Goal: Task Accomplishment & Management: Manage account settings

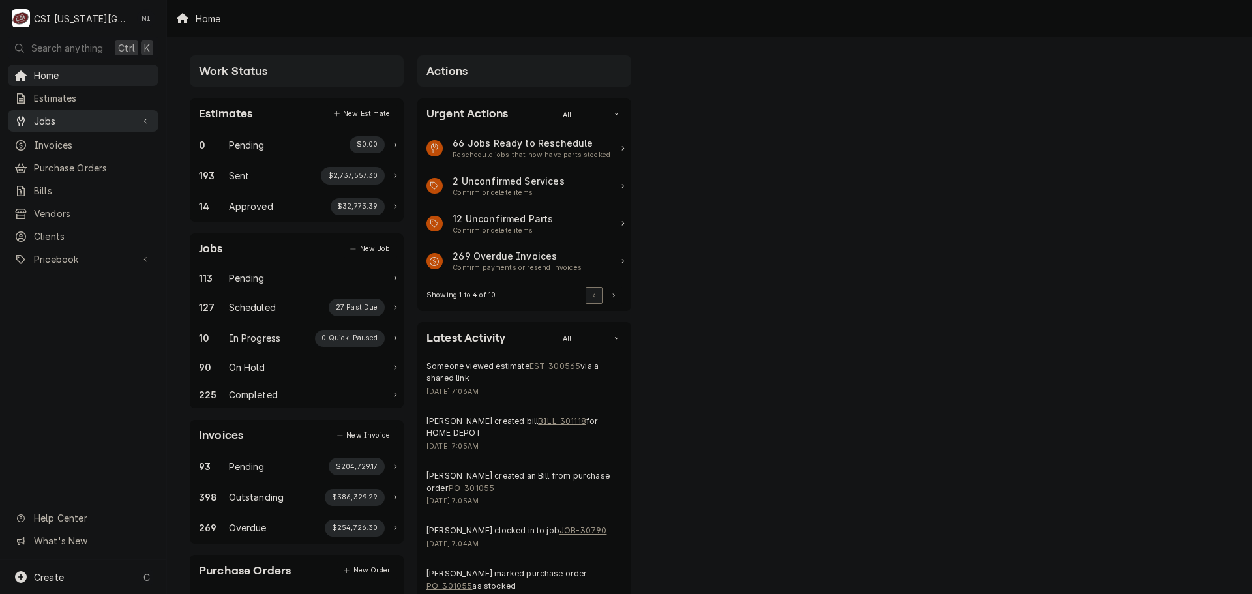
click at [108, 119] on span "Jobs" at bounding box center [83, 121] width 98 height 14
click at [97, 137] on span "Jobs" at bounding box center [93, 144] width 118 height 14
click at [95, 204] on span "Purchase Orders" at bounding box center [93, 211] width 118 height 14
click at [81, 295] on span "Pricebook" at bounding box center [83, 302] width 98 height 14
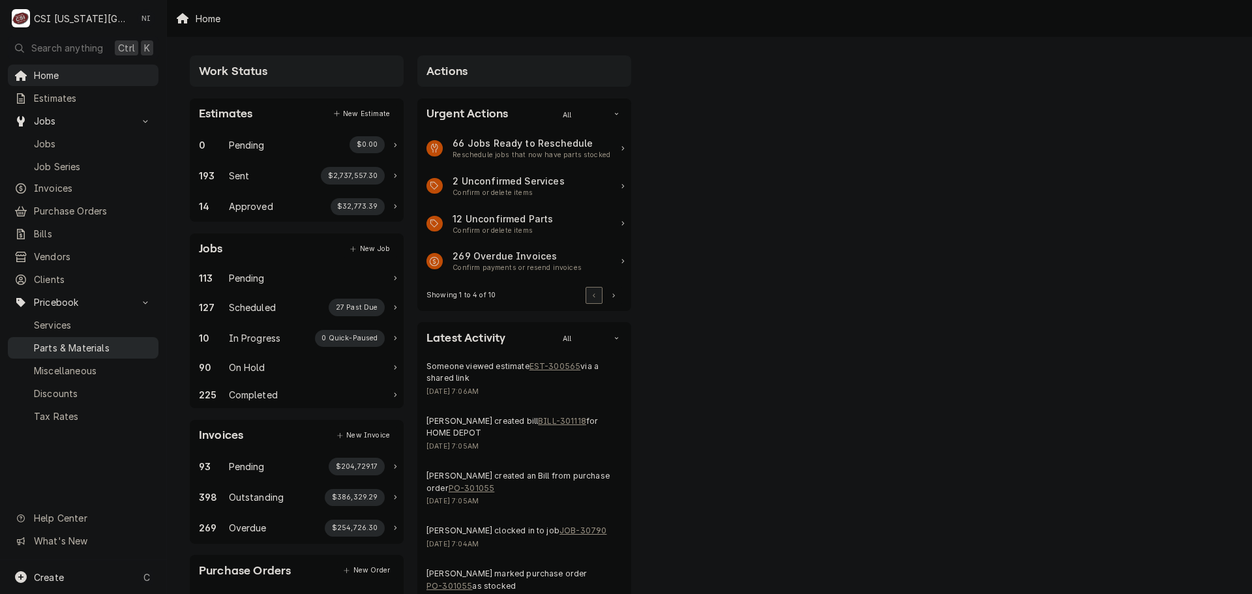
click at [79, 341] on span "Parts & Materials" at bounding box center [93, 348] width 118 height 14
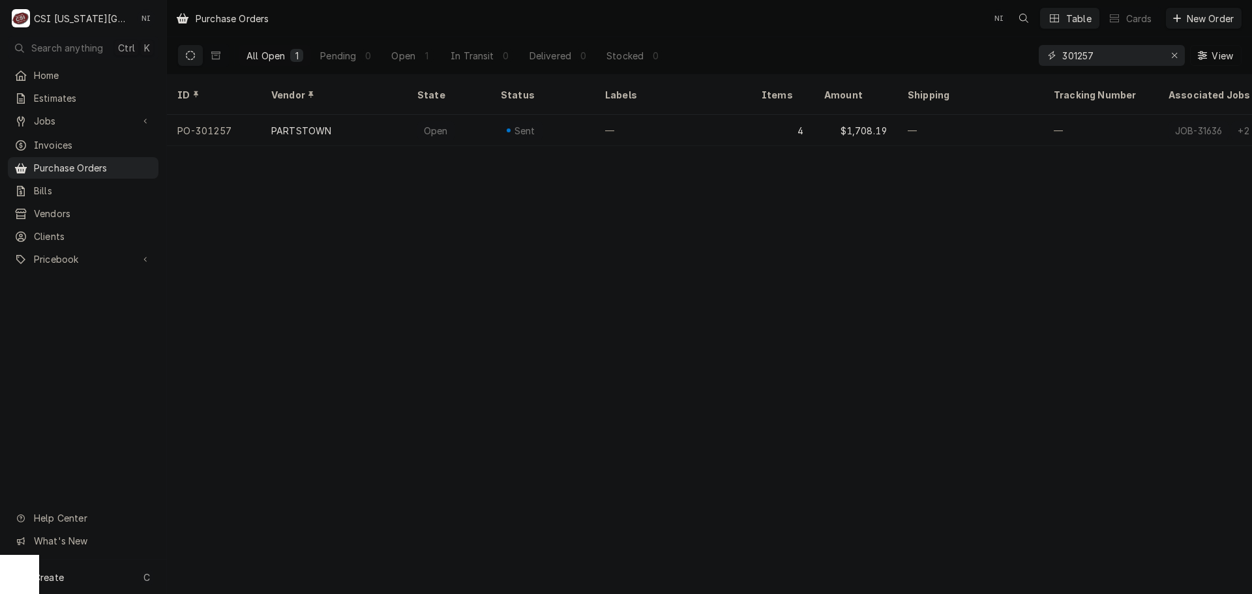
drag, startPoint x: 1102, startPoint y: 57, endPoint x: 840, endPoint y: 55, distance: 262.1
click at [840, 55] on div "All Open 1 Pending 0 Open 1 In Transit 0 Delivered 0 Stocked 0 301257 View" at bounding box center [709, 55] width 1064 height 37
type input "301268"
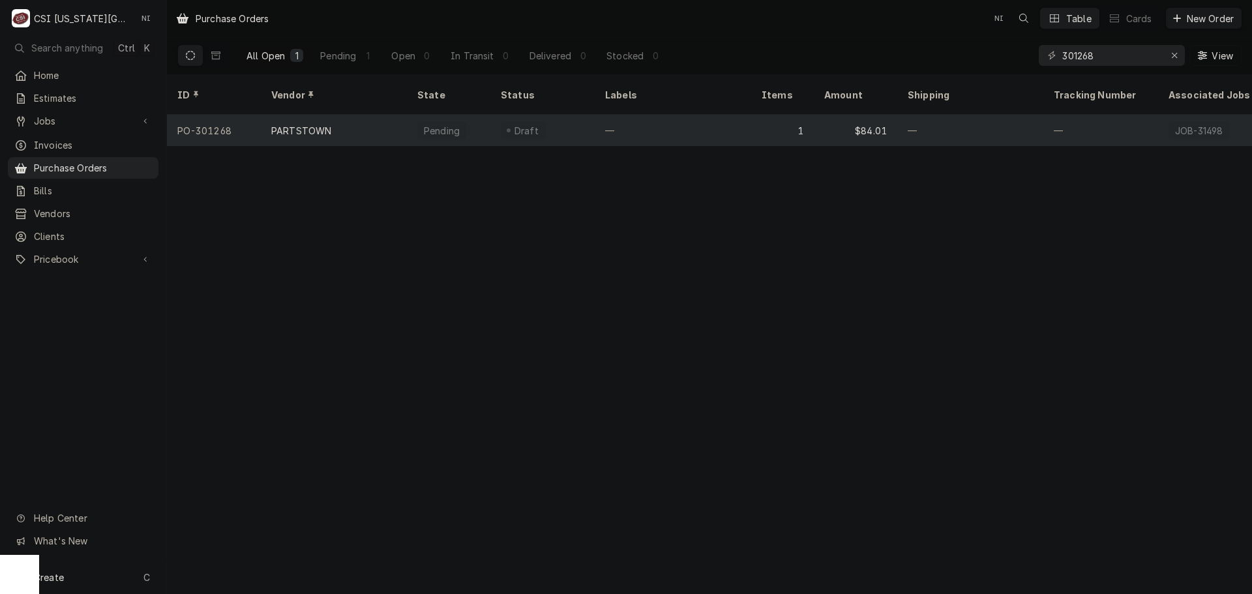
click at [576, 115] on div "Draft" at bounding box center [542, 130] width 104 height 31
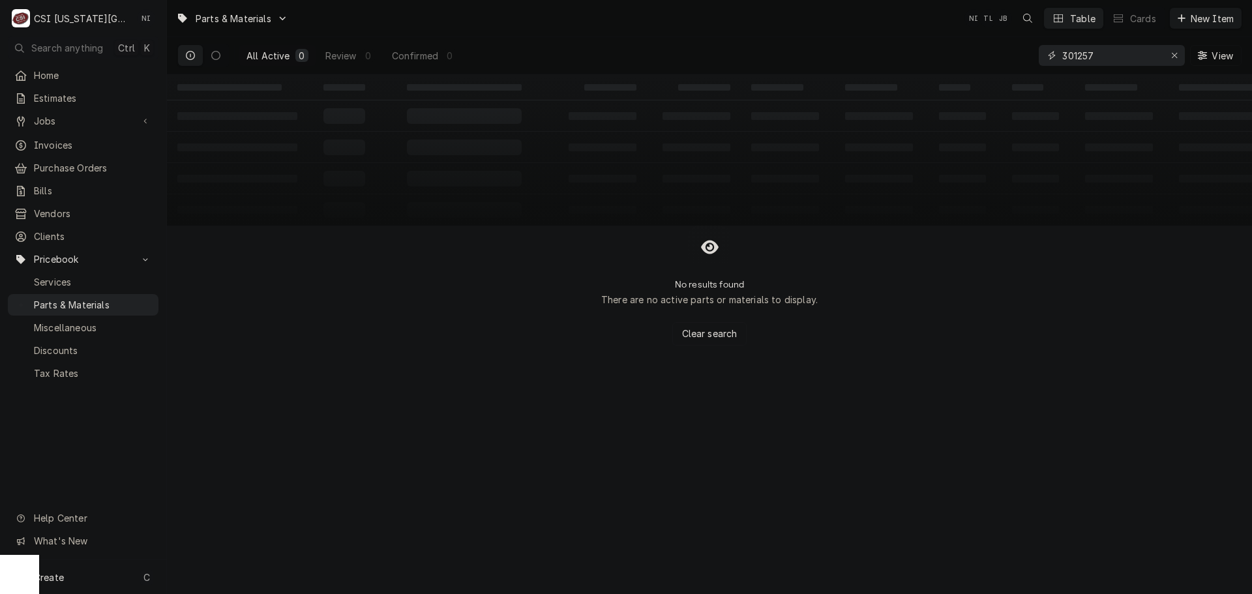
drag, startPoint x: 1097, startPoint y: 61, endPoint x: 1009, endPoint y: 53, distance: 89.0
click at [1009, 51] on div "All Active 0 Review 0 Confirmed 0 301257 View" at bounding box center [709, 55] width 1064 height 37
paste input "500002806"
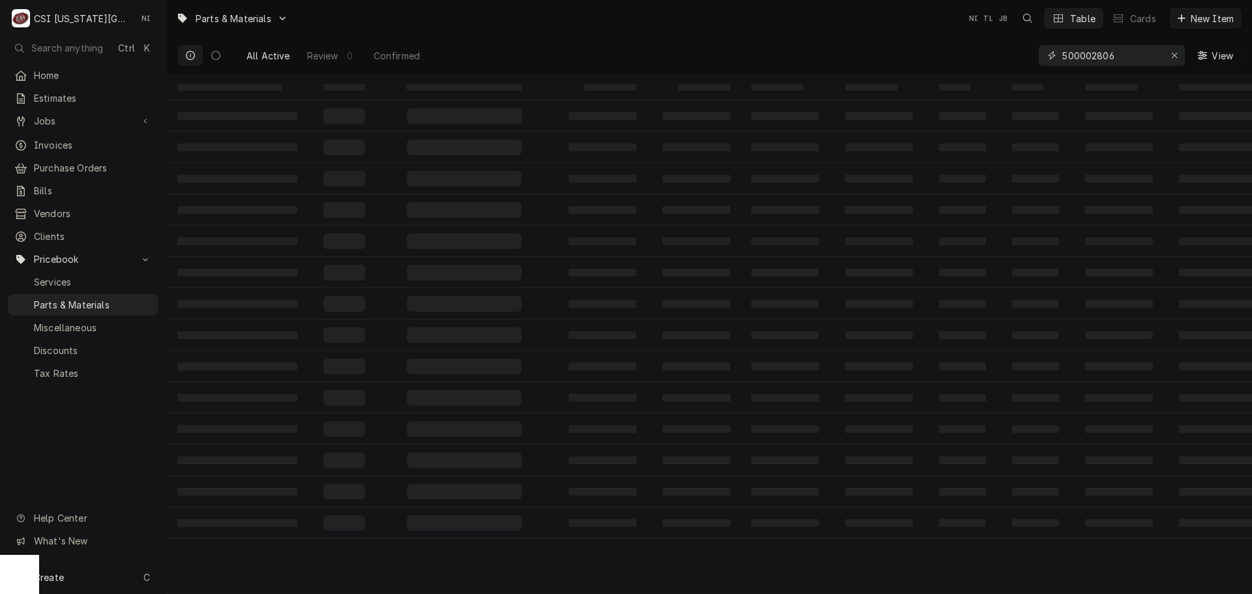
type input "500002806"
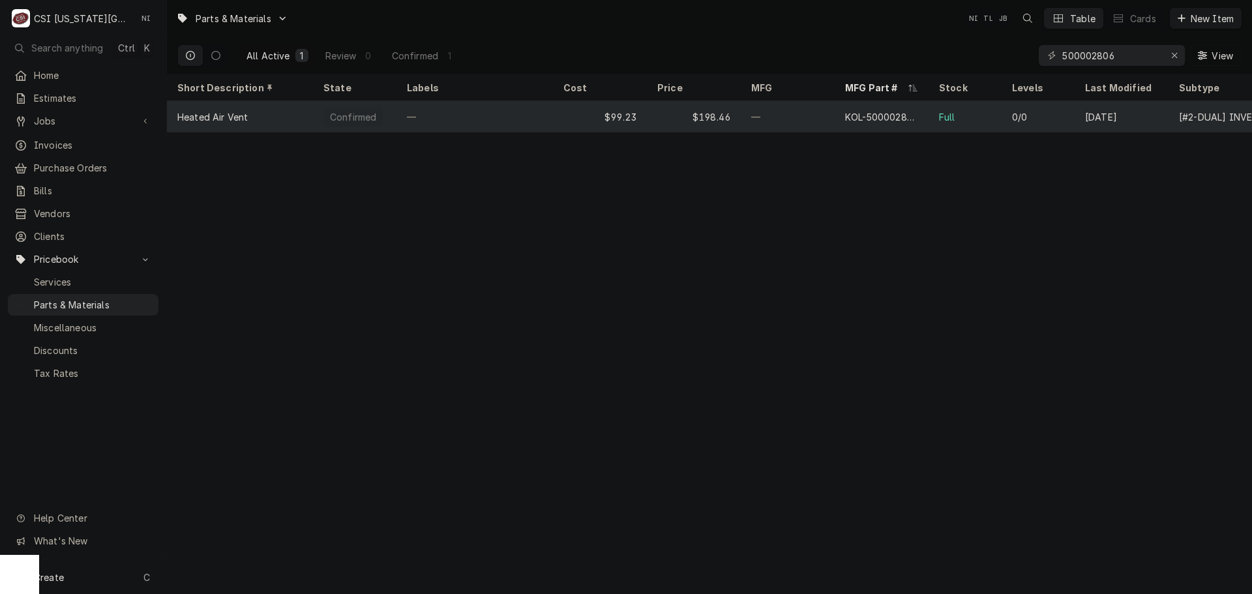
click at [811, 121] on div "—" at bounding box center [788, 116] width 94 height 31
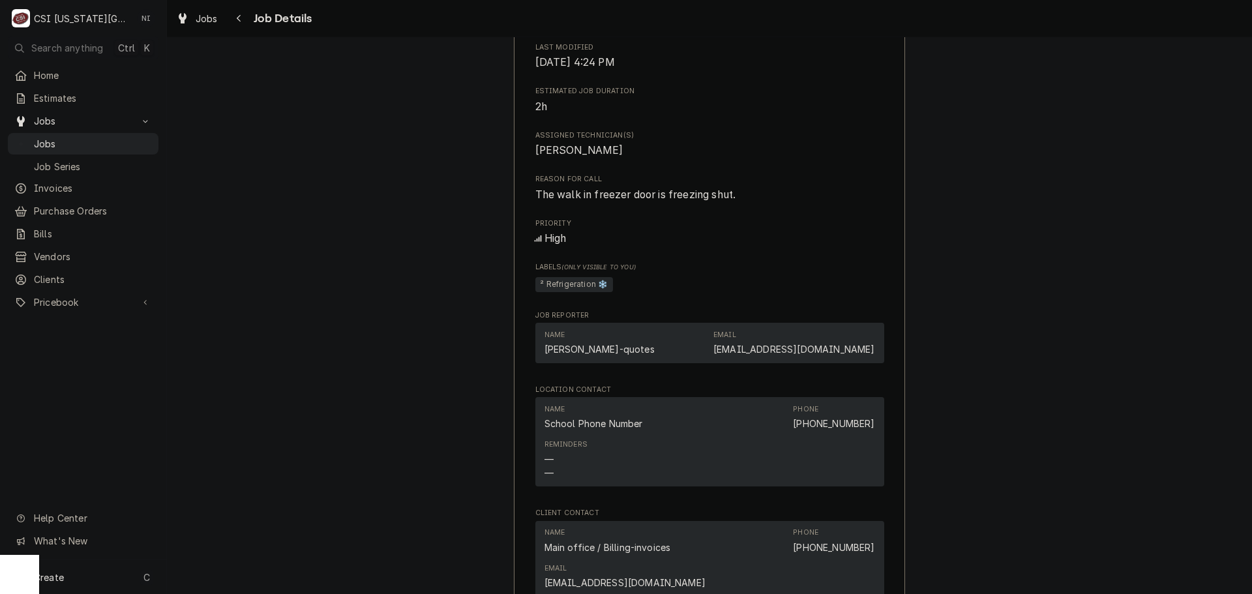
scroll to position [1369, 0]
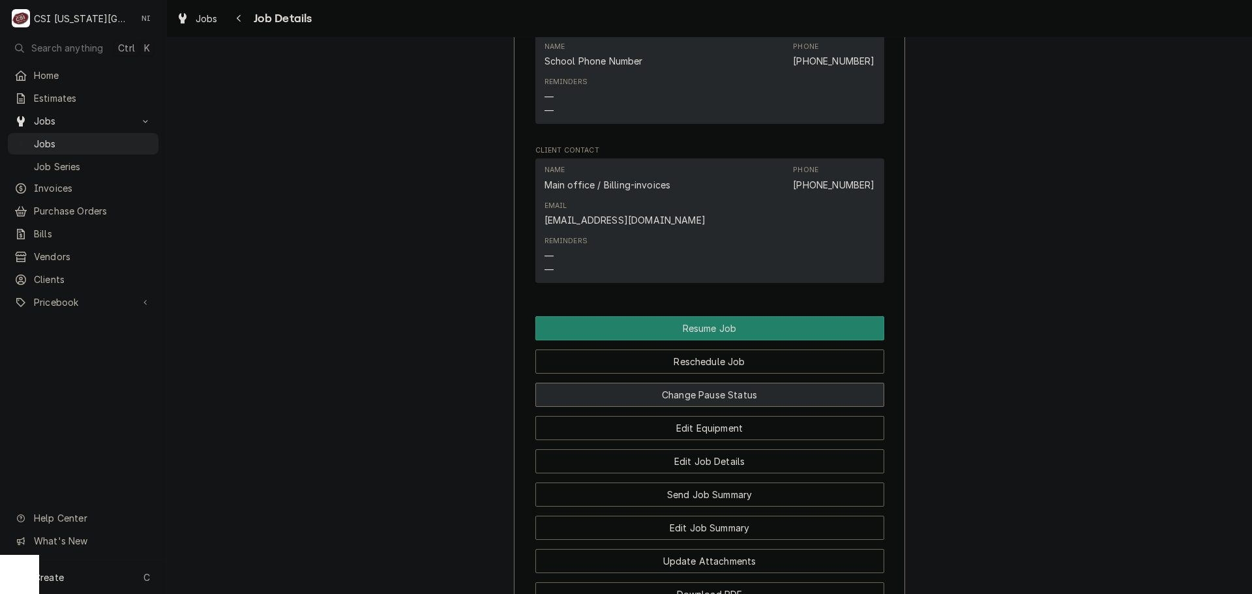
click at [703, 407] on button "Change Pause Status" at bounding box center [709, 395] width 349 height 24
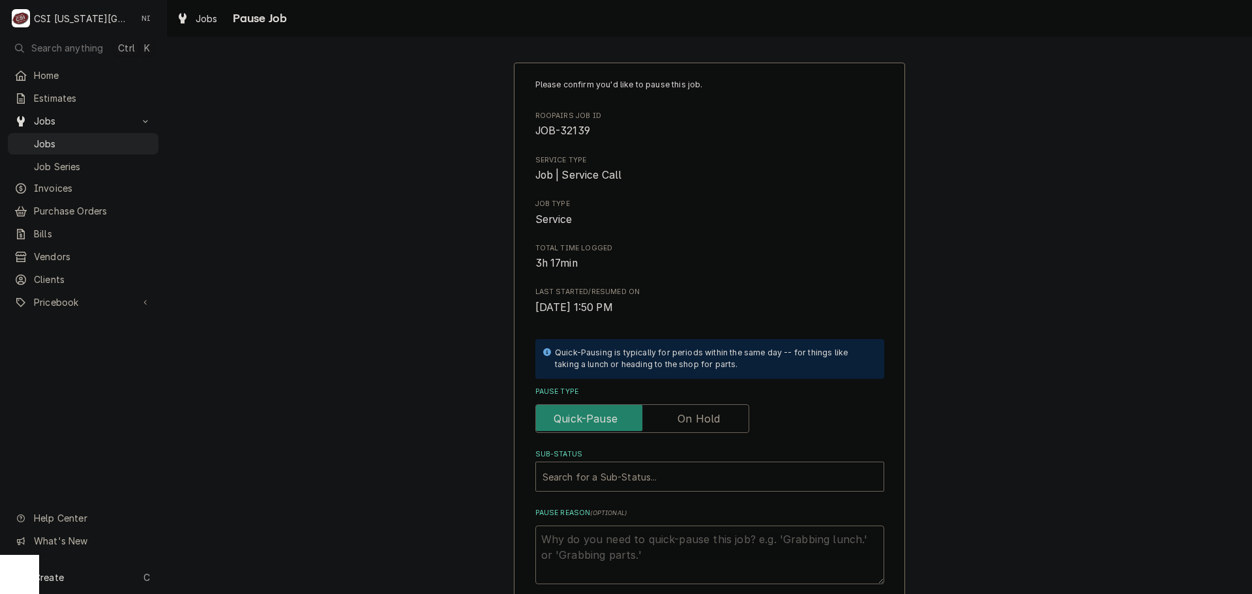
click at [704, 415] on label "Pause Type" at bounding box center [642, 418] width 214 height 29
click at [704, 415] on input "Pause Type" at bounding box center [642, 418] width 202 height 29
checkbox input "true"
click at [692, 471] on div "Sub-Status" at bounding box center [710, 476] width 335 height 23
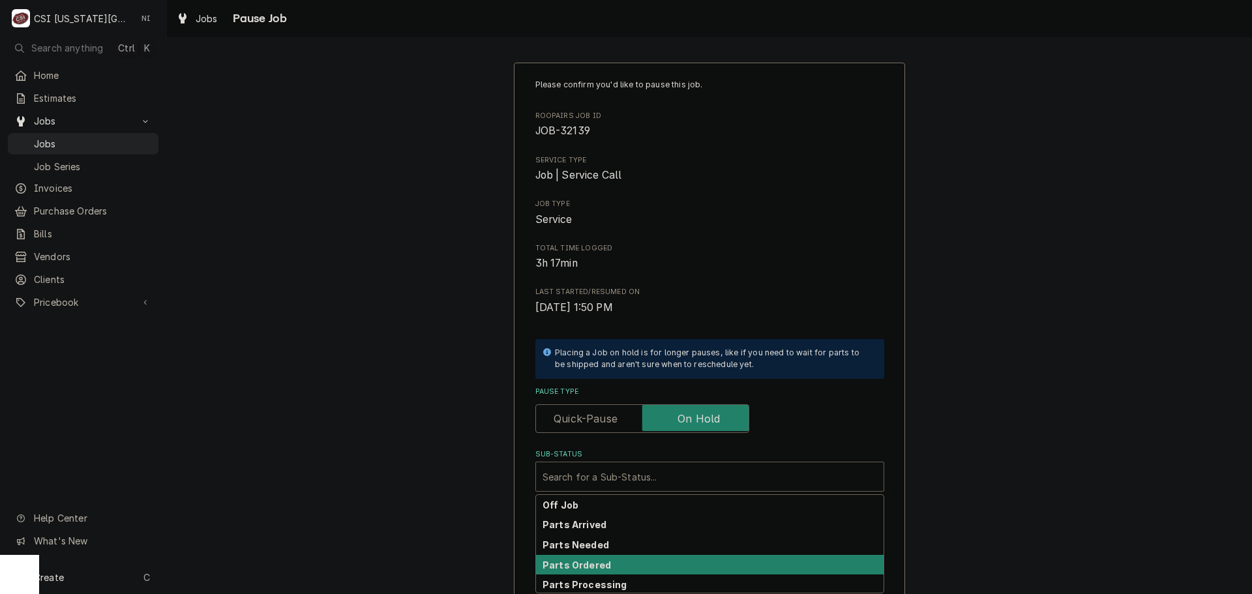
click at [627, 567] on div "Parts Ordered" at bounding box center [710, 565] width 348 height 20
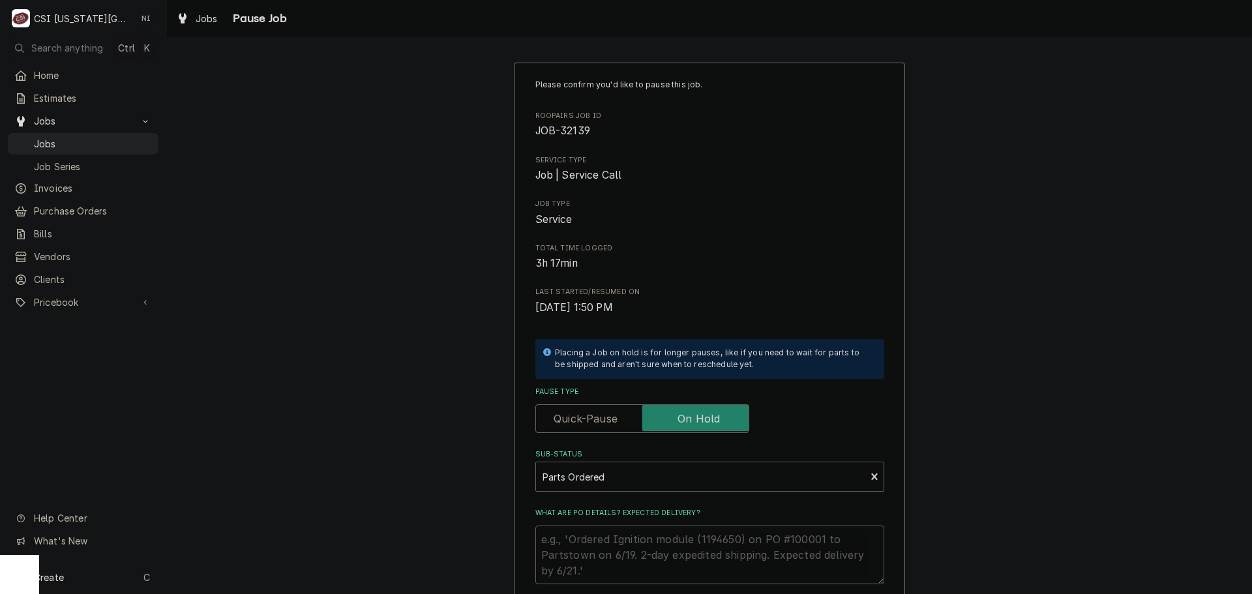
click at [627, 539] on textarea "What are PO details? Expected delivery?" at bounding box center [709, 555] width 349 height 59
type textarea "x"
type textarea "3"
type textarea "x"
type textarea "30"
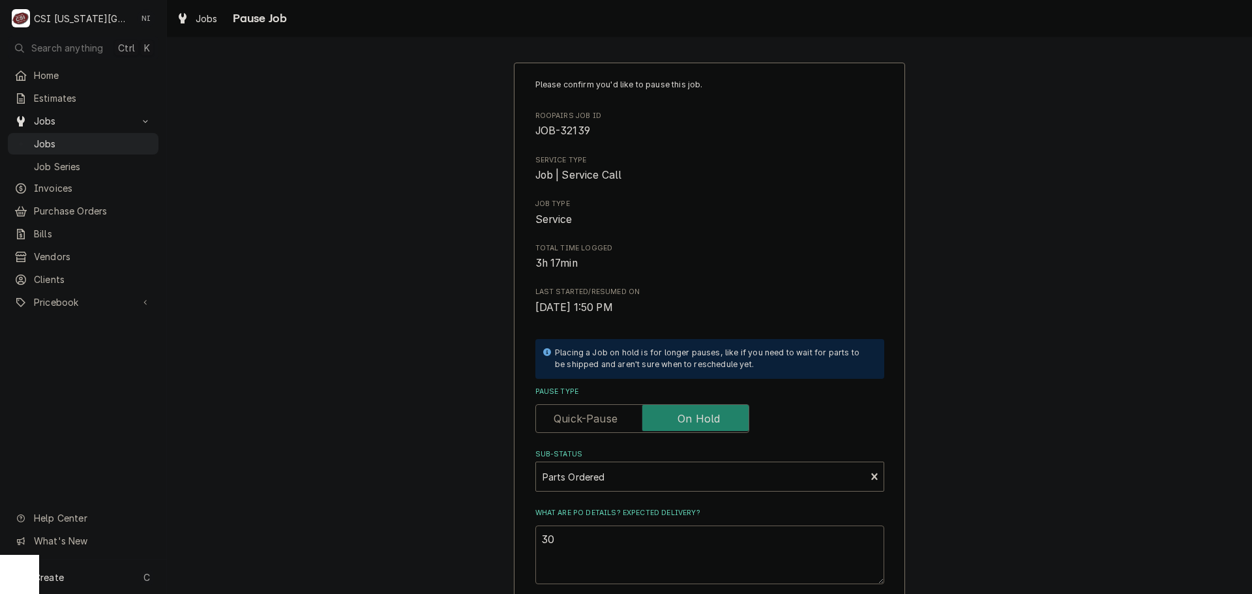
type textarea "x"
type textarea "301"
type textarea "x"
type textarea "3012"
type textarea "x"
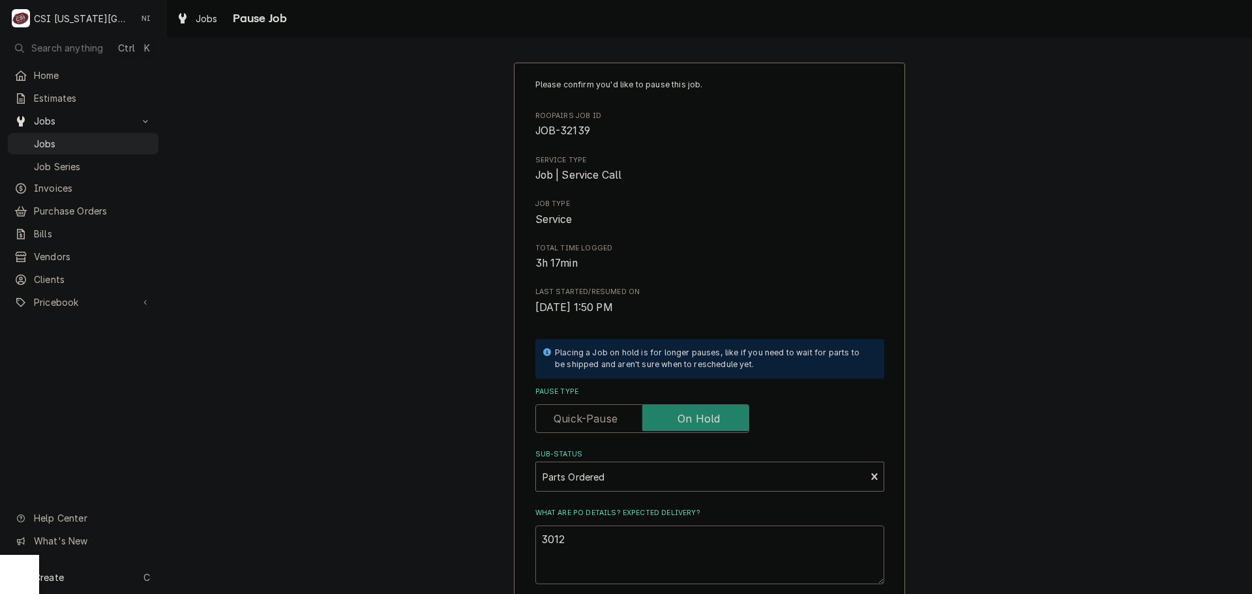
type textarea "30126"
type textarea "x"
type textarea "301268"
type textarea "x"
type textarea "P301268"
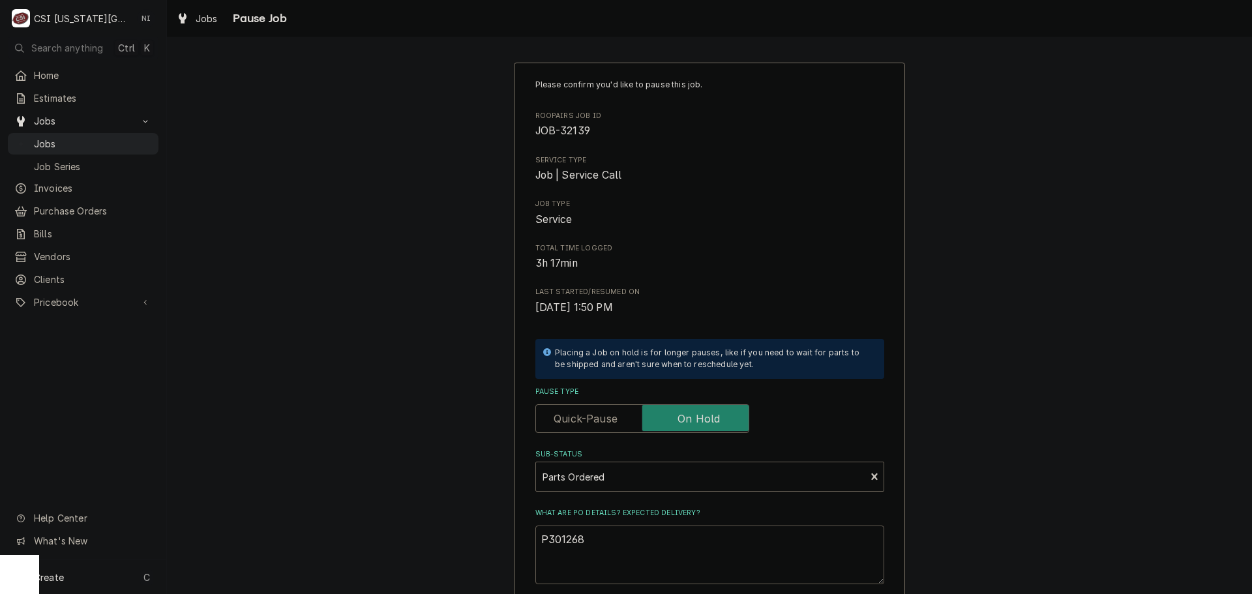
type textarea "x"
type textarea "Pa301268"
type textarea "x"
type textarea "Pat301268"
type textarea "x"
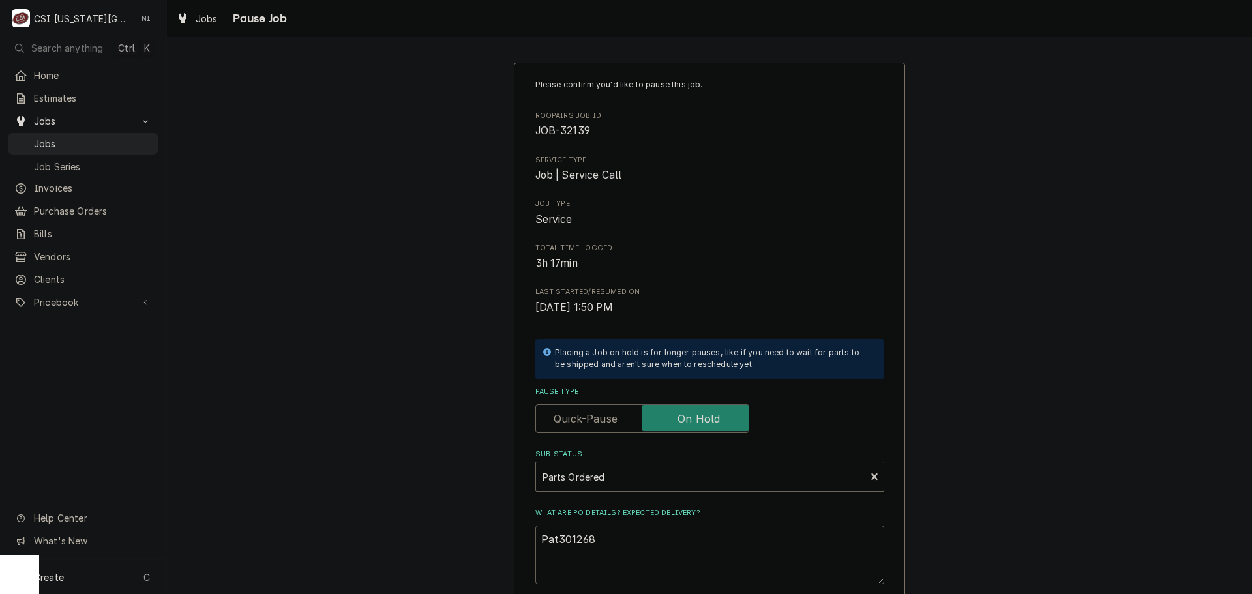
type textarea "Pats301268"
type textarea "x"
type textarea "Pat301268"
type textarea "x"
type textarea "Pa301268"
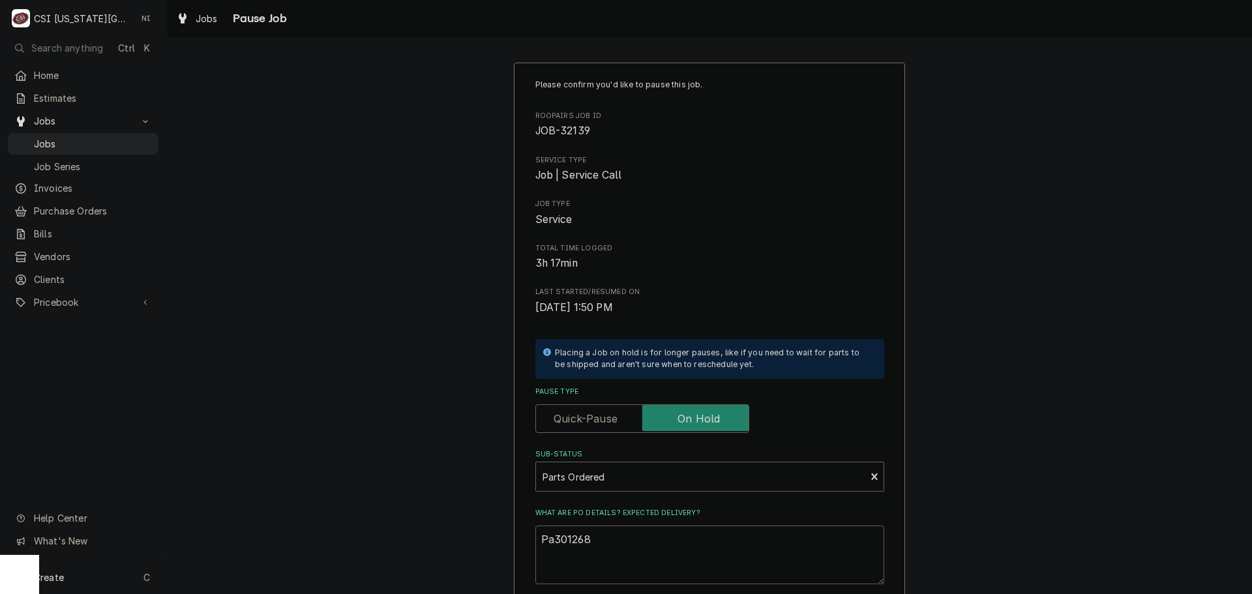
type textarea "x"
type textarea "Par301268"
type textarea "x"
type textarea "Part301268"
type textarea "x"
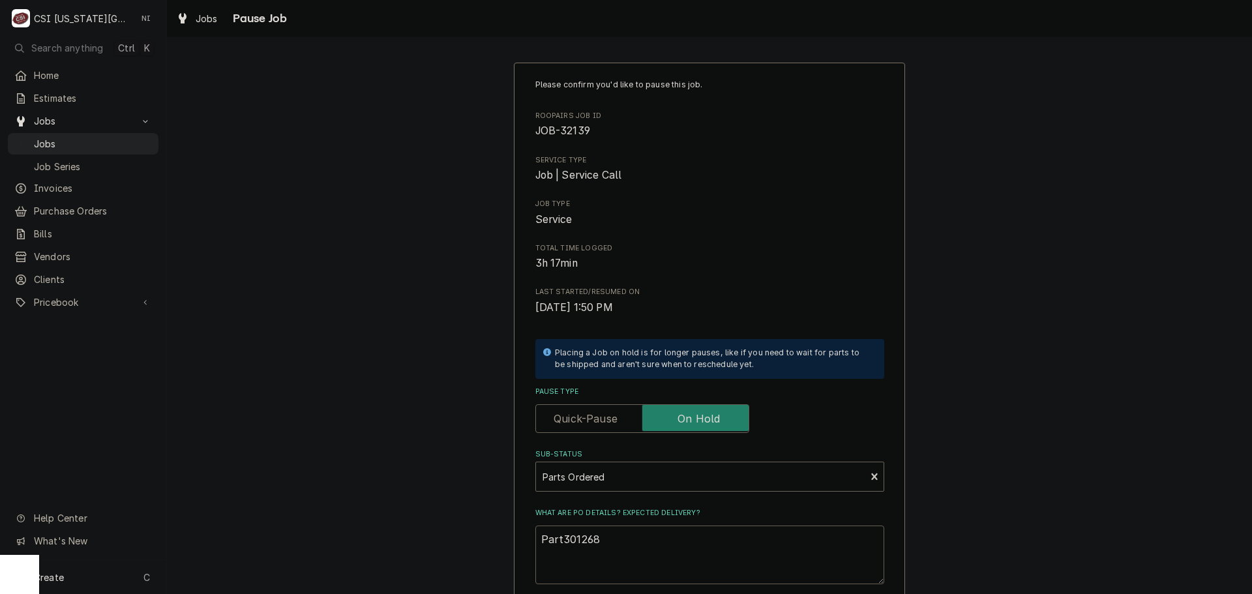
type textarea "Part5301268"
type textarea "x"
type textarea "Part5s301268"
type textarea "x"
type textarea "Part5s 301268"
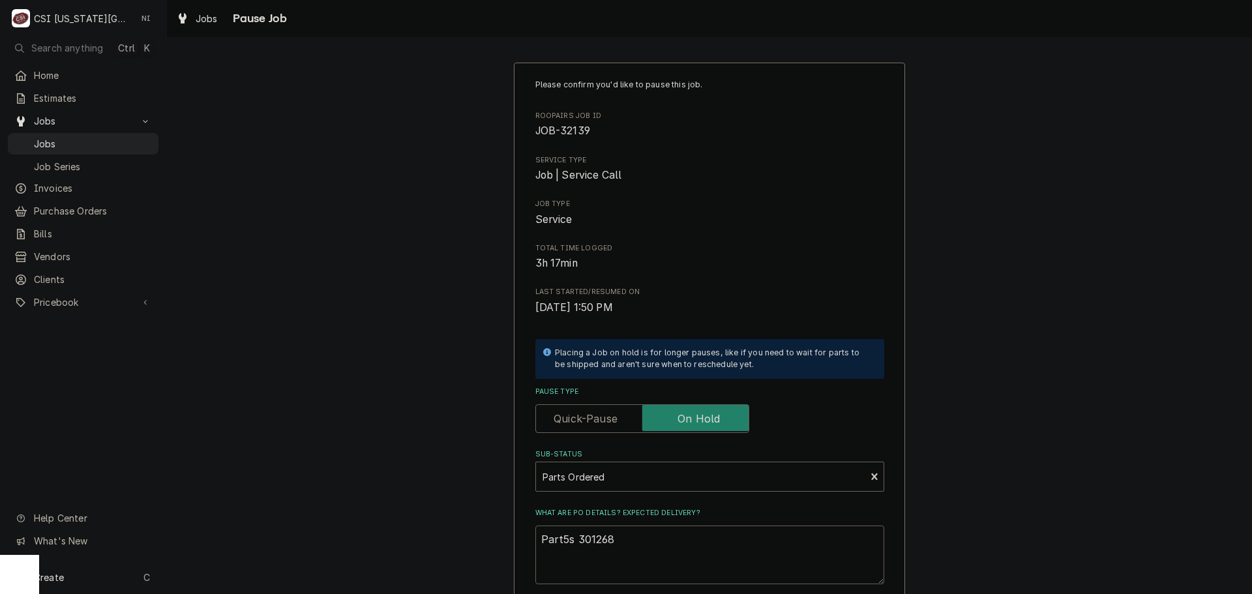
type textarea "x"
type textarea "Part5s o301268"
type textarea "x"
type textarea "Part5s or301268"
type textarea "x"
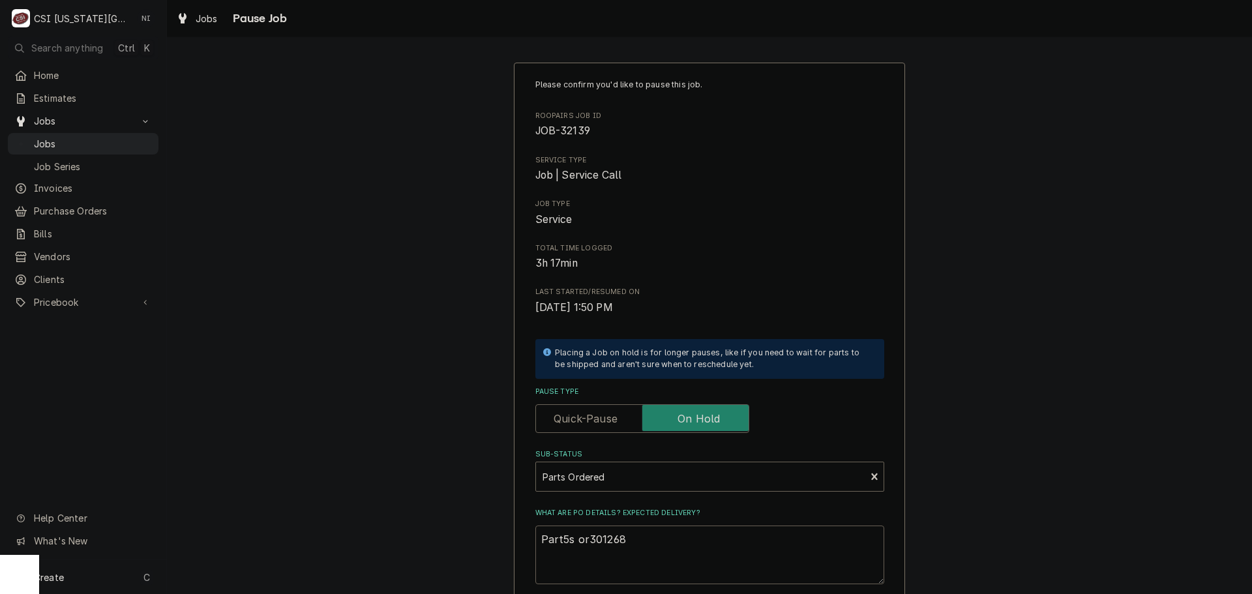
type textarea "Part5s ord301268"
type textarea "x"
type textarea "Part5s orde301268"
type textarea "x"
type textarea "Part5s ord301268"
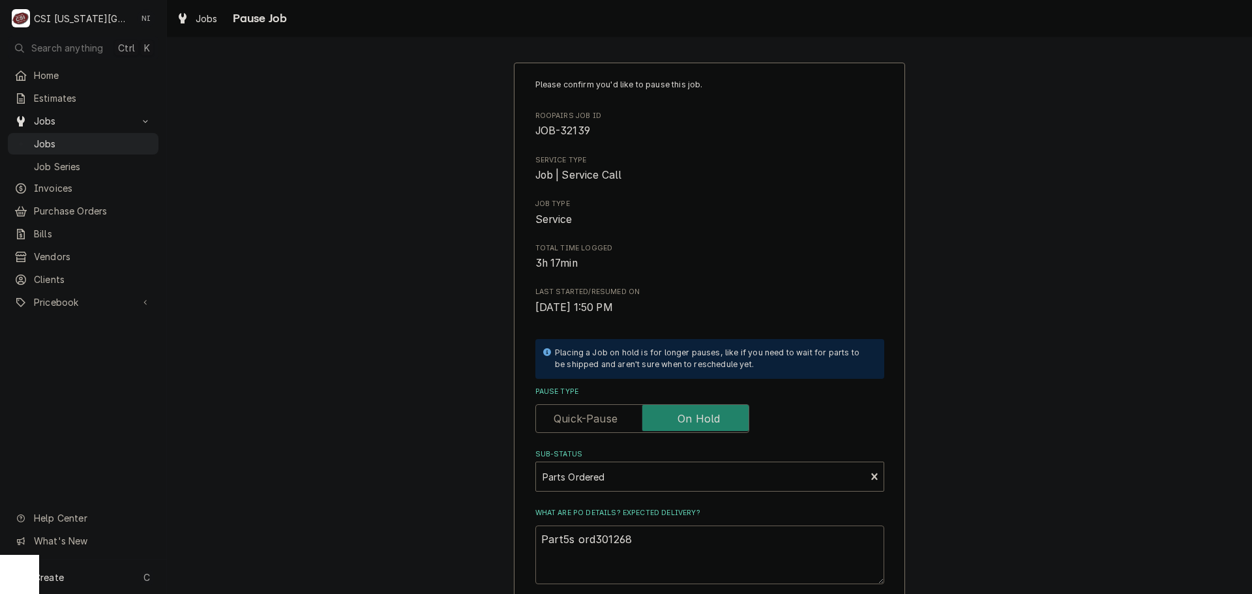
type textarea "x"
type textarea "Part5s or301268"
type textarea "x"
type textarea "Part5s o301268"
type textarea "x"
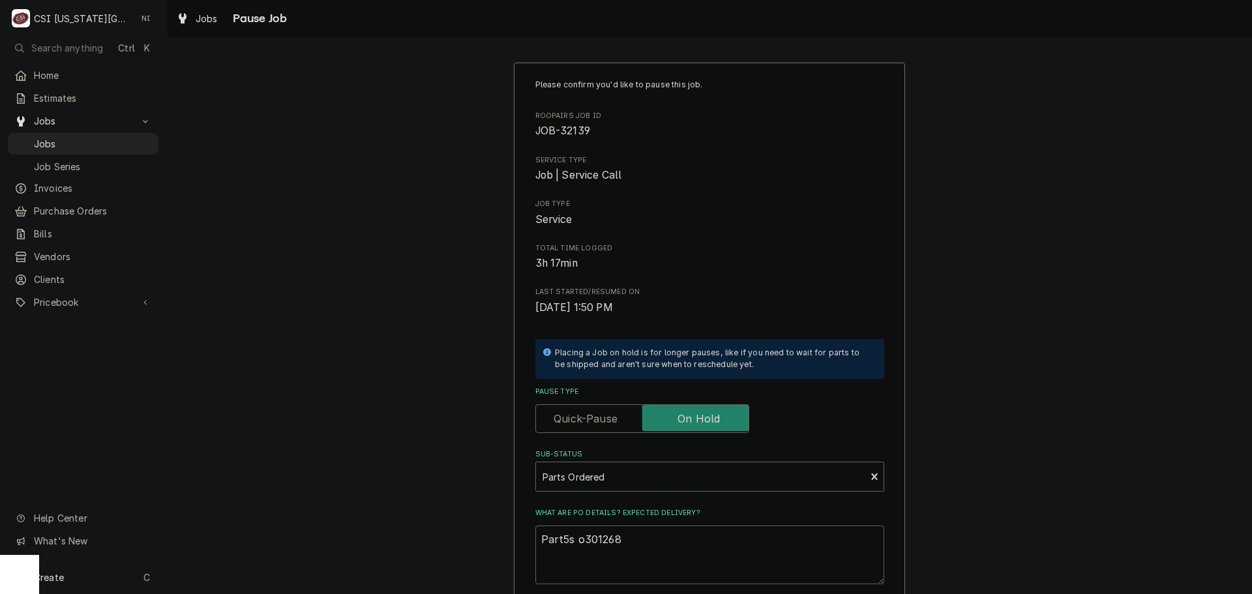
type textarea "Part5s 301268"
type textarea "x"
type textarea "Part5s301268"
type textarea "x"
type textarea "Part5301268"
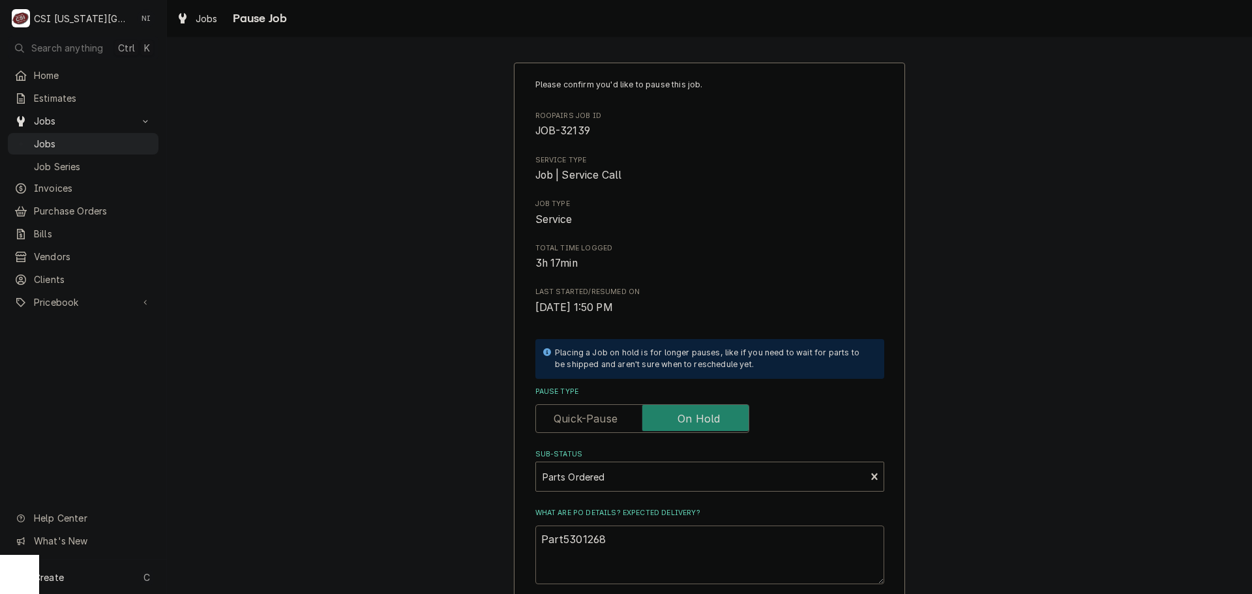
type textarea "x"
type textarea "Part5s301268"
type textarea "x"
type textarea "Part5301268"
type textarea "x"
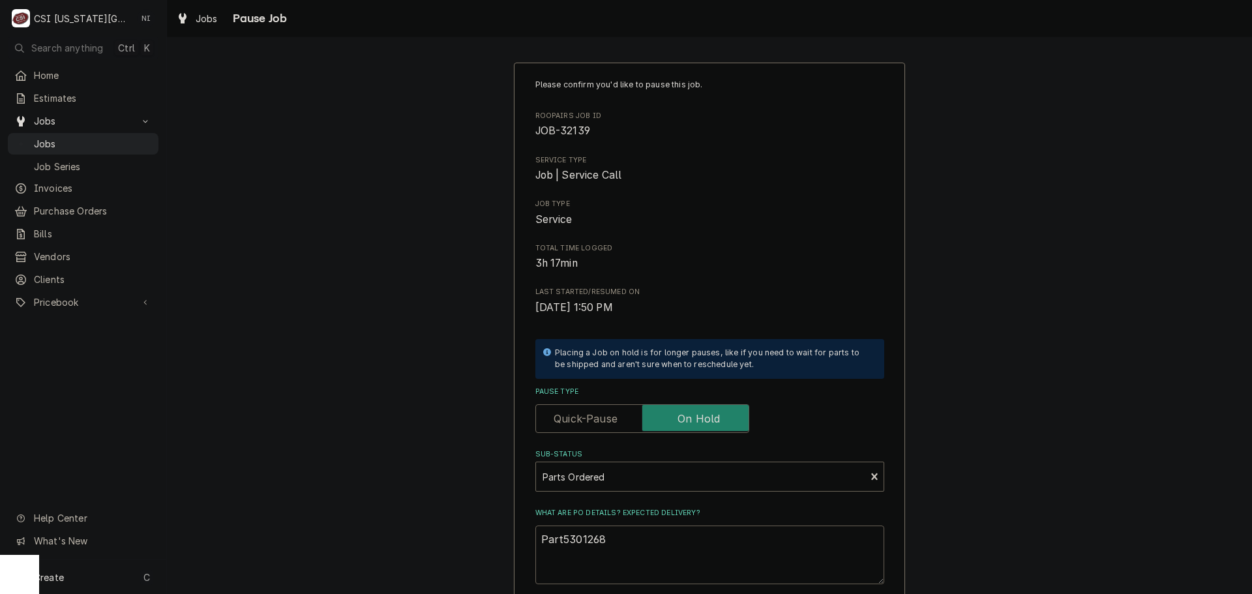
type textarea "Part301268"
type textarea "x"
type textarea "Parts301268"
type textarea "x"
type textarea "Parts 301268"
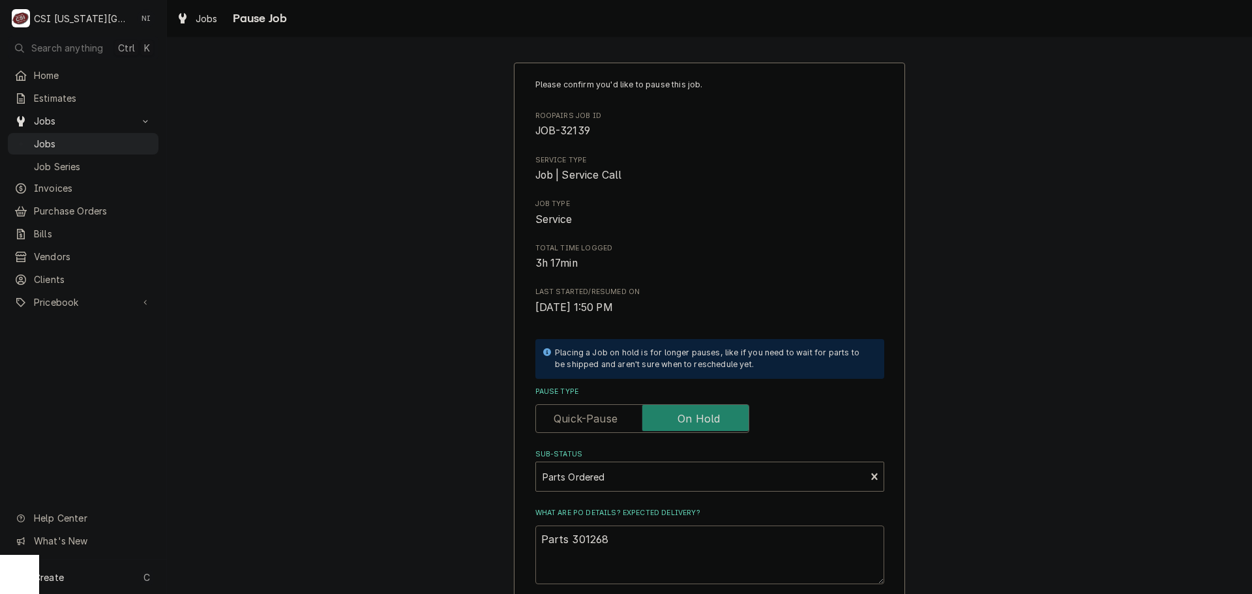
type textarea "x"
type textarea "Parts o301268"
type textarea "x"
type textarea "Parts or301268"
type textarea "x"
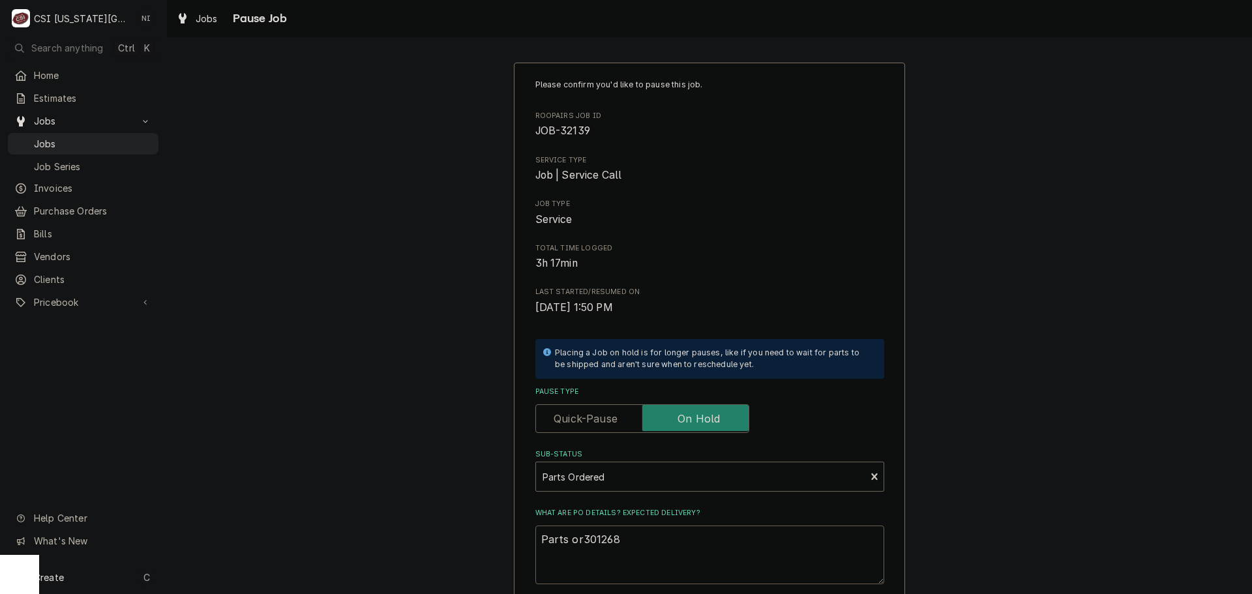
type textarea "Parts ord301268"
type textarea "x"
type textarea "Parts orde301268"
type textarea "x"
type textarea "Parts order301268"
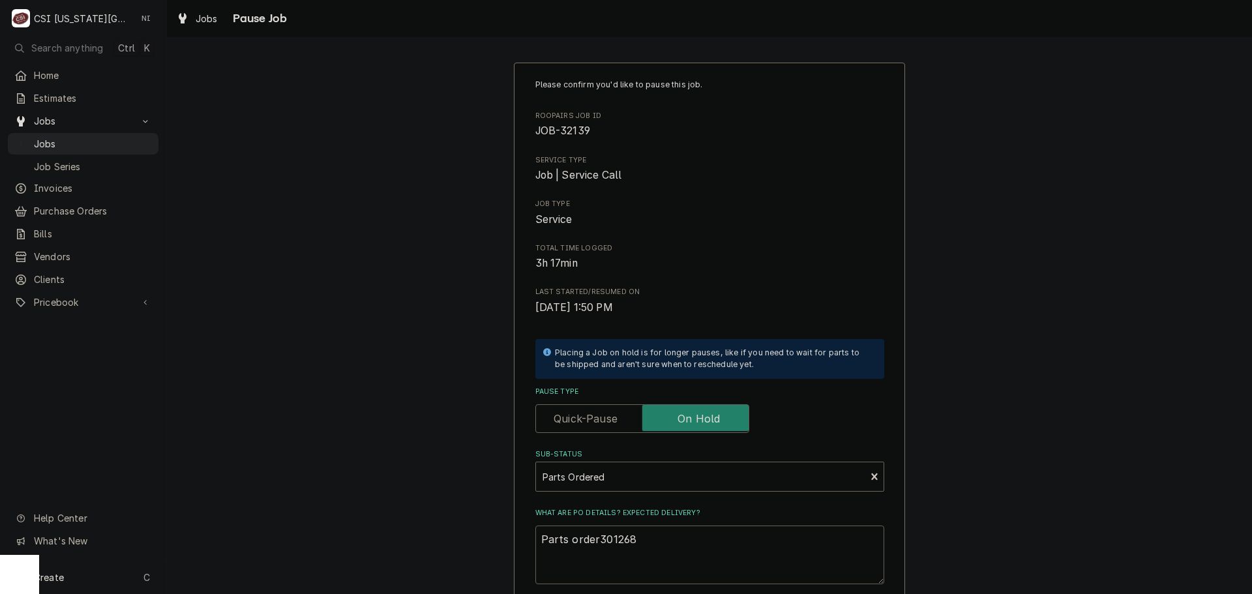
type textarea "x"
type textarea "Parts ordere301268"
type textarea "x"
type textarea "Parts ordered301268"
type textarea "x"
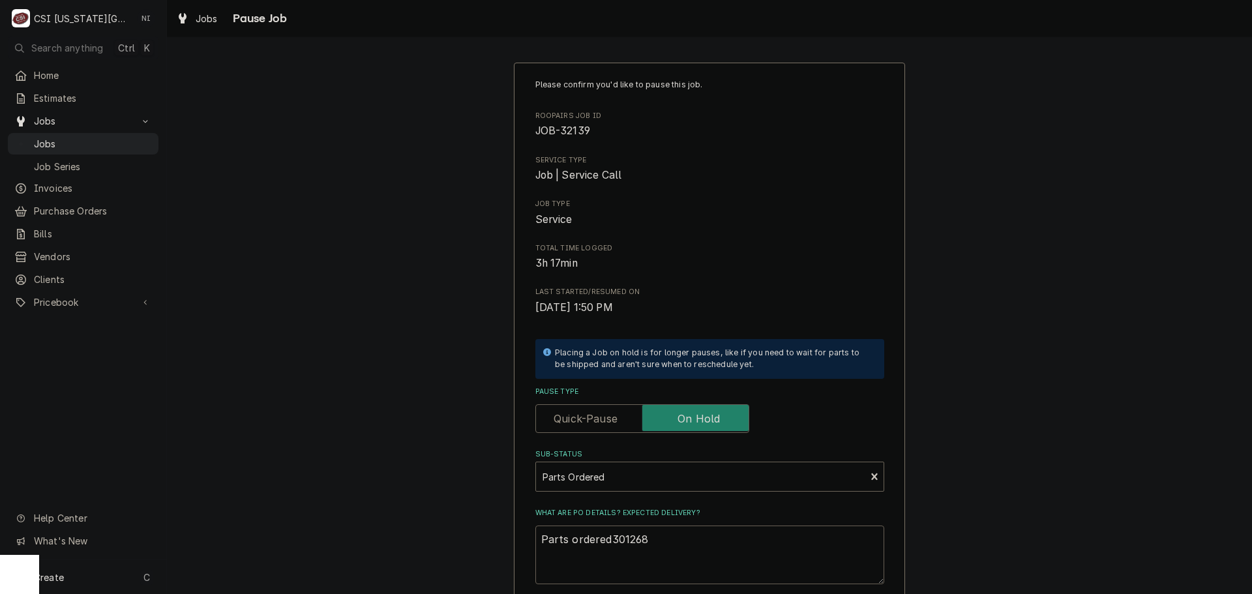
type textarea "Parts ordered 301268"
type textarea "x"
type textarea "Parts ordered o301268"
type textarea "x"
type textarea "Parts ordered on301268"
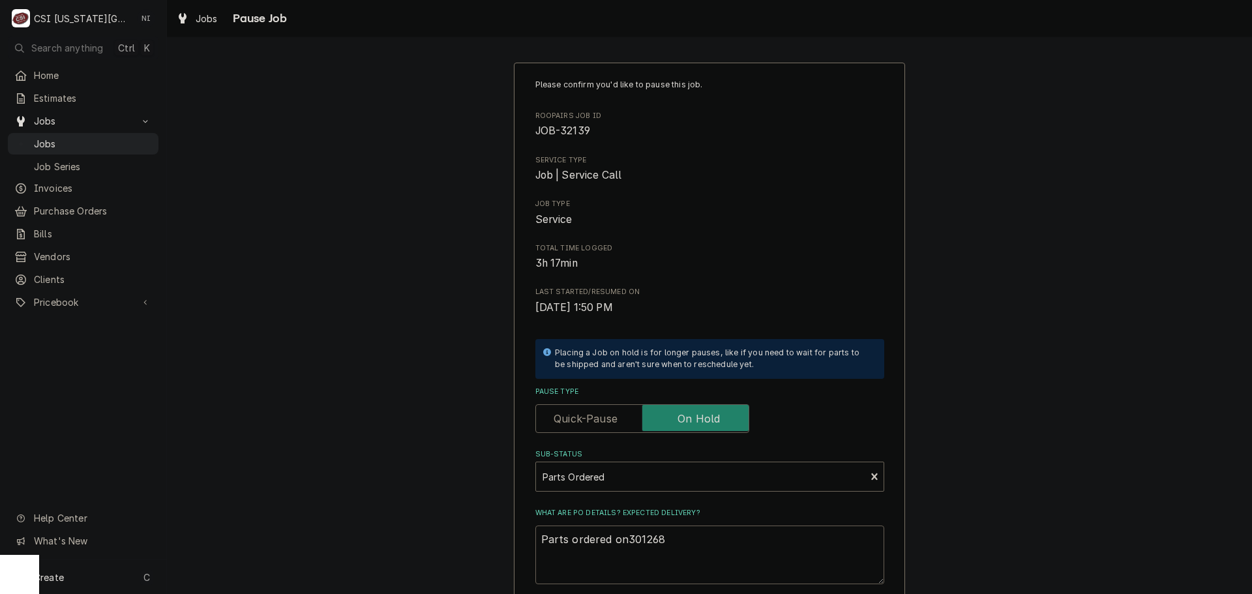
type textarea "x"
type textarea "Parts ordered on P301268"
type textarea "x"
type textarea "Parts ordered on PO301268"
type textarea "x"
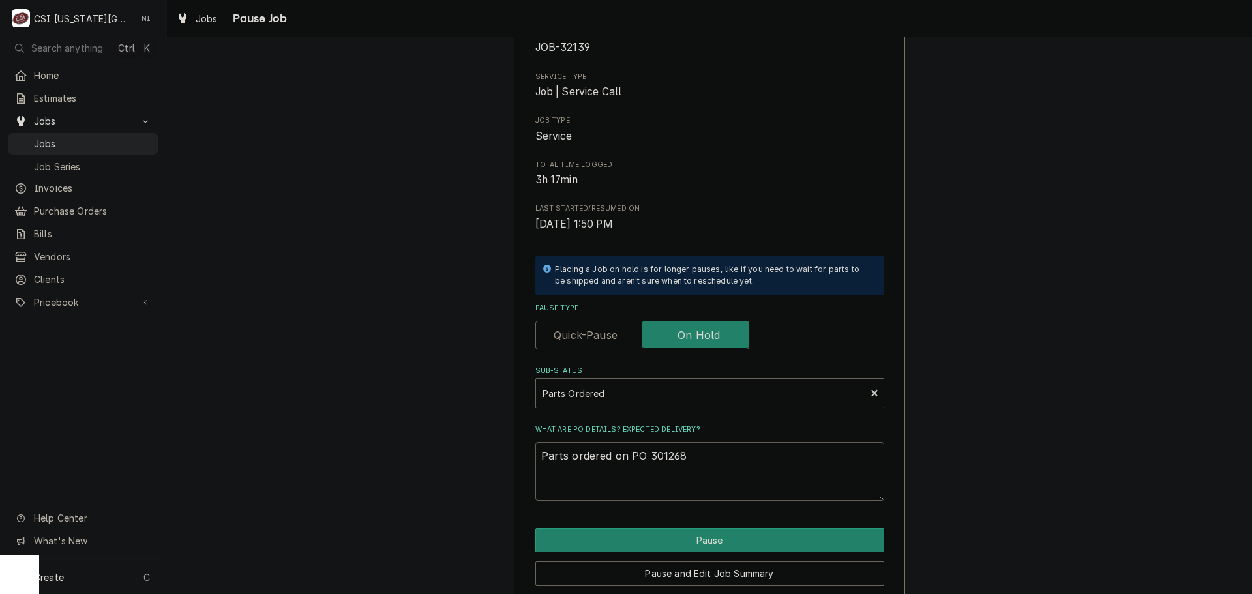
scroll to position [136, 0]
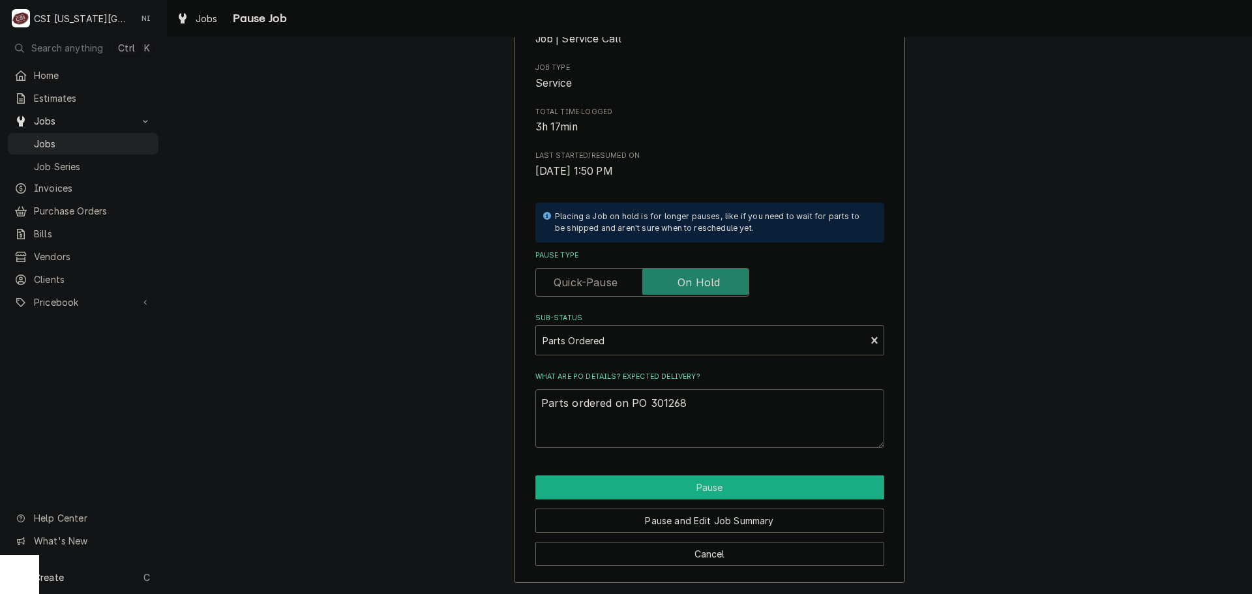
type textarea "Parts ordered on PO 301268"
click at [696, 481] on button "Pause" at bounding box center [709, 487] width 349 height 24
type textarea "x"
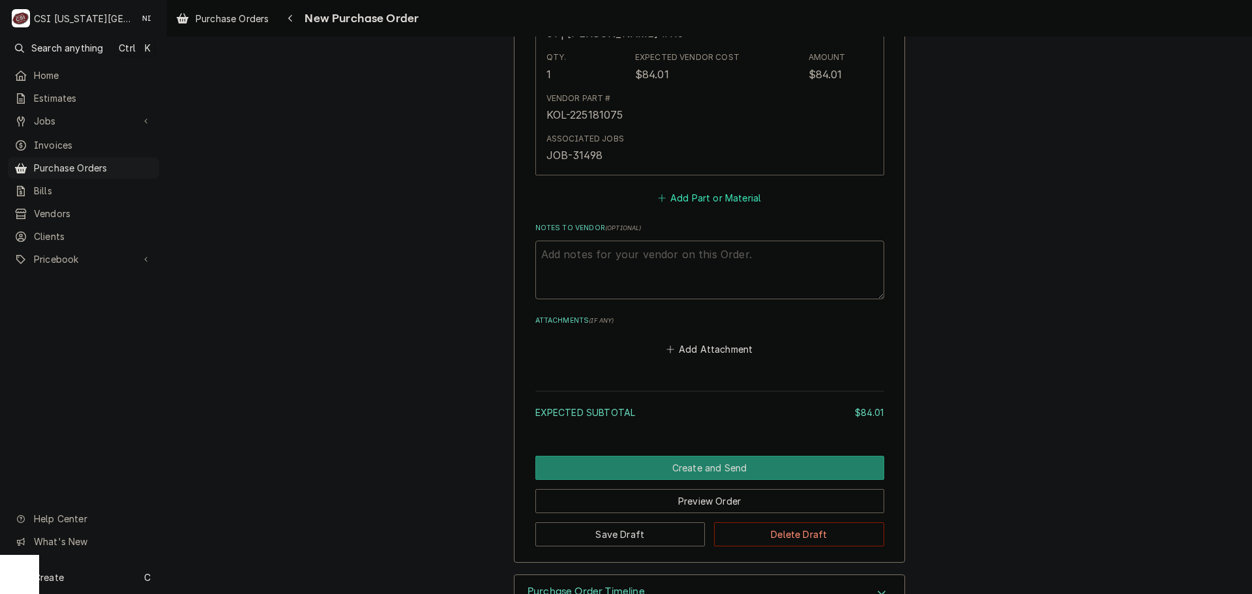
scroll to position [717, 0]
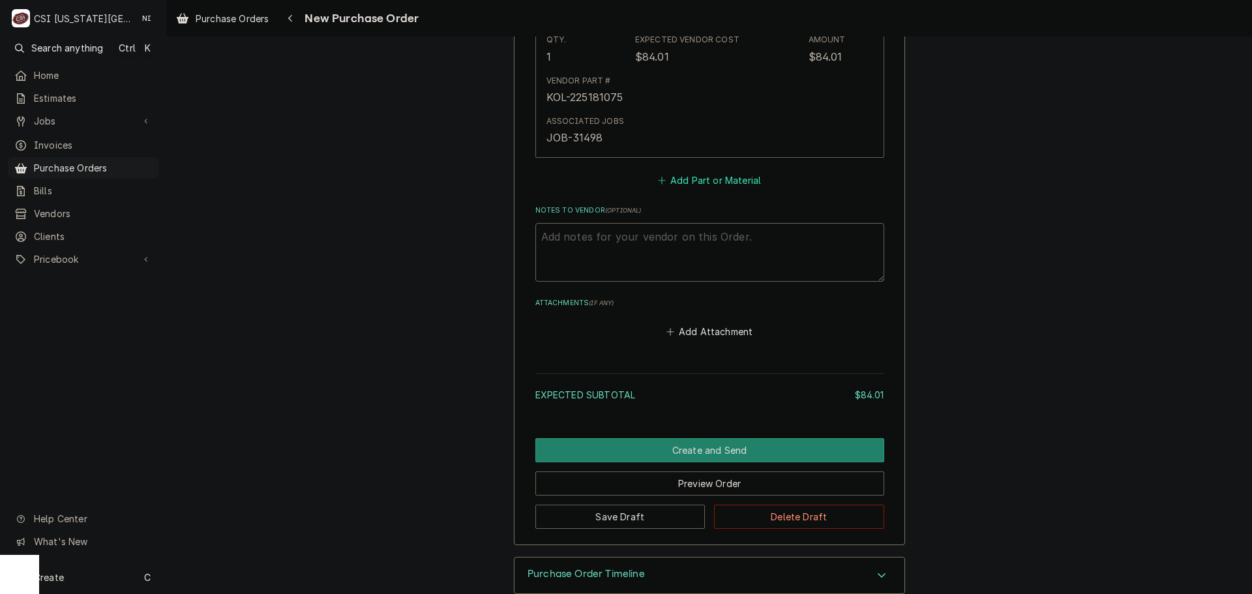
click at [703, 181] on button "Add Part or Material" at bounding box center [709, 180] width 108 height 18
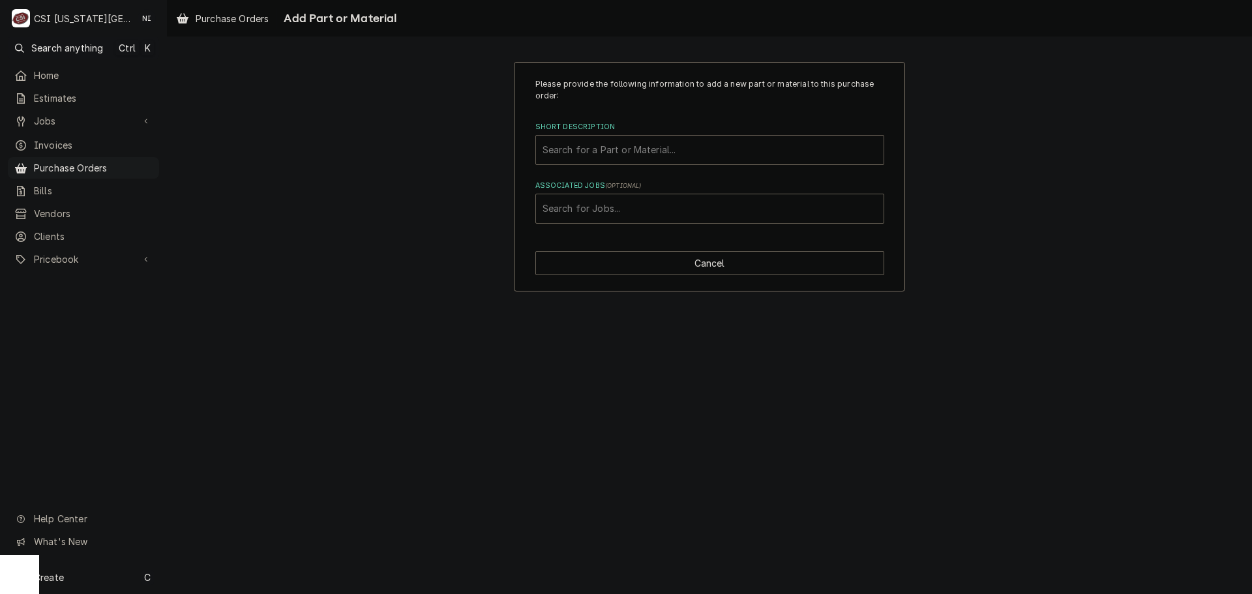
click at [641, 157] on div "Short Description" at bounding box center [710, 149] width 335 height 23
paste input "500002806"
type input "500002806"
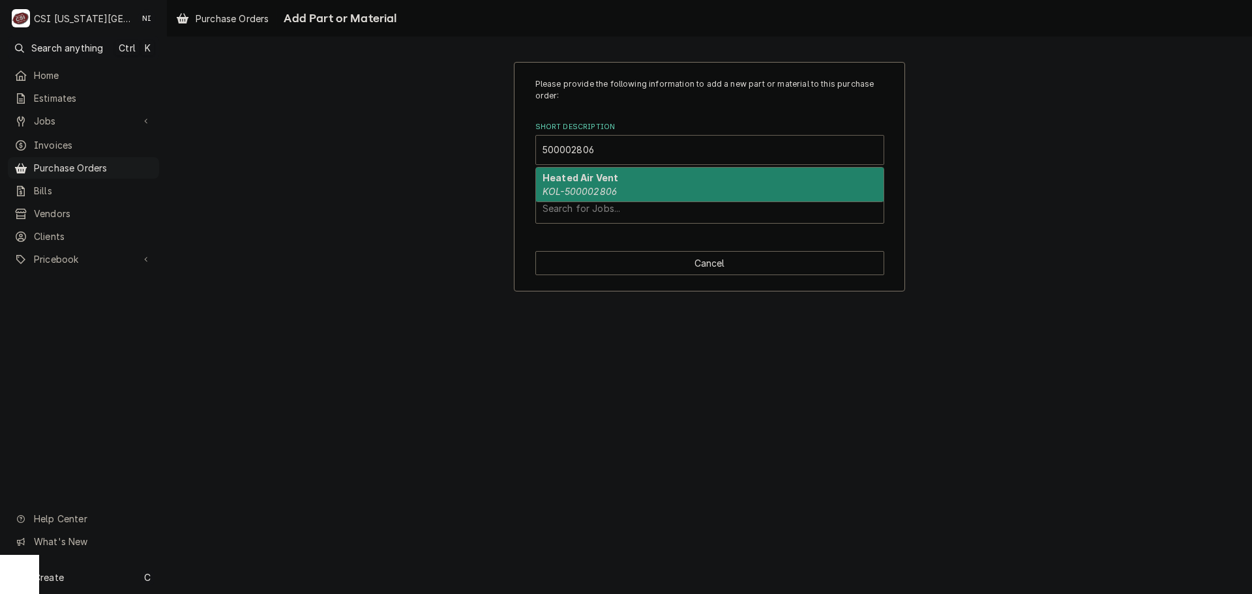
drag, startPoint x: 646, startPoint y: 195, endPoint x: 649, endPoint y: 186, distance: 9.1
click at [647, 192] on div "Heated Air Vent KOL-500002806" at bounding box center [710, 185] width 348 height 34
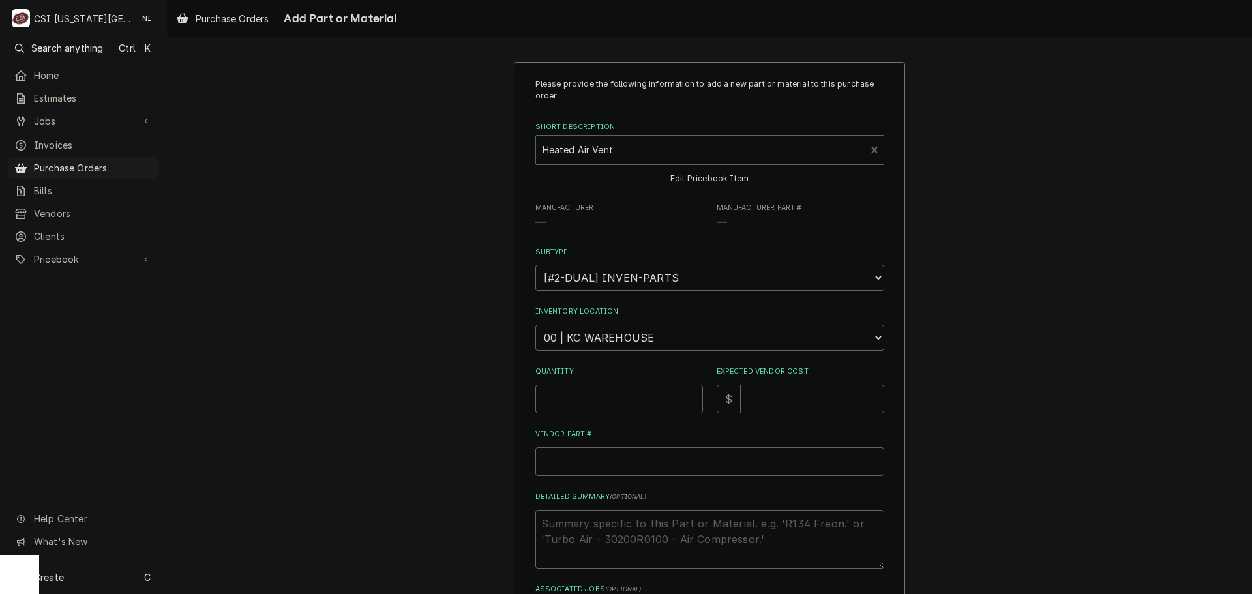
type textarea "x"
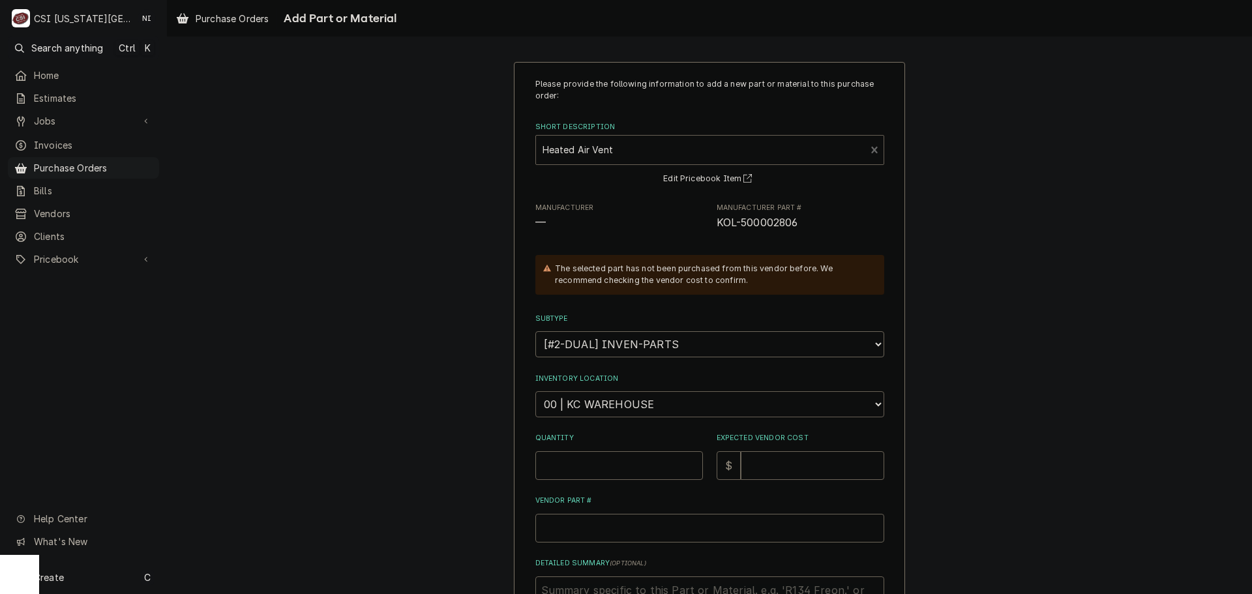
click at [649, 404] on select "Choose a location... 00 | KC WAREHOUSE 00 | MAIN WAREHOUSE 01 | BRIAN BREAZIER …" at bounding box center [709, 404] width 349 height 26
select select "2772"
click at [535, 391] on select "Choose a location... 00 | KC WAREHOUSE 00 | MAIN WAREHOUSE 01 | BRIAN BREAZIER …" at bounding box center [709, 404] width 349 height 26
click at [618, 462] on input "Quantity" at bounding box center [619, 465] width 168 height 29
type textarea "x"
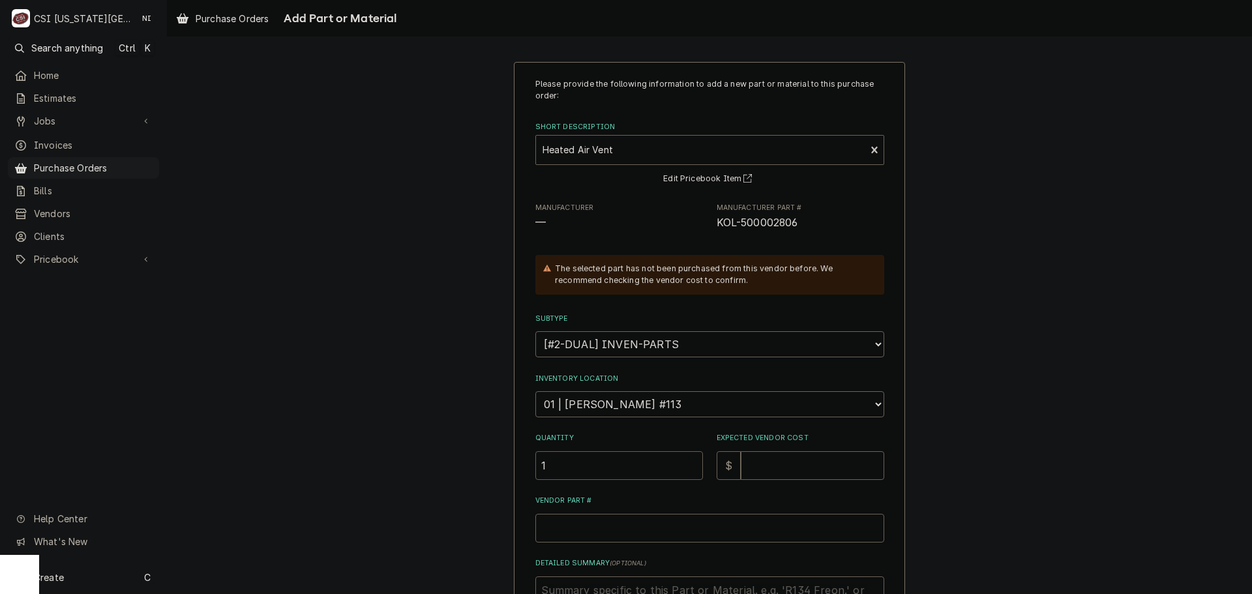
type input "1"
type textarea "x"
type input "1"
type textarea "x"
type input "10"
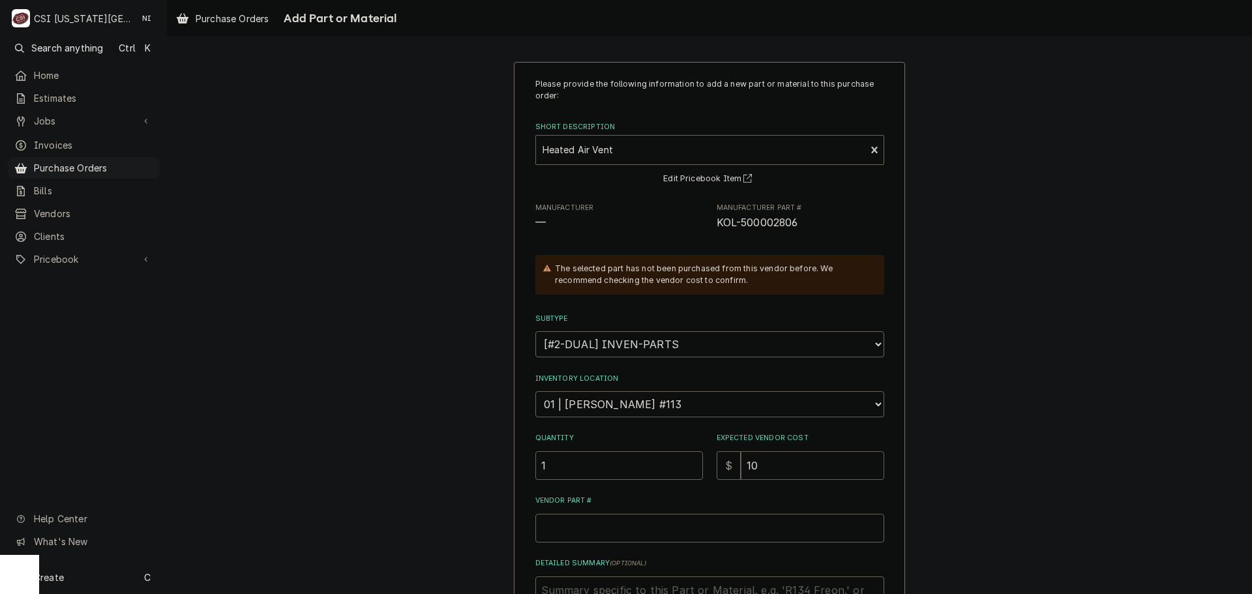
type textarea "x"
type input "108"
type textarea "x"
type input "108.3"
type textarea "x"
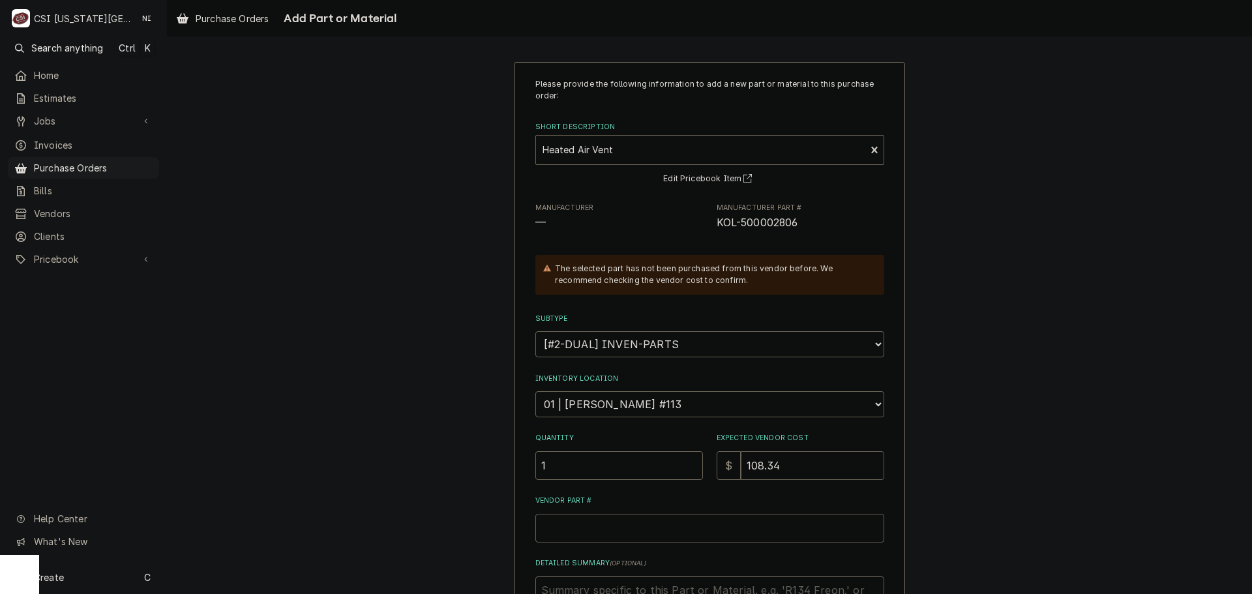
type input "108.34"
drag, startPoint x: 794, startPoint y: 229, endPoint x: 712, endPoint y: 233, distance: 82.3
click at [712, 233] on div "Please provide the following information to add a new part or material to this …" at bounding box center [709, 386] width 349 height 616
copy span "KOL-500002806"
click at [613, 537] on input "Vendor Part #" at bounding box center [709, 528] width 349 height 29
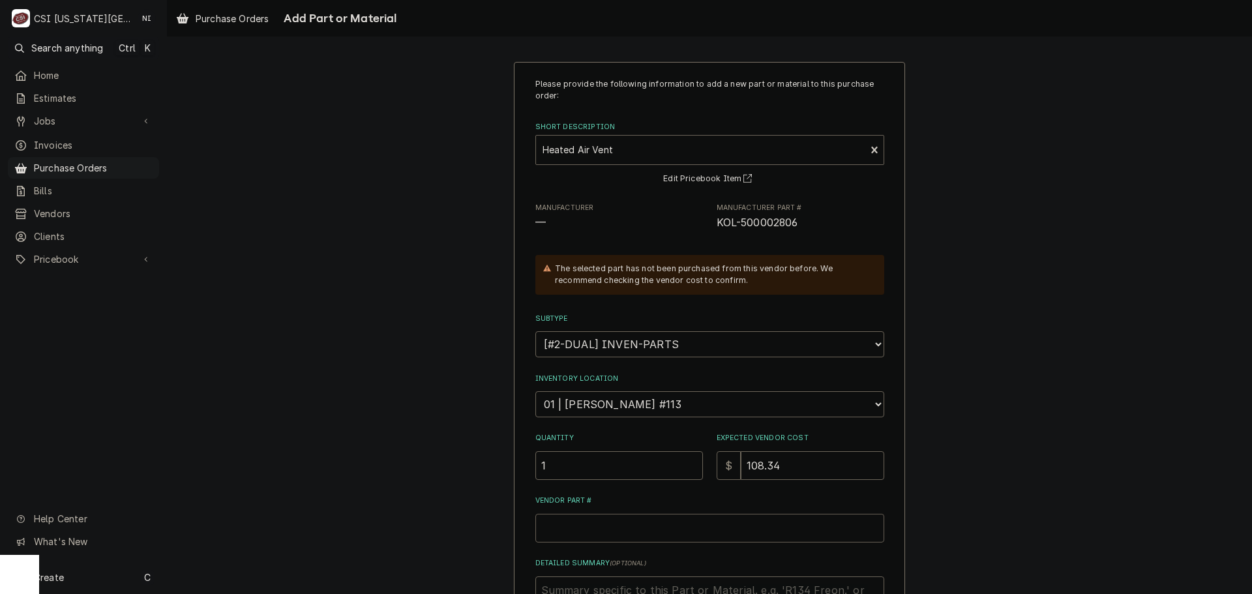
paste input "KOL-500002806"
type textarea "x"
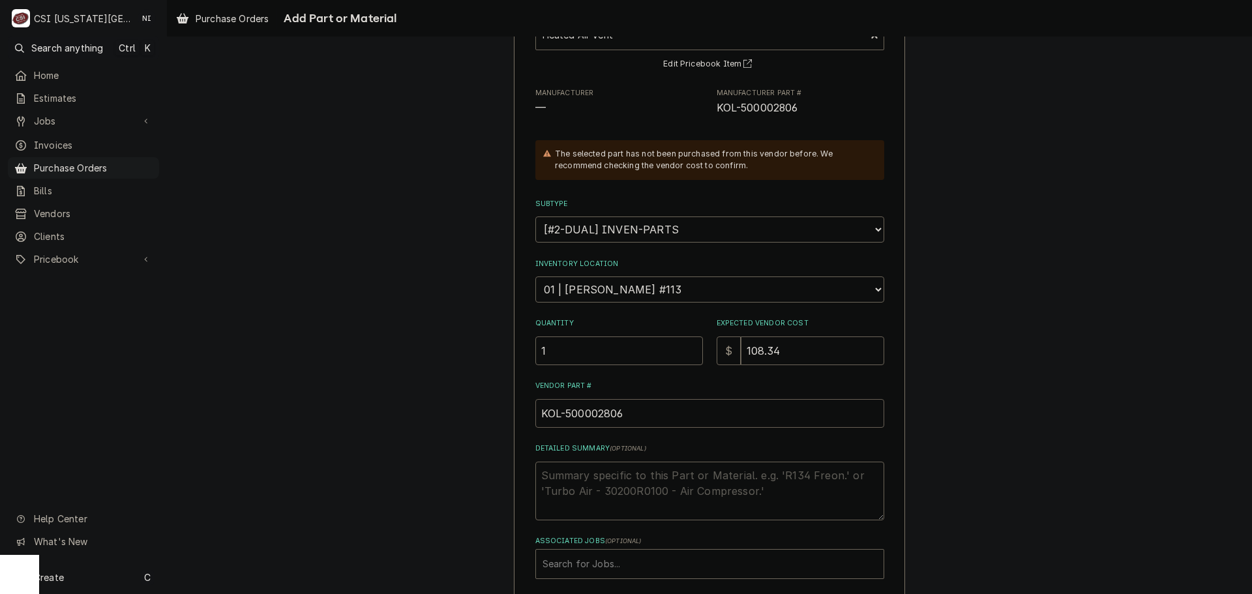
scroll to position [180, 0]
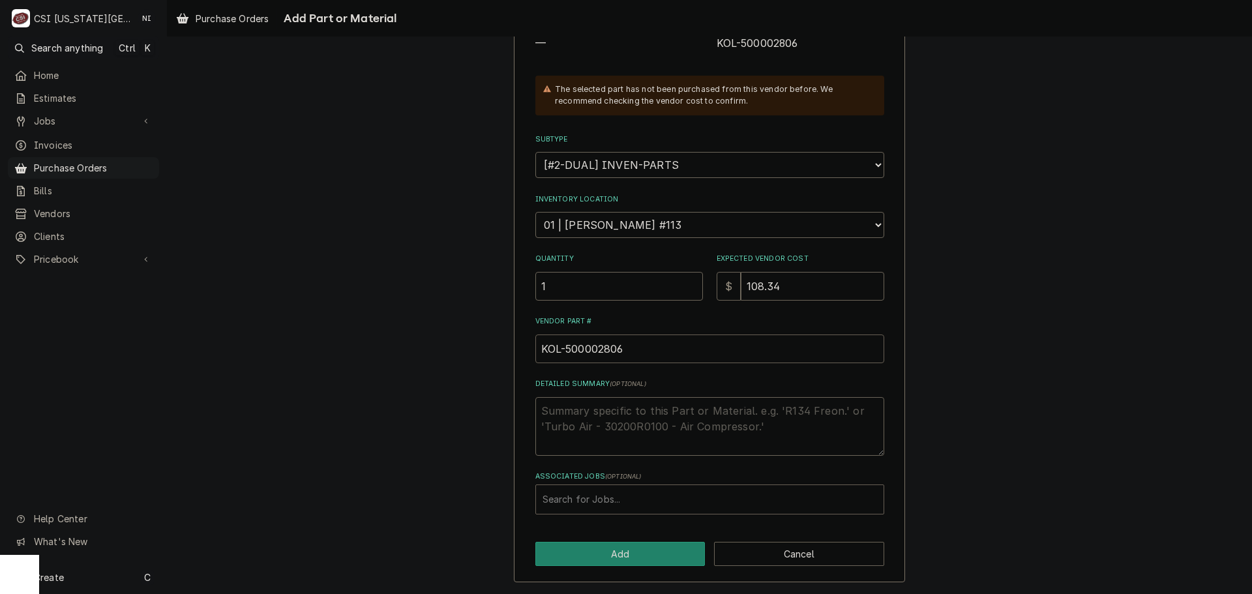
type input "KOL-500002806"
click at [680, 506] on div "Associated Jobs" at bounding box center [710, 499] width 335 height 23
type input "32139"
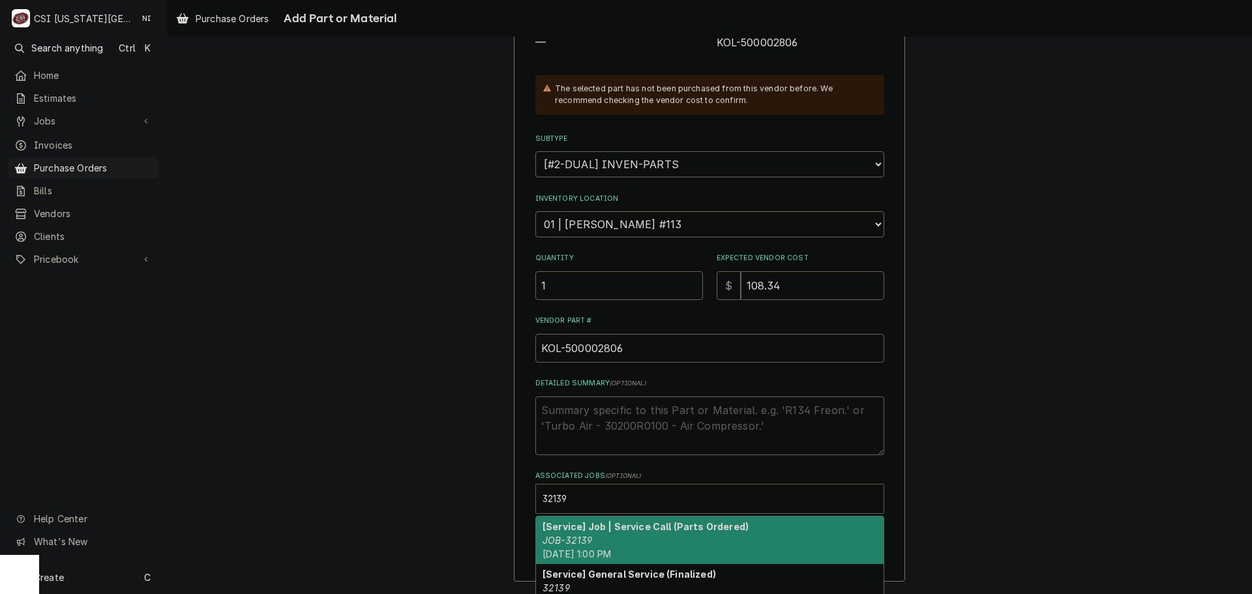
click at [625, 528] on strong "[Service] Job | Service Call (Parts Ordered)" at bounding box center [646, 526] width 206 height 11
type textarea "x"
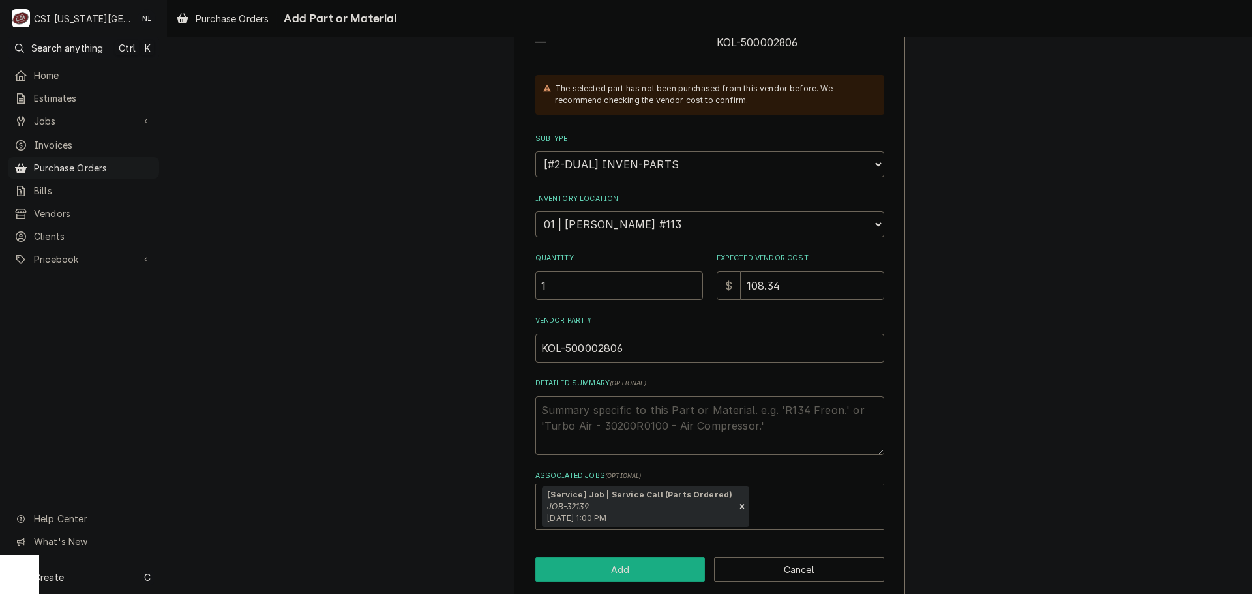
click at [623, 562] on button "Add" at bounding box center [620, 570] width 170 height 24
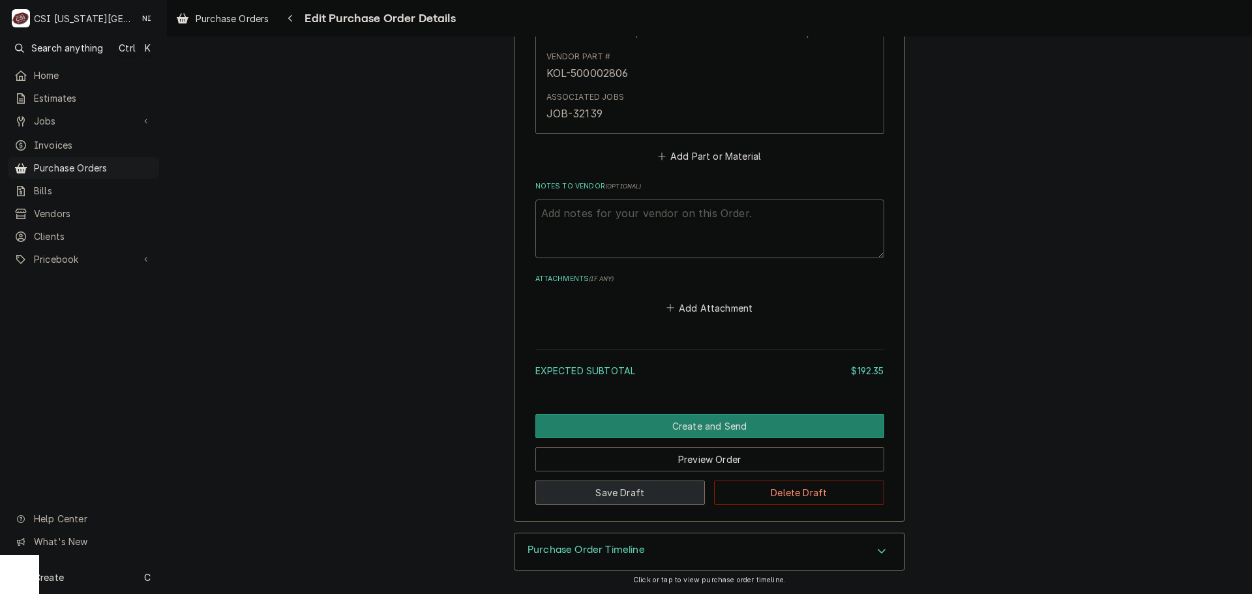
click at [621, 499] on button "Save Draft" at bounding box center [620, 493] width 170 height 24
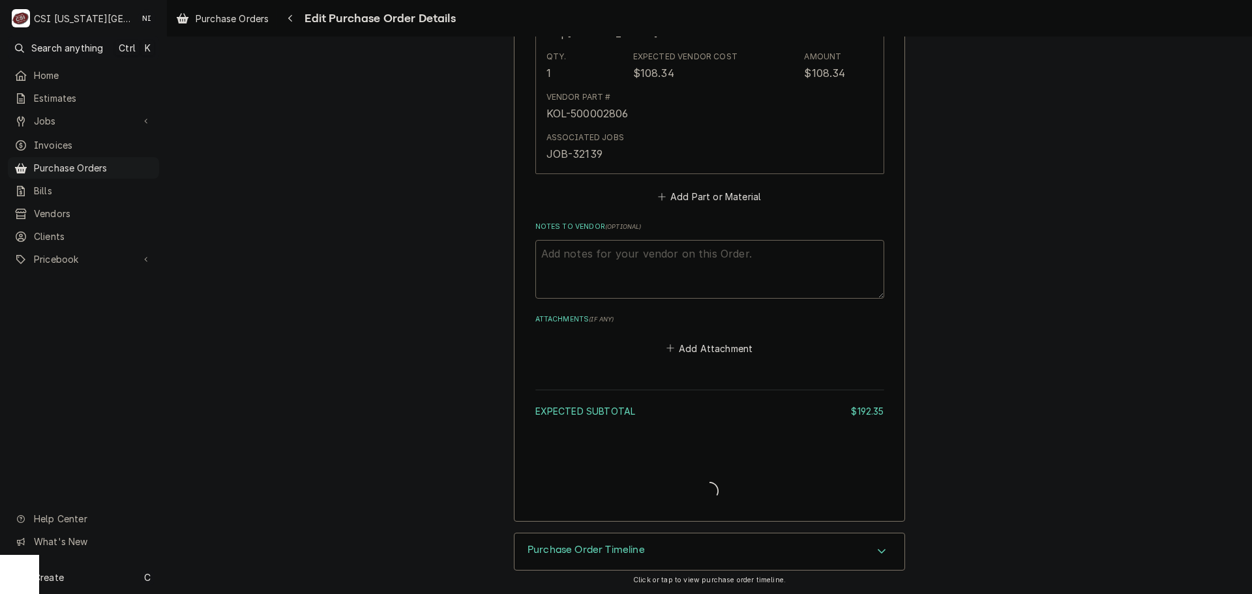
type textarea "x"
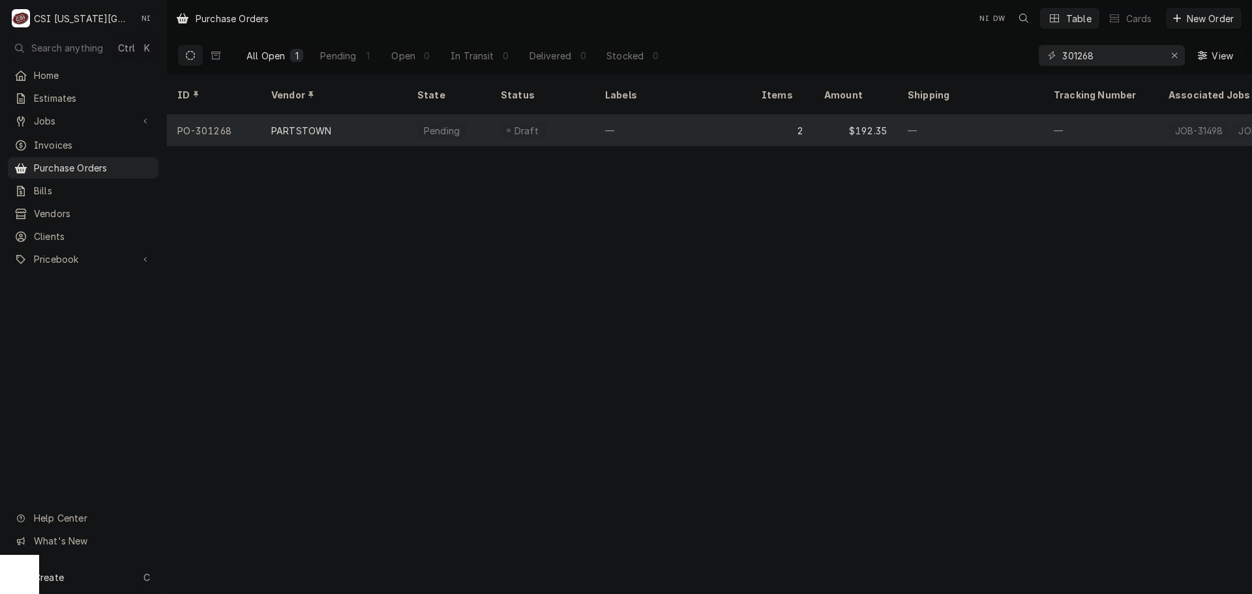
click at [689, 120] on div "—" at bounding box center [673, 130] width 156 height 31
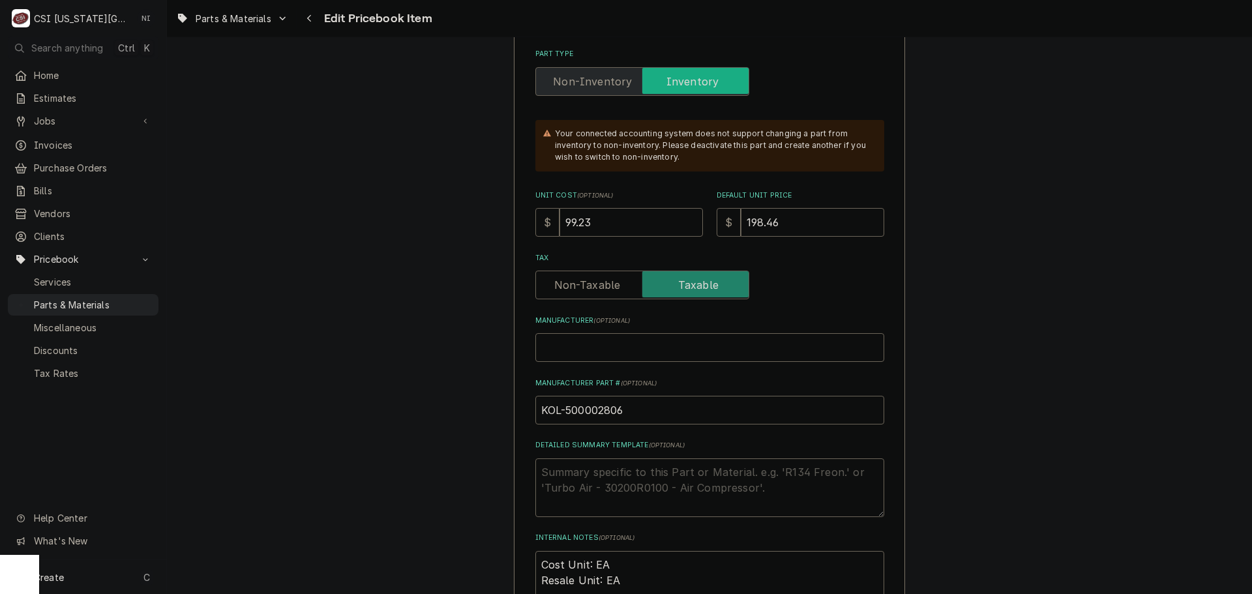
scroll to position [391, 0]
drag, startPoint x: 563, startPoint y: 219, endPoint x: 523, endPoint y: 225, distance: 40.2
type textarea "x"
type input "1"
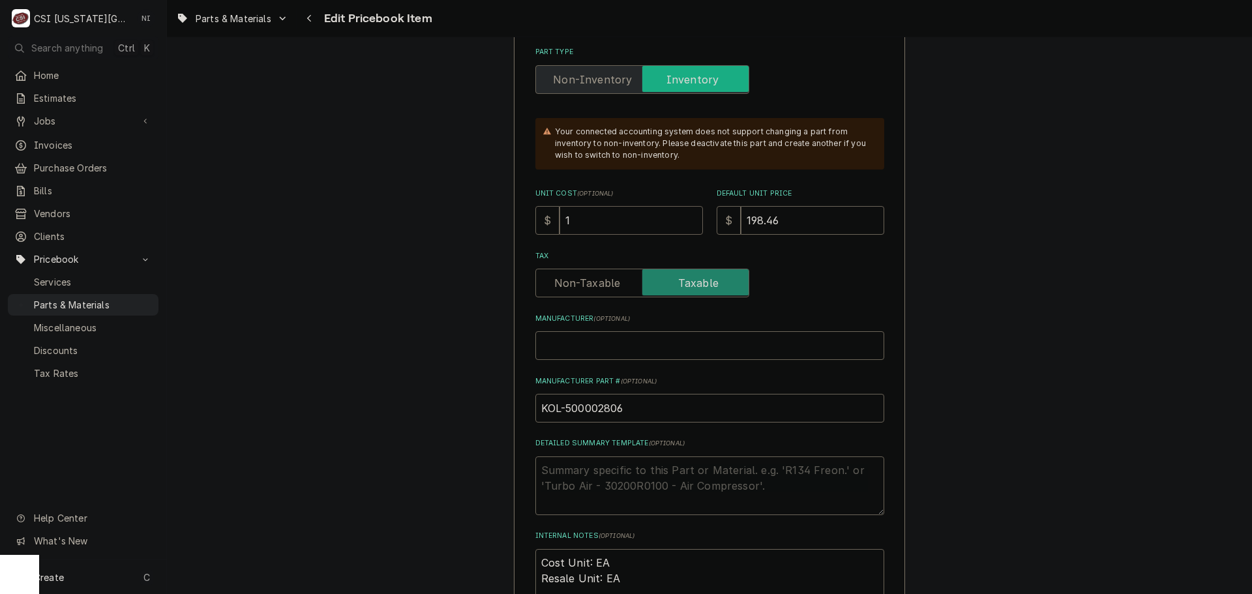
type textarea "x"
type input "10"
type textarea "x"
type input "1080"
type textarea "x"
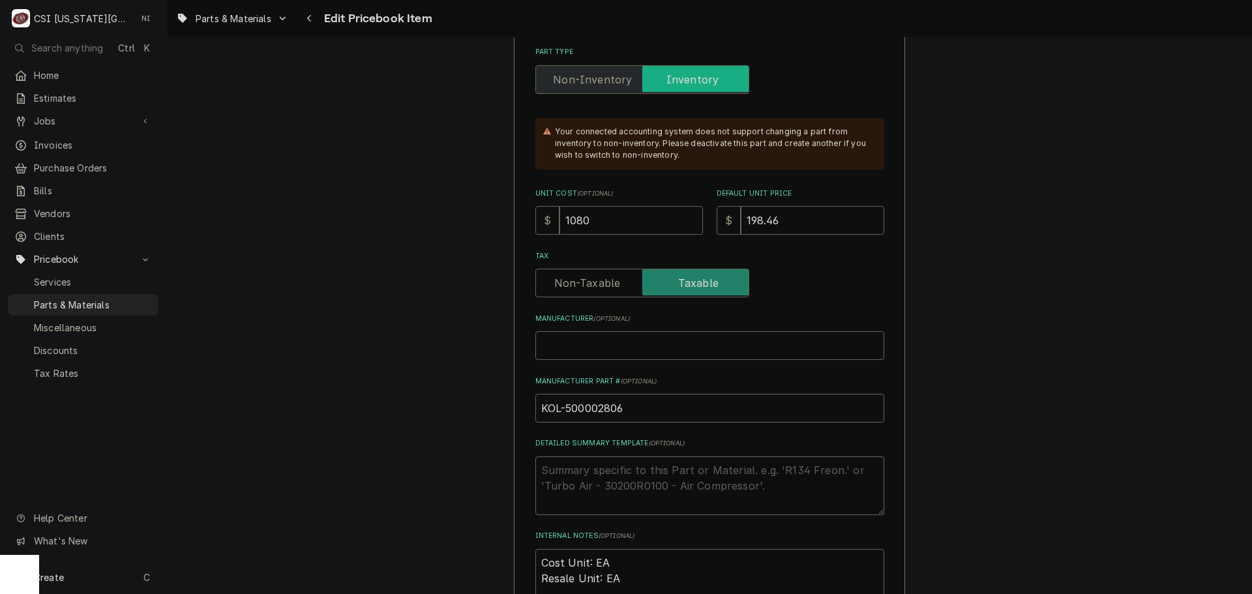
type input "1080.3"
type textarea "x"
type input "1080"
type textarea "x"
type input "108"
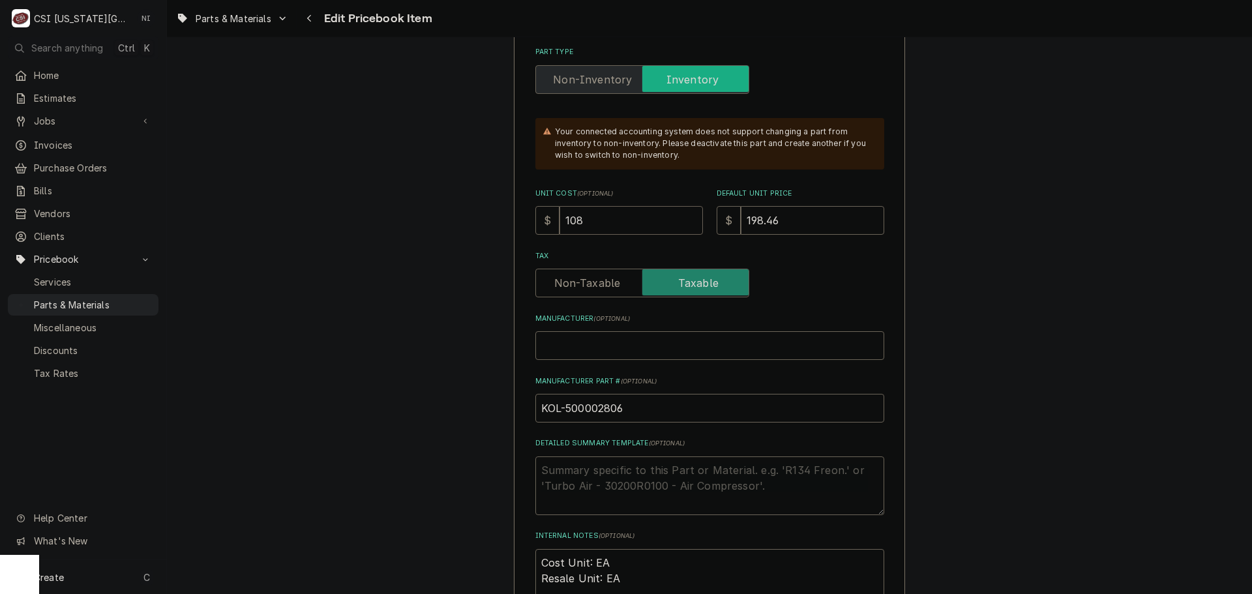
type textarea "x"
type input "108.3"
type textarea "x"
type input "108.34"
type textarea "x"
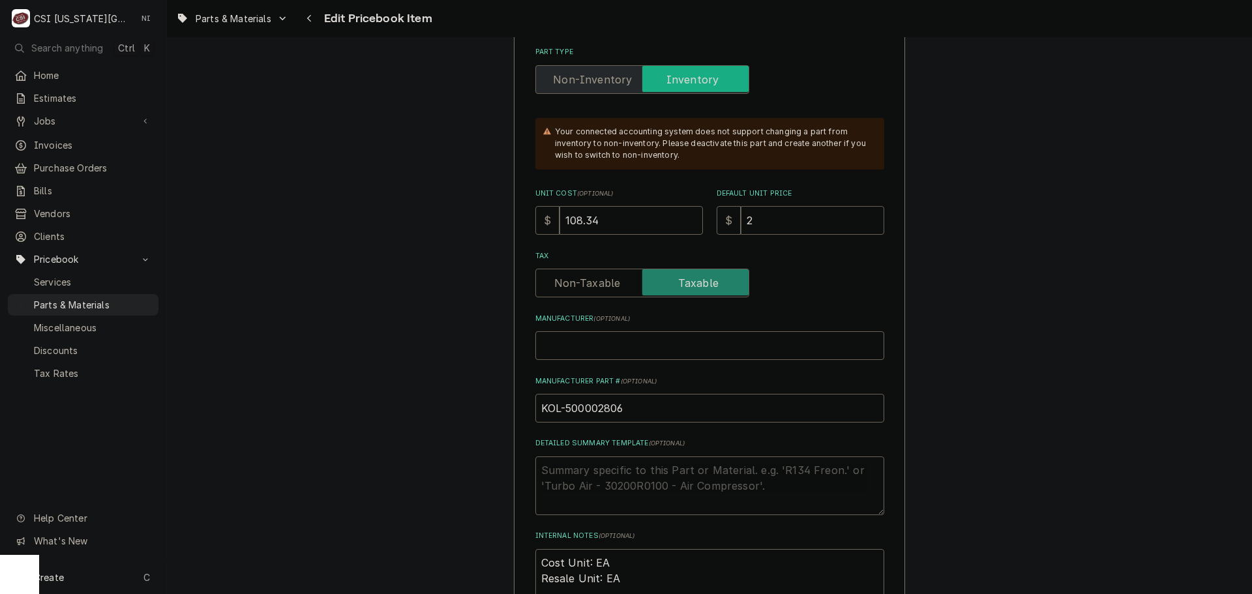
type input "21"
type textarea "x"
type input "216"
type textarea "x"
type input "216.3"
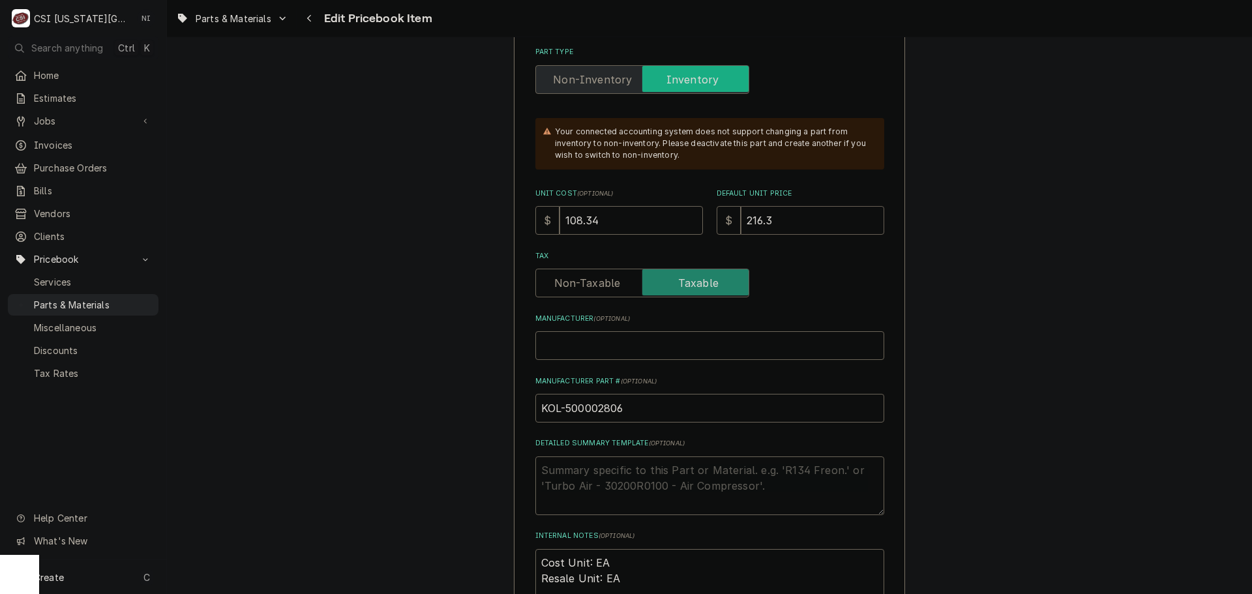
type textarea "x"
type input "216"
type textarea "x"
type input "216.67"
type textarea "x"
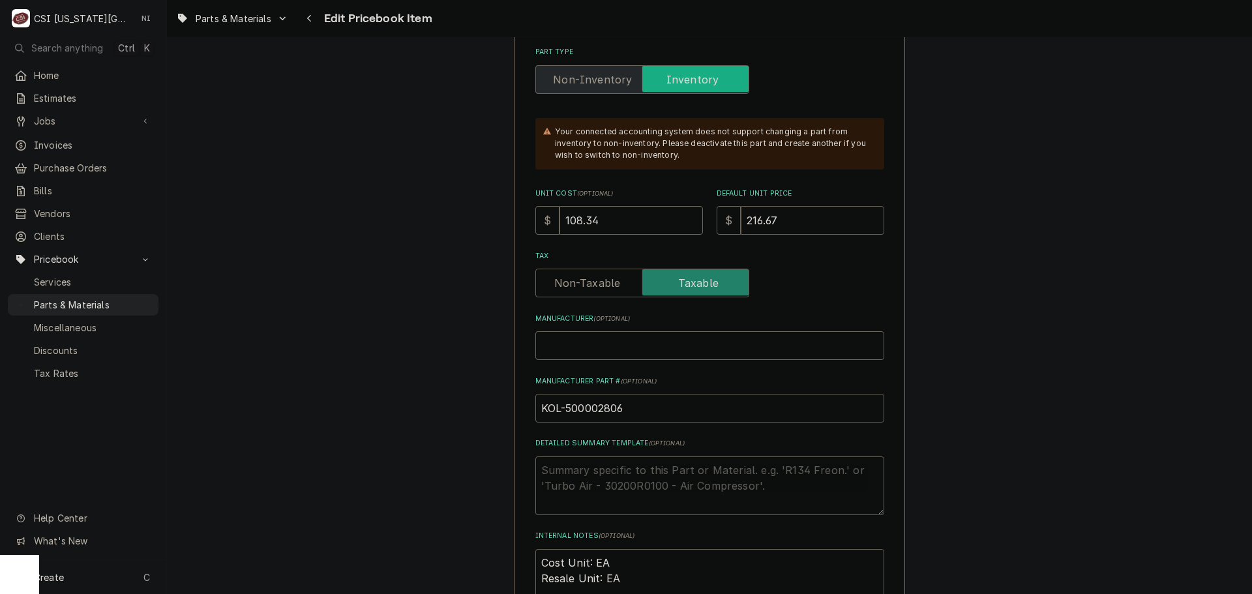
type input "216.67"
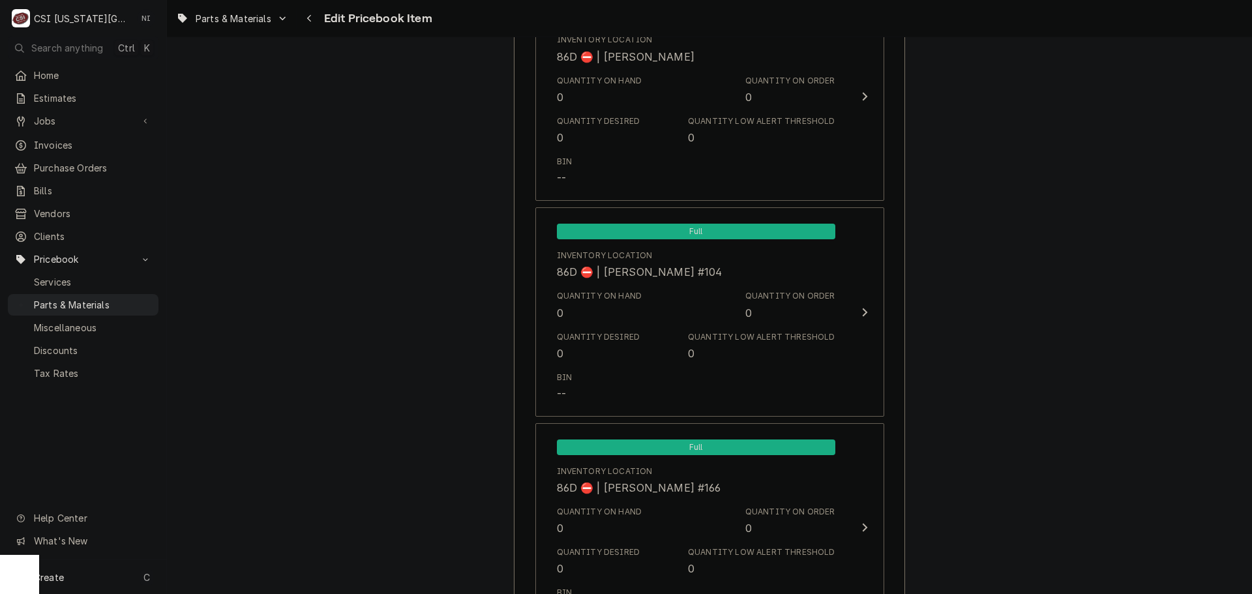
scroll to position [12640, 0]
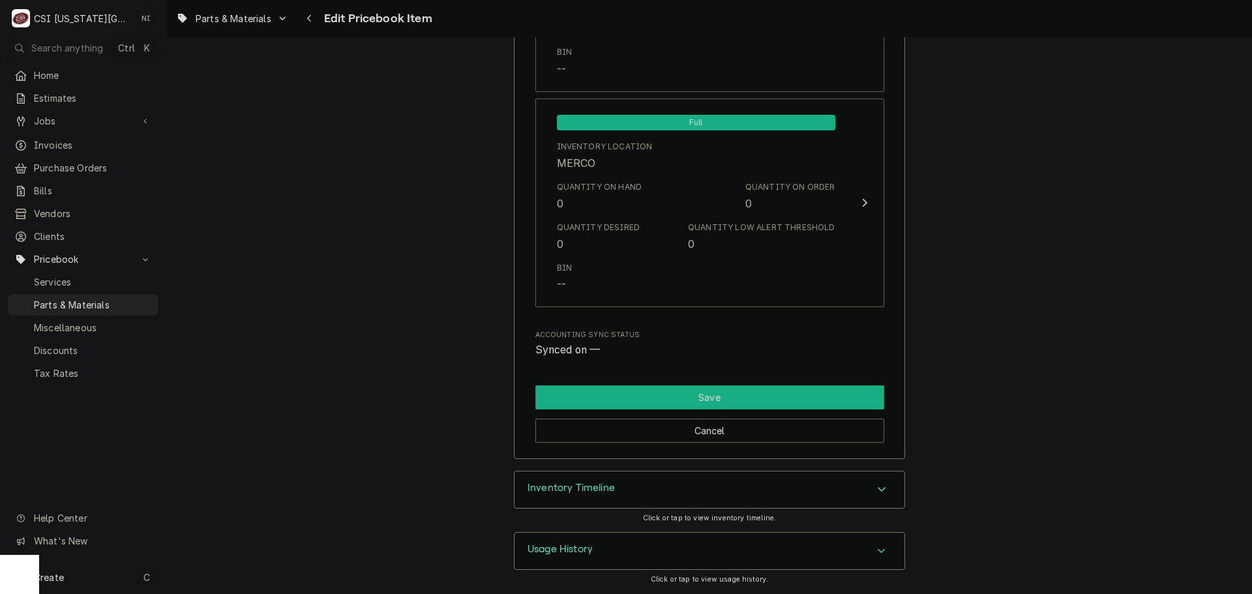
click at [774, 390] on button "Save" at bounding box center [709, 397] width 349 height 24
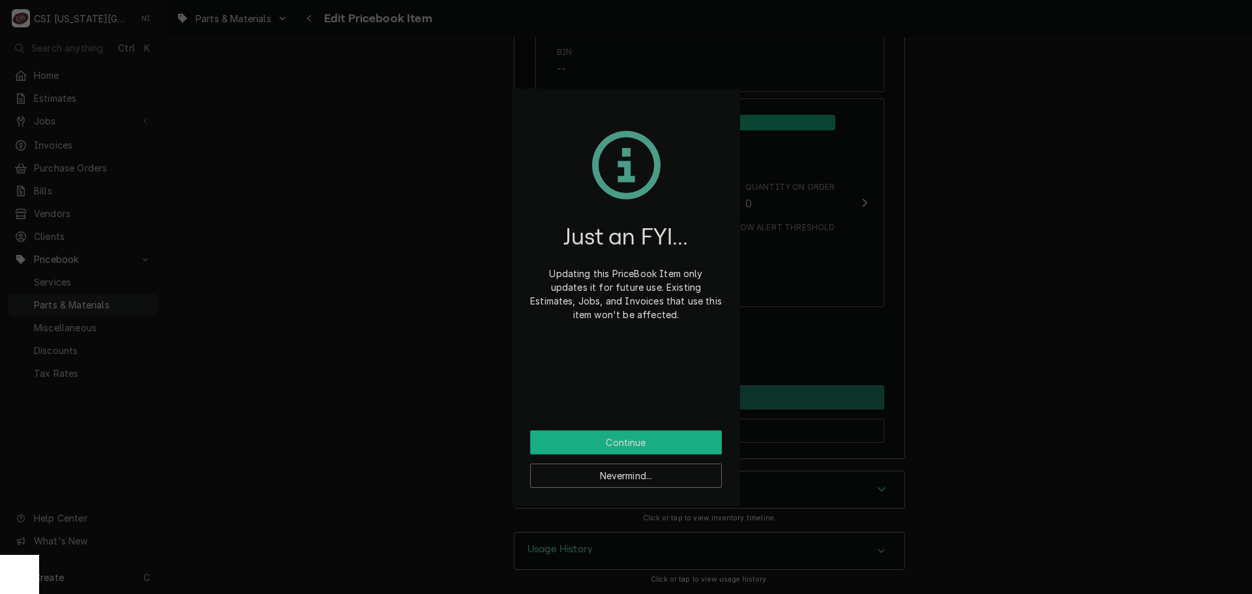
drag, startPoint x: 674, startPoint y: 430, endPoint x: 702, endPoint y: 426, distance: 28.4
click at [679, 430] on button "Continue" at bounding box center [626, 442] width 192 height 24
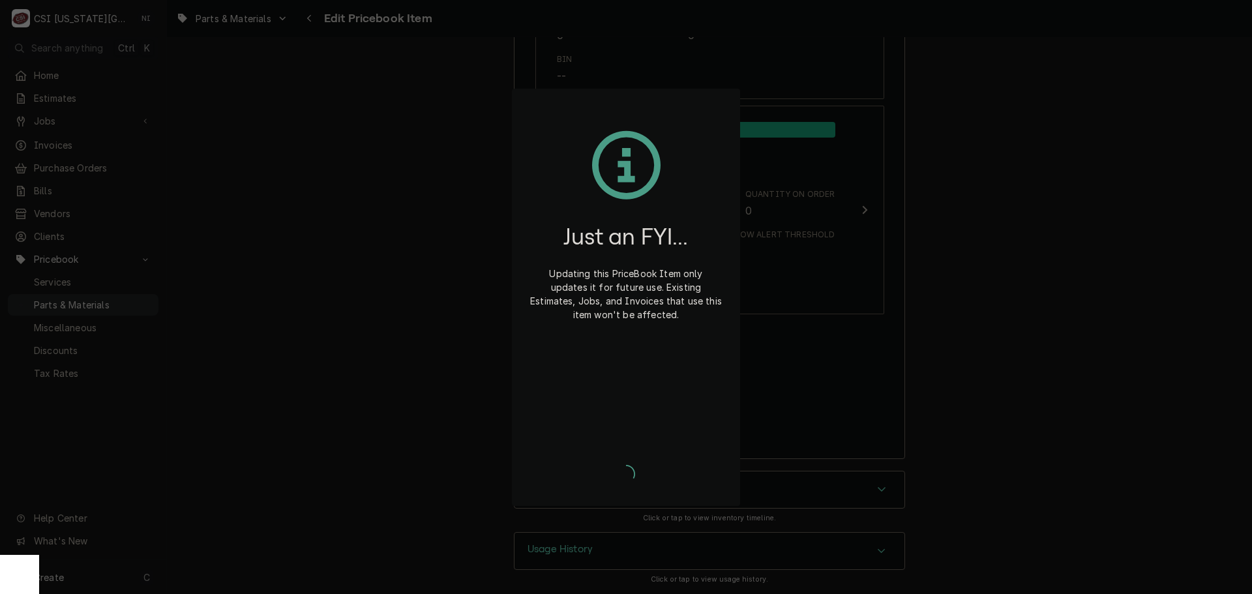
scroll to position [12632, 0]
type textarea "x"
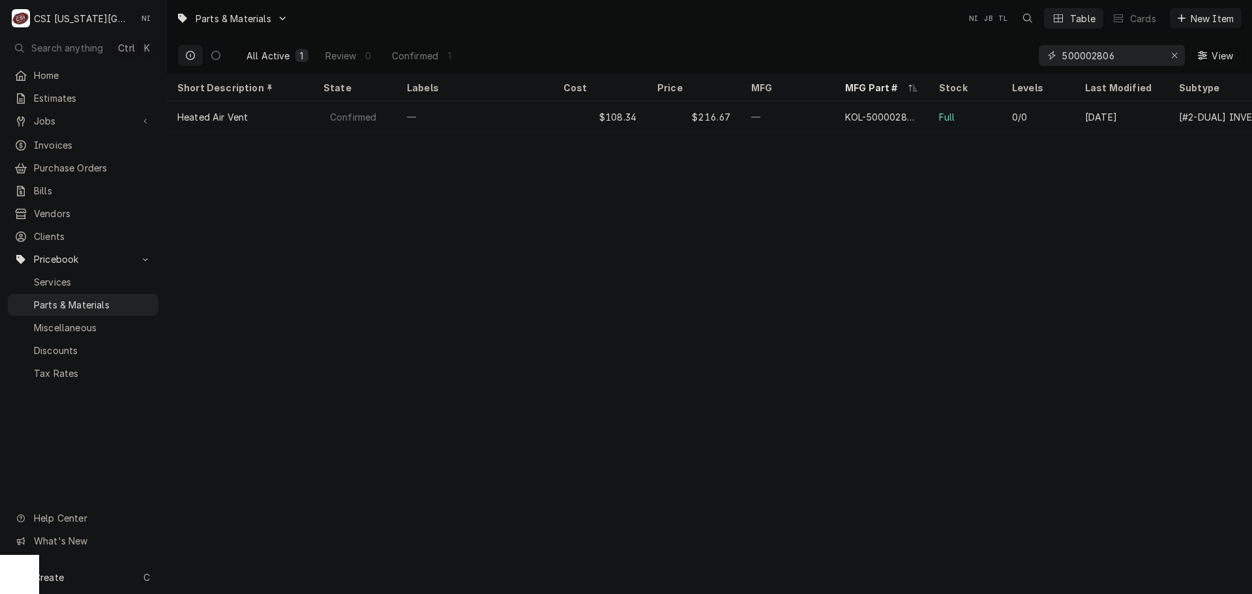
drag, startPoint x: 1075, startPoint y: 44, endPoint x: 975, endPoint y: 42, distance: 99.8
click at [975, 42] on div "All Active 1 Review 0 Confirmed 1 500002806 View" at bounding box center [709, 55] width 1064 height 37
paste input "87.01.955S"
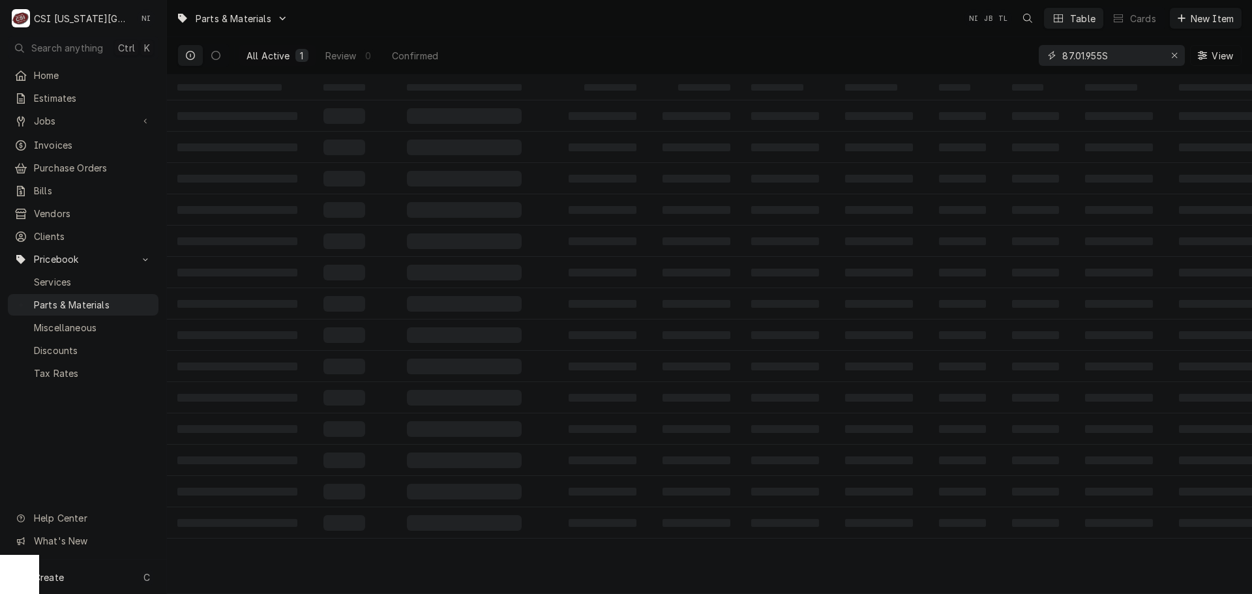
type input "87.01.955S"
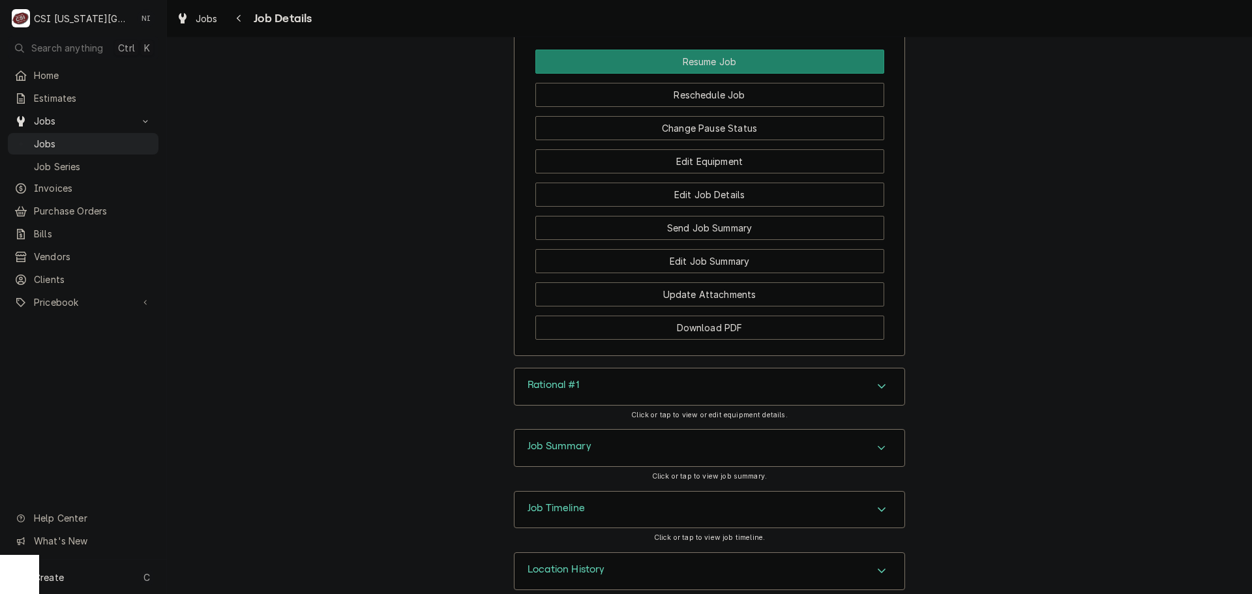
scroll to position [2777, 0]
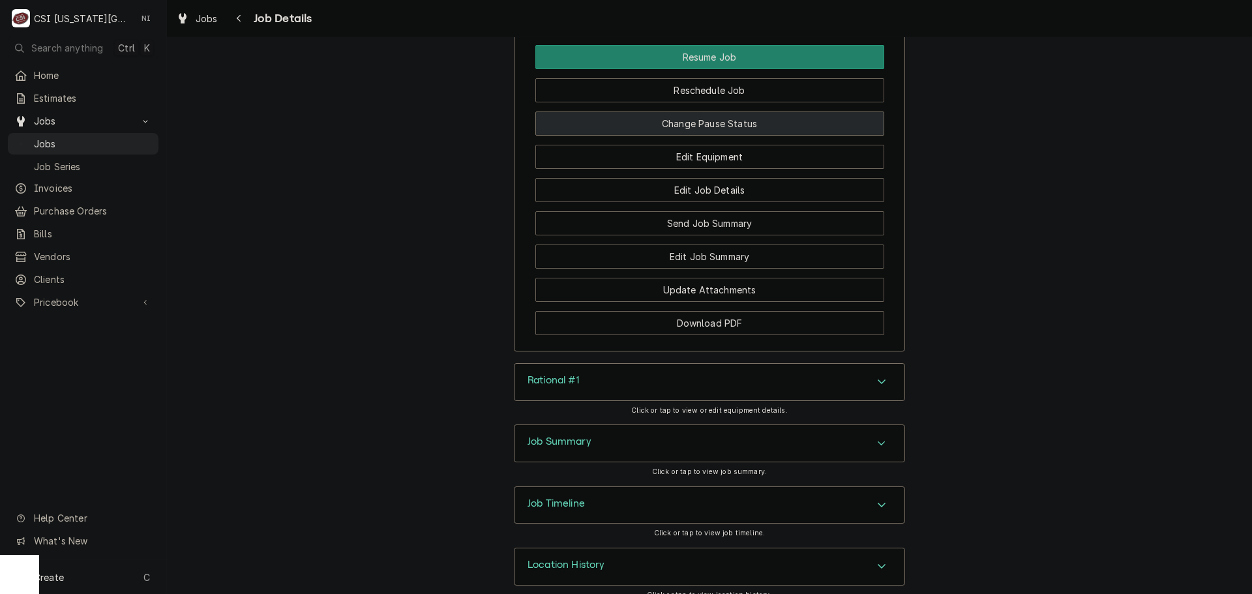
click at [774, 112] on button "Change Pause Status" at bounding box center [709, 124] width 349 height 24
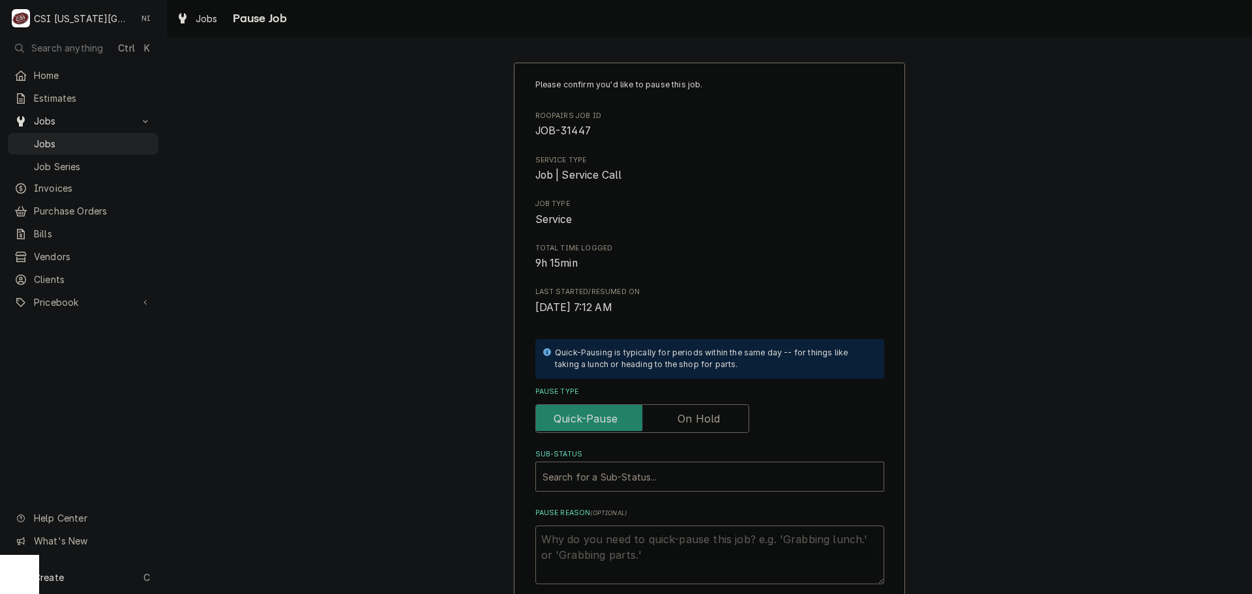
click at [692, 415] on label "Pause Type" at bounding box center [642, 418] width 214 height 29
click at [692, 415] on input "Pause Type" at bounding box center [642, 418] width 202 height 29
checkbox input "true"
drag, startPoint x: 681, startPoint y: 456, endPoint x: 681, endPoint y: 463, distance: 6.6
click at [680, 458] on label "Sub-Status" at bounding box center [709, 454] width 349 height 10
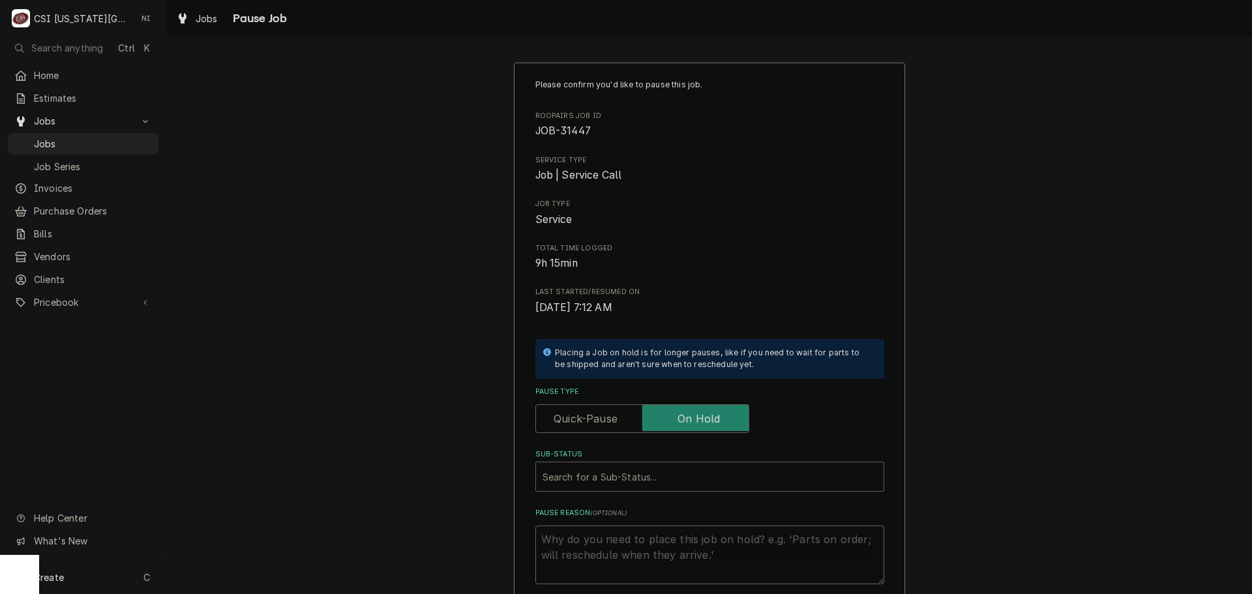
click at [682, 470] on div "Sub-Status" at bounding box center [710, 476] width 335 height 23
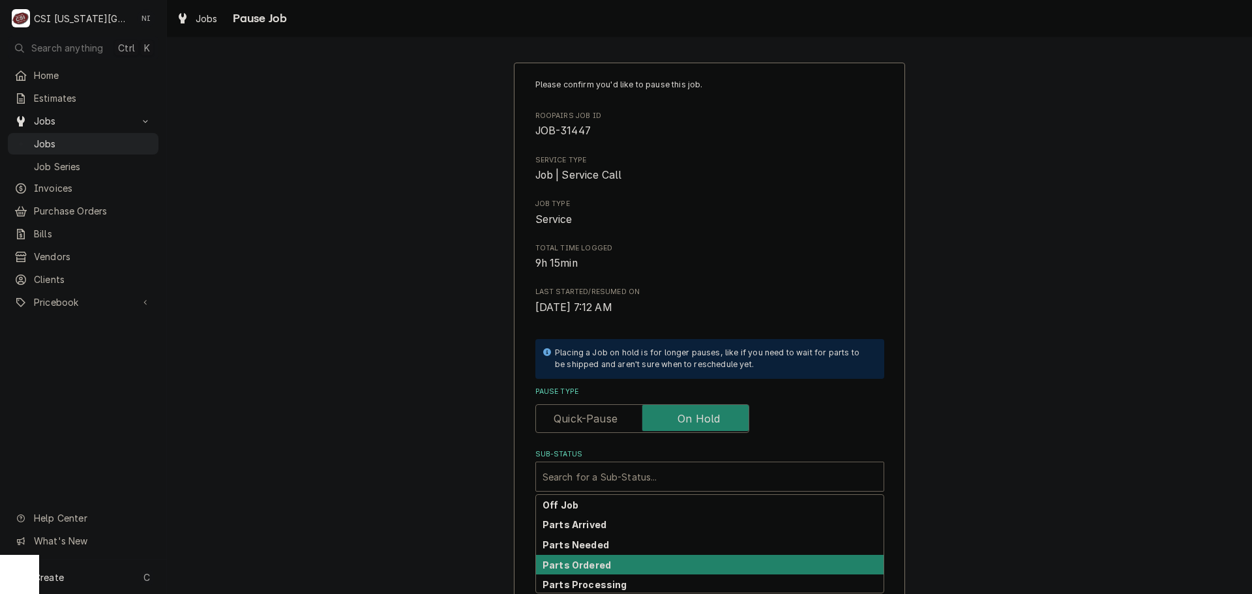
click at [614, 563] on div "Parts Ordered" at bounding box center [710, 565] width 348 height 20
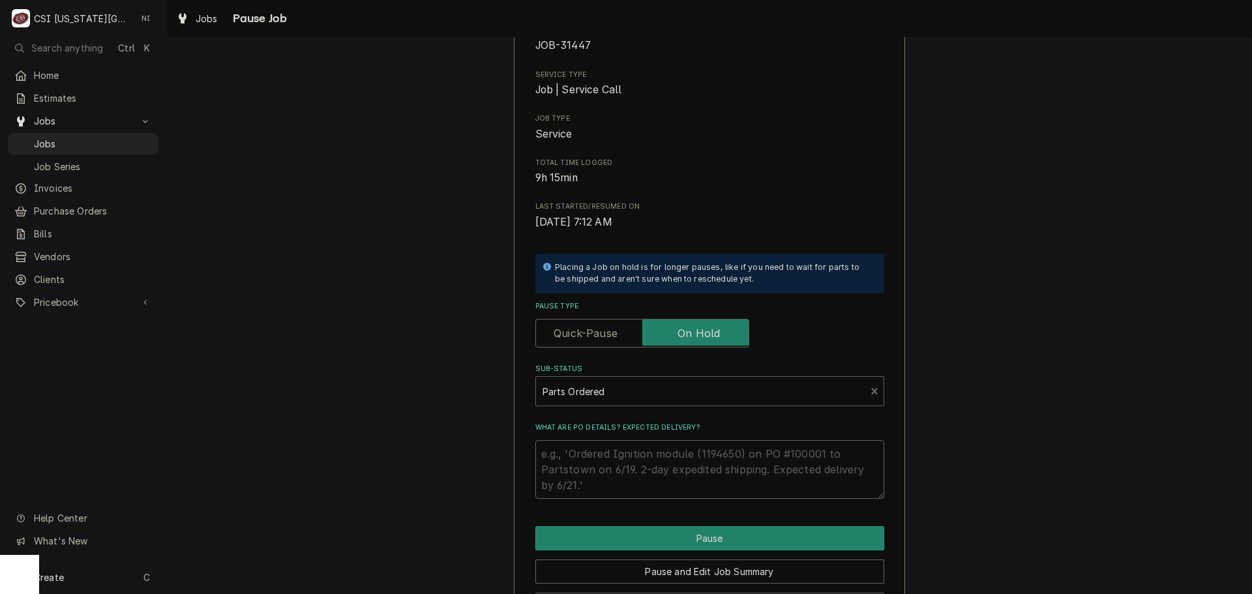
scroll to position [136, 0]
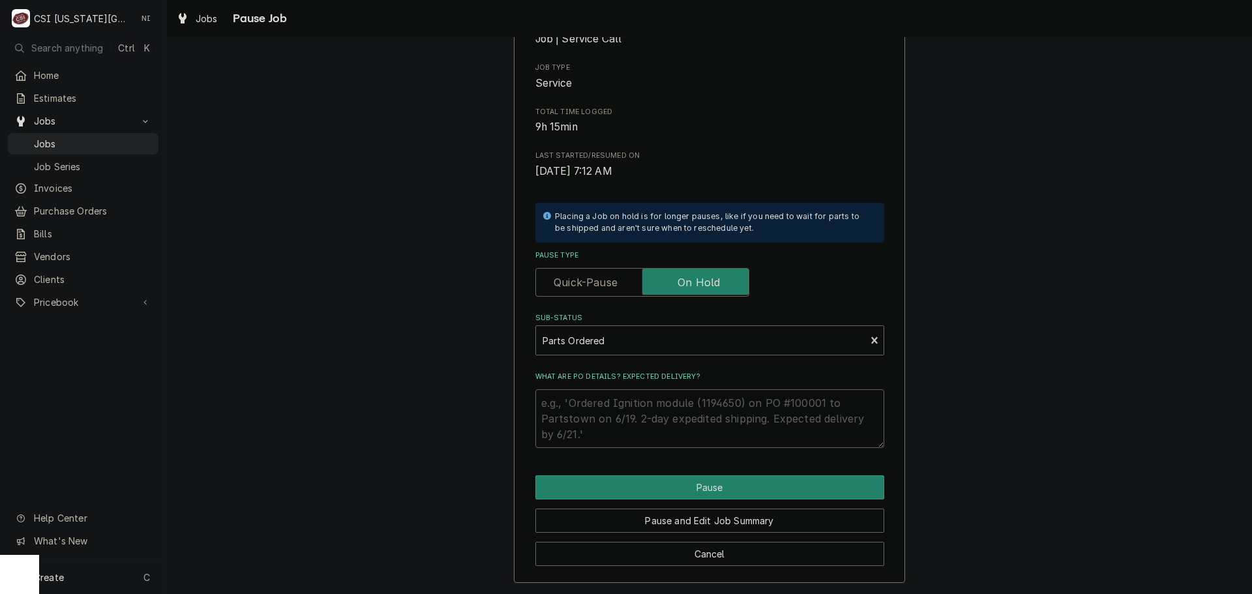
click at [605, 404] on textarea "What are PO details? Expected delivery?" at bounding box center [709, 418] width 349 height 59
type textarea "x"
type textarea "P"
type textarea "x"
type textarea "Pa"
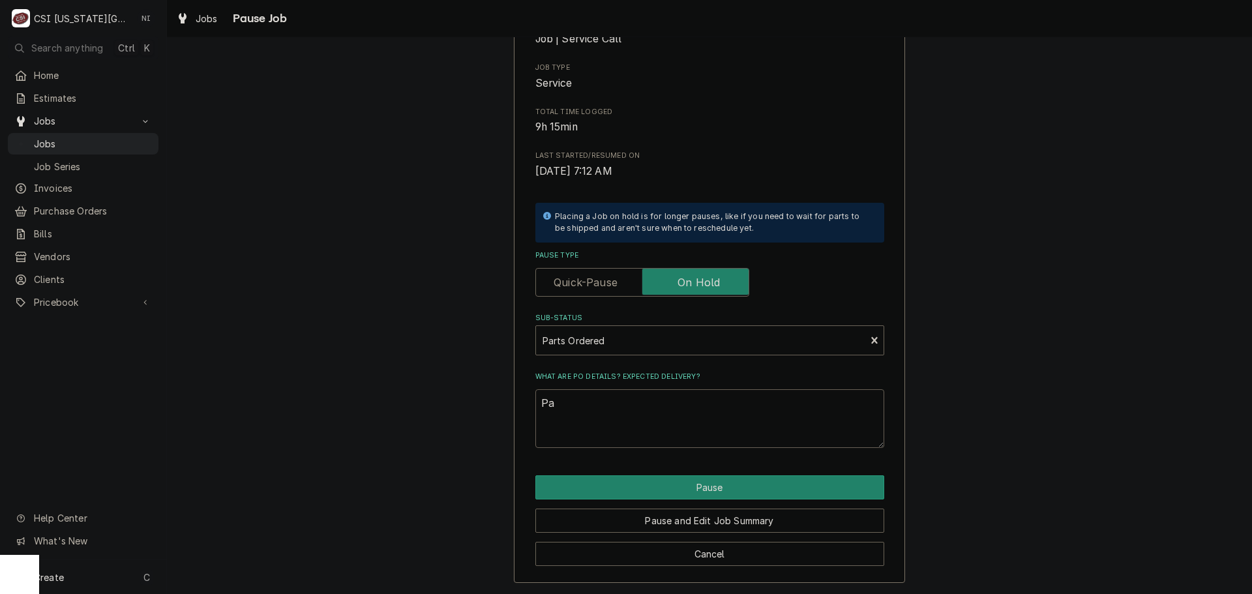
type textarea "x"
type textarea "Par"
type textarea "x"
type textarea "Part"
type textarea "x"
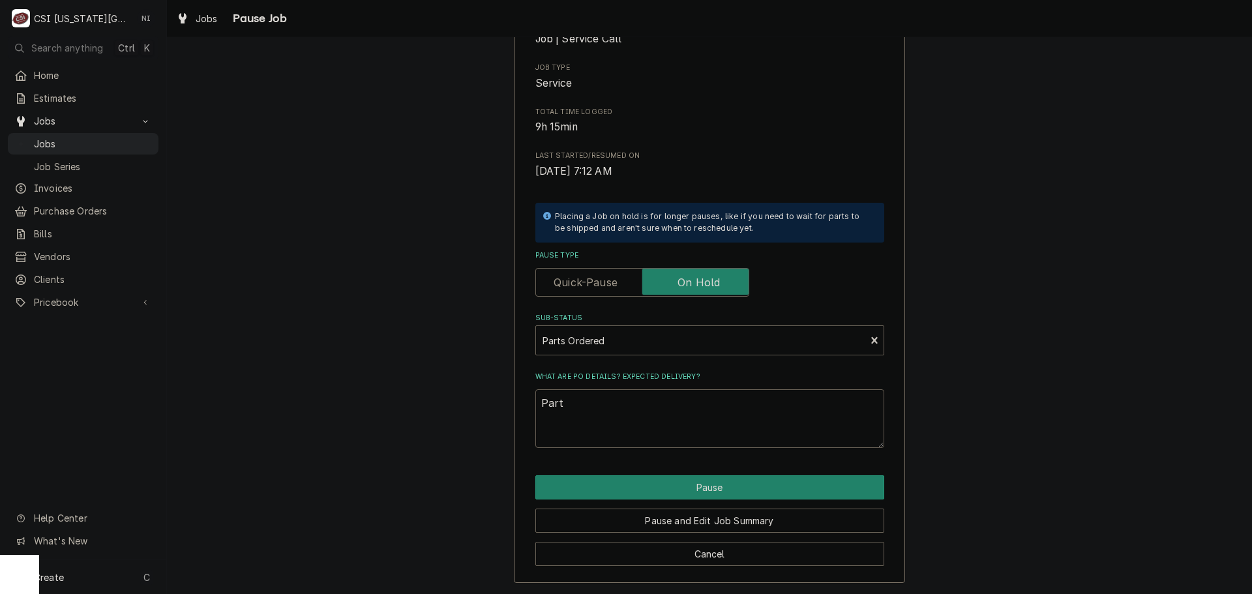
type textarea "Parts"
type textarea "x"
type textarea "Parts"
type textarea "x"
type textarea "Parts o"
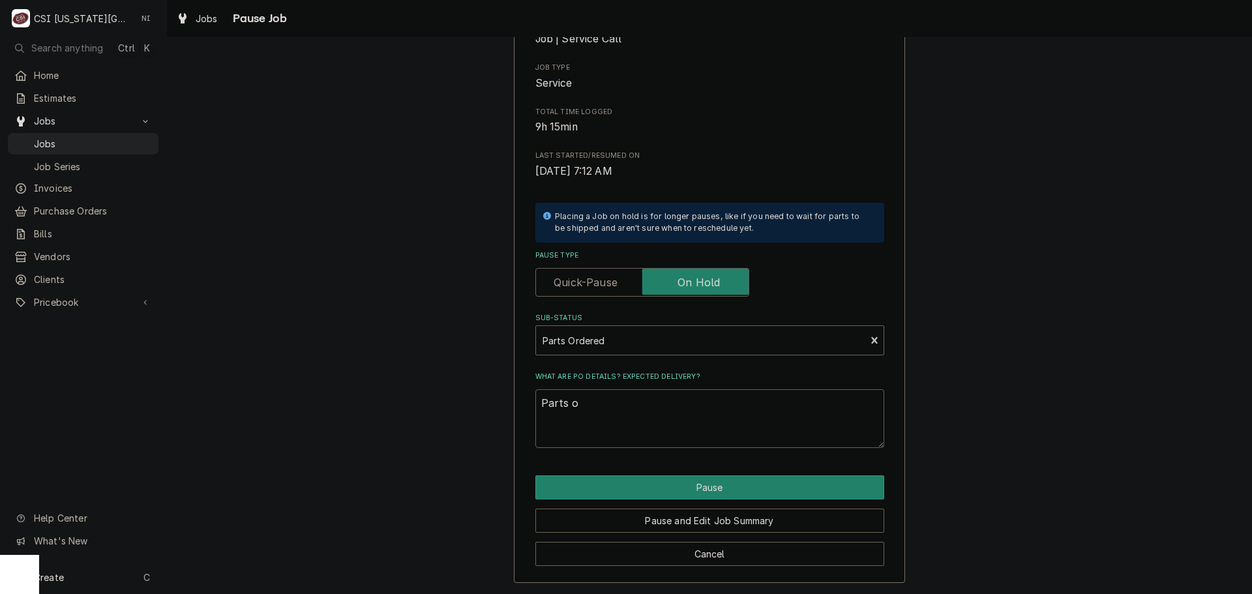
type textarea "x"
type textarea "Parts or"
type textarea "x"
type textarea "Parts ord"
type textarea "x"
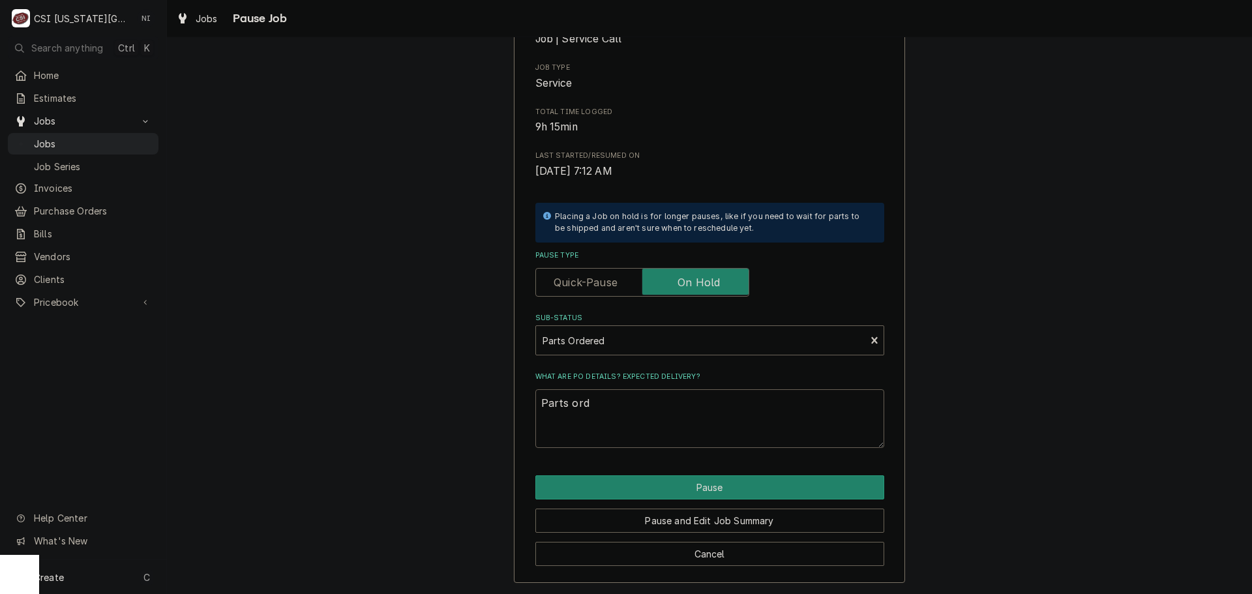
type textarea "Parts orde"
type textarea "x"
type textarea "Parts order"
type textarea "x"
type textarea "Parts ordere"
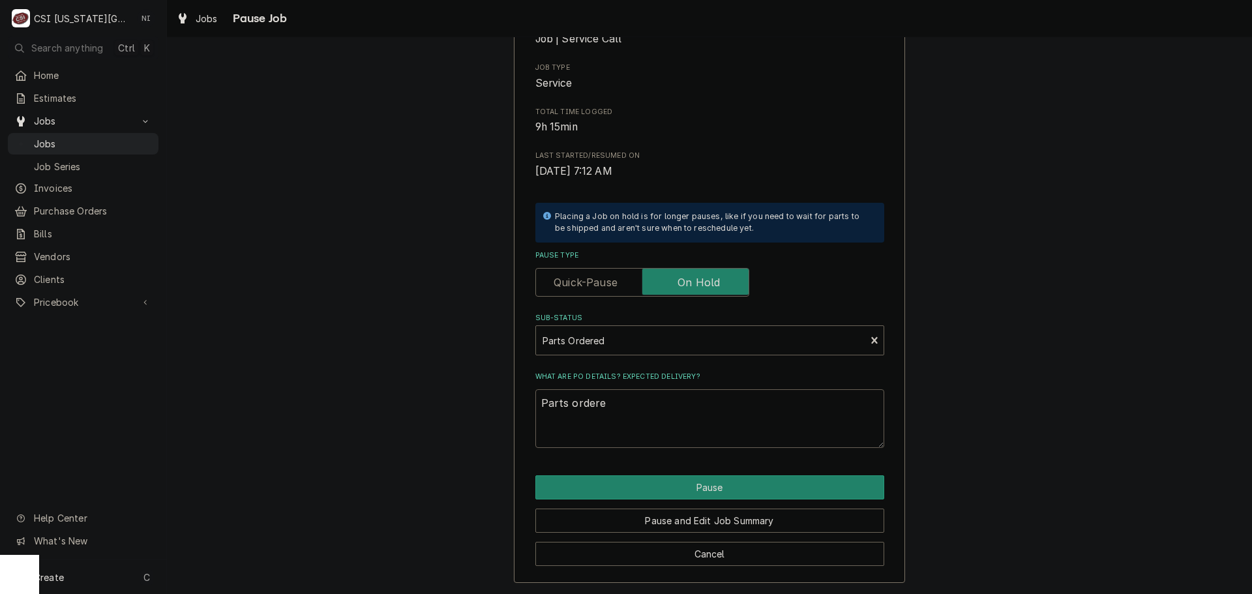
type textarea "x"
type textarea "Parts ordered"
type textarea "x"
type textarea "Parts ordered"
type textarea "x"
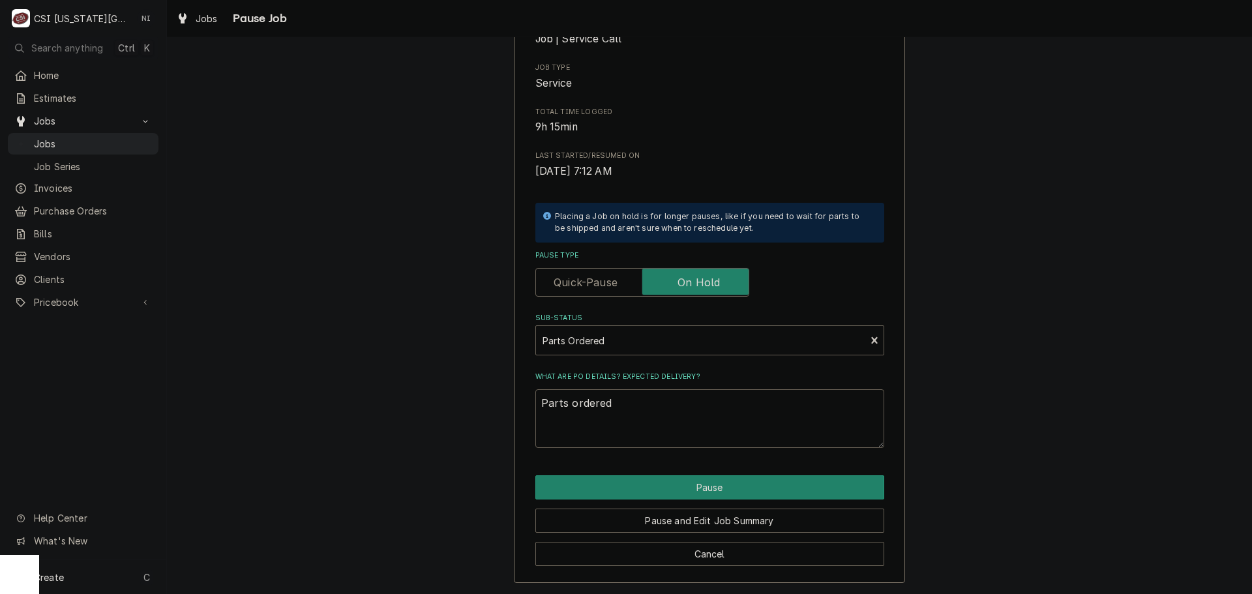
type textarea "Parts ordered o"
type textarea "x"
type textarea "Parts ordered on"
type textarea "x"
type textarea "Parts ordered on"
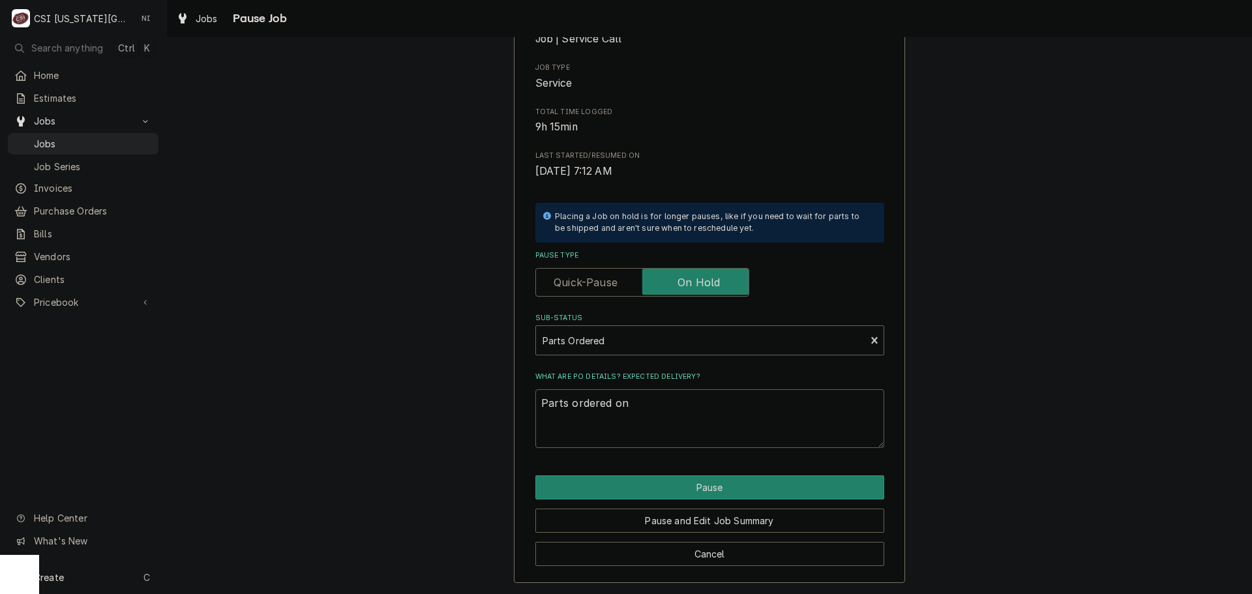
type textarea "x"
type textarea "Parts ordered on PO"
type textarea "x"
type textarea "Parts ordered on PO"
type textarea "x"
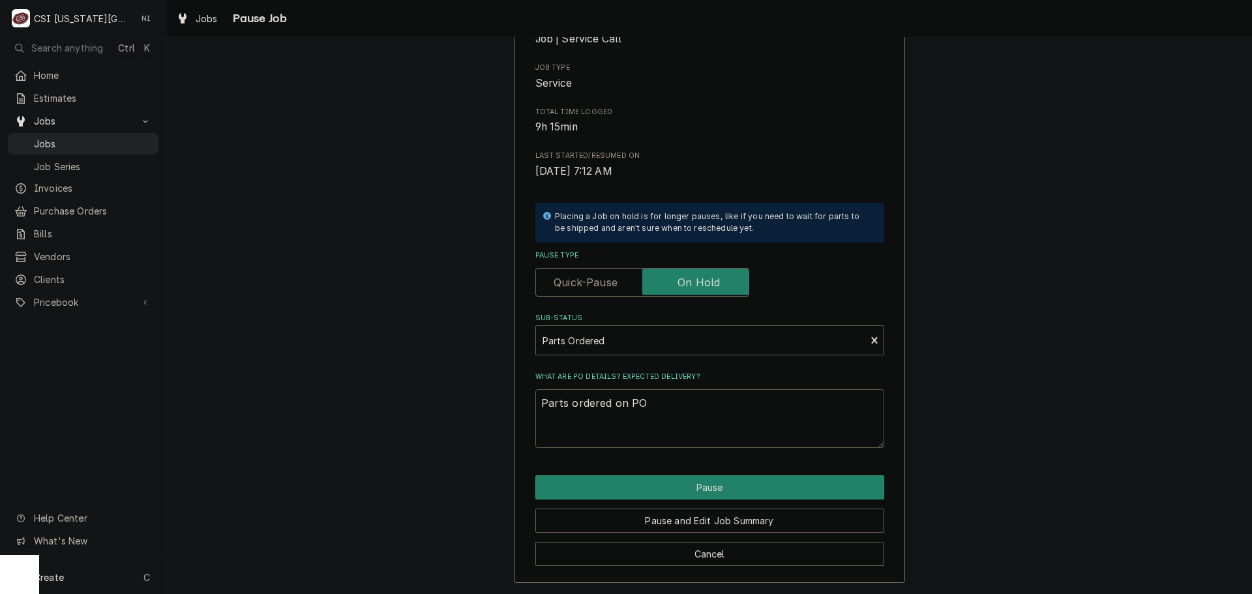
type textarea "Parts ordered on PO 3"
type textarea "x"
type textarea "Parts ordered on PO 30"
type textarea "x"
type textarea "Parts ordered on PO 301"
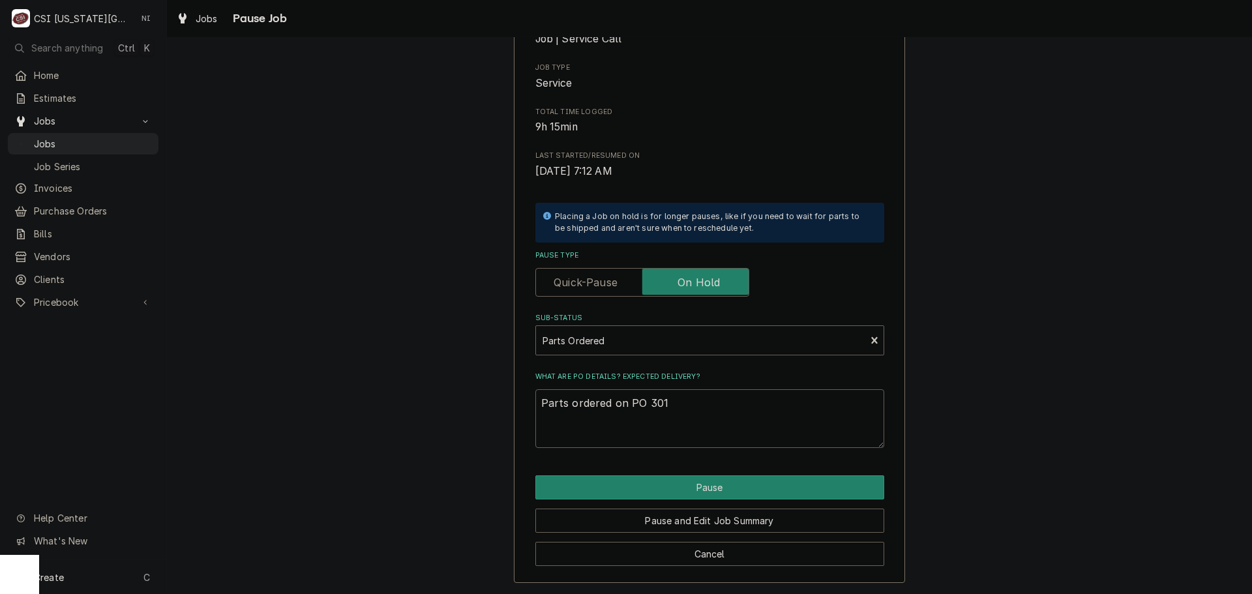
type textarea "x"
type textarea "Parts ordered on PO 3012"
type textarea "x"
type textarea "Parts ordered on PO 30126"
type textarea "x"
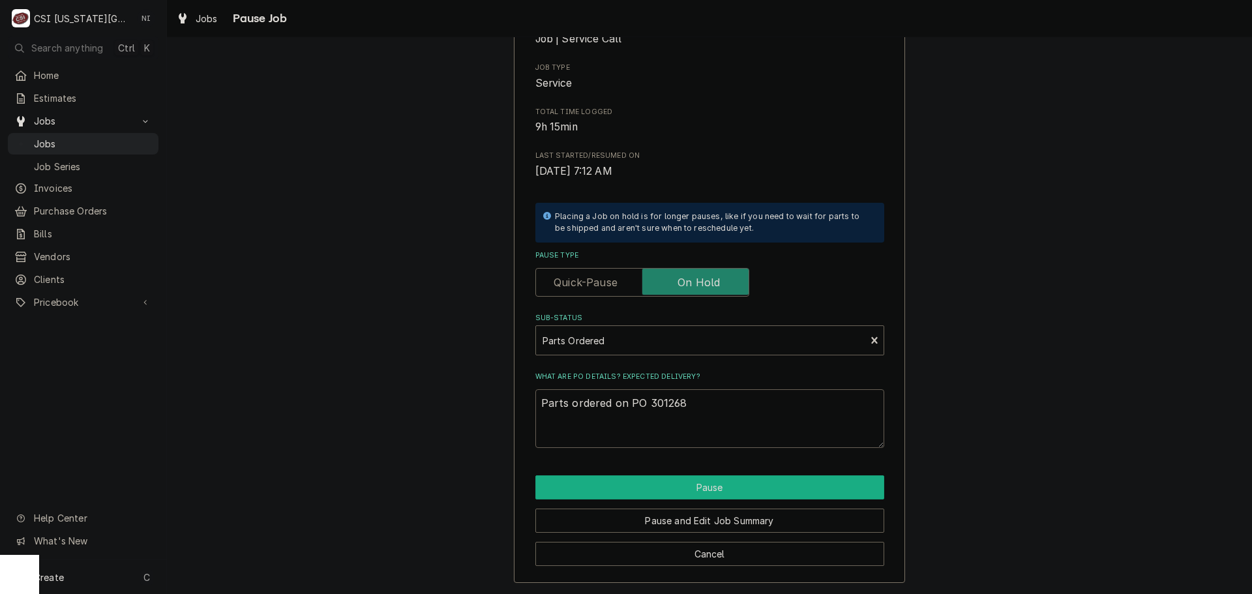
type textarea "Parts ordered on PO 301268"
click at [685, 483] on button "Pause" at bounding box center [709, 487] width 349 height 24
type textarea "x"
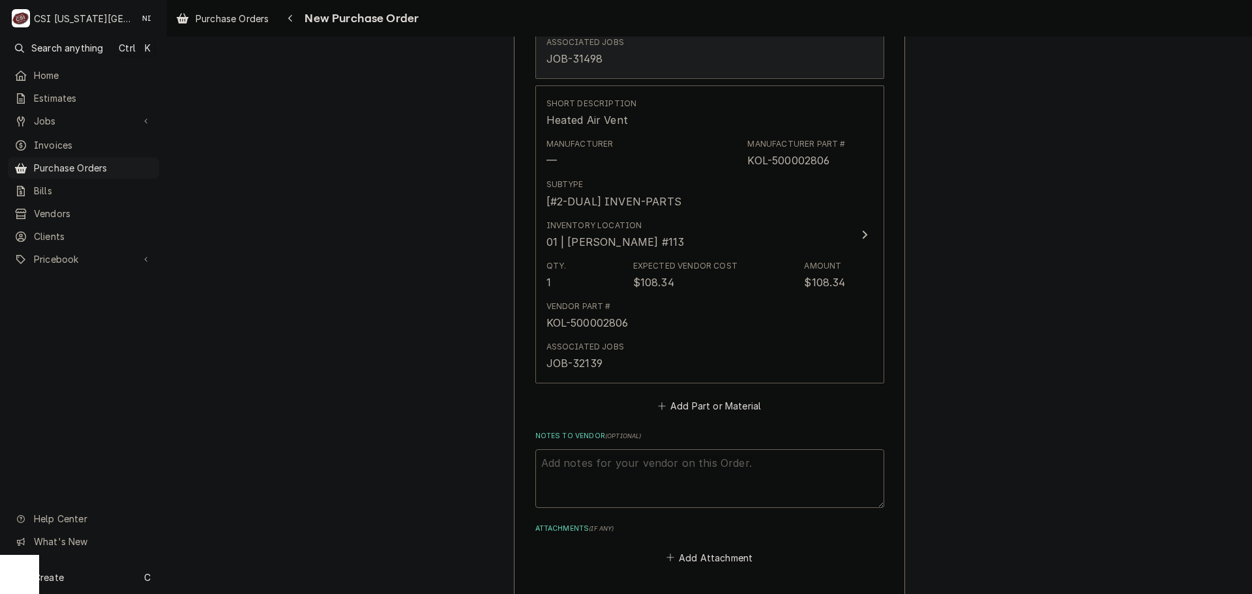
scroll to position [978, 0]
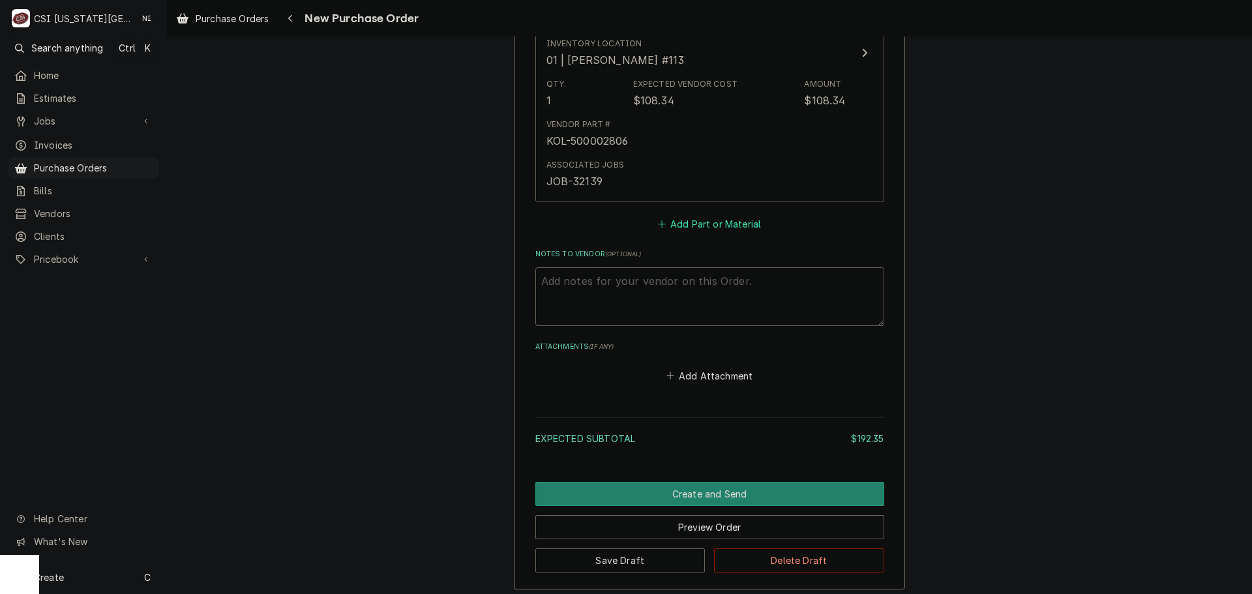
click at [713, 230] on button "Add Part or Material" at bounding box center [709, 224] width 108 height 18
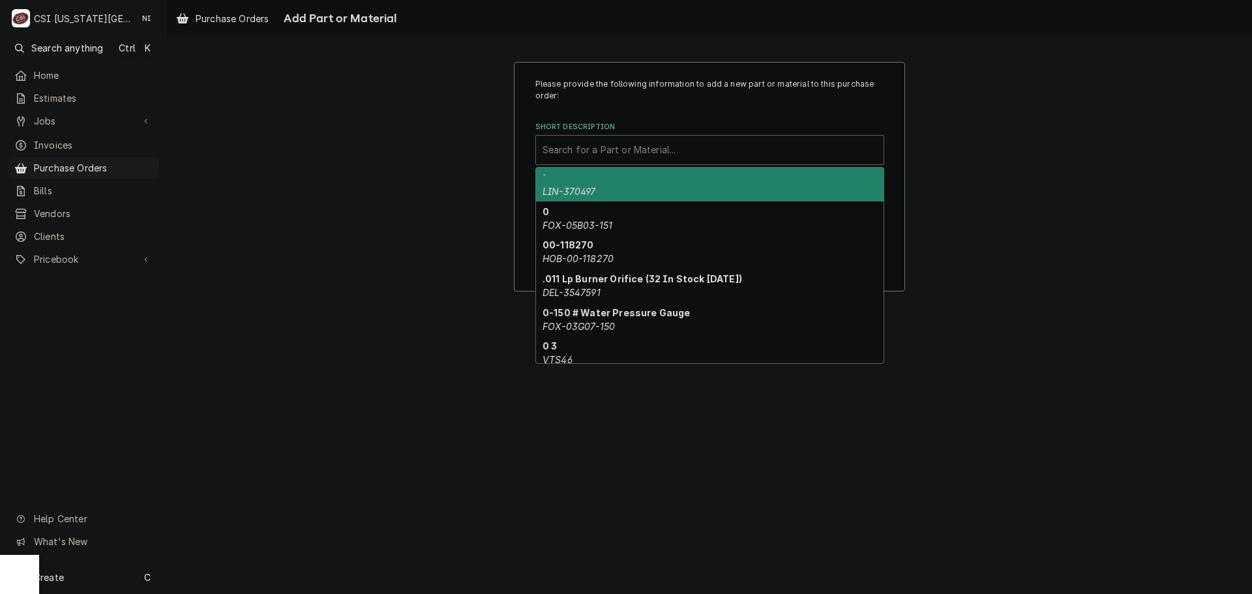
paste input "87.01.955S"
type input "87.01.955S"
drag, startPoint x: 612, startPoint y: 152, endPoint x: 616, endPoint y: 158, distance: 7.6
click at [616, 158] on div "87.01.955S" at bounding box center [710, 149] width 335 height 23
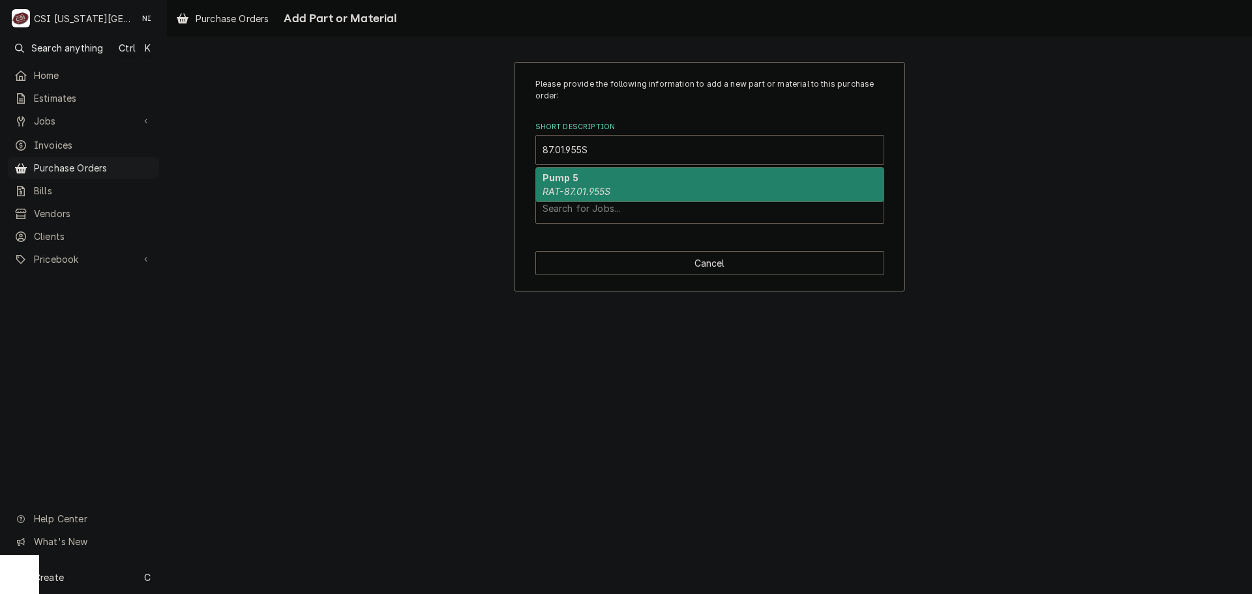
click at [619, 172] on div "Pump 5 RAT-87.01.955S" at bounding box center [710, 185] width 348 height 34
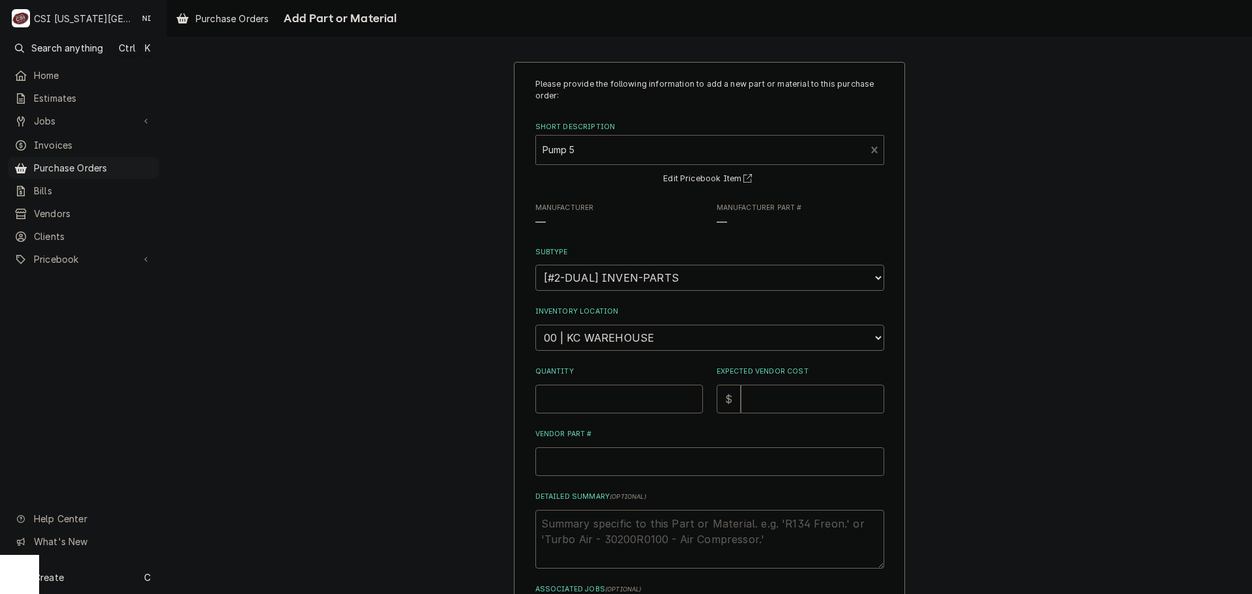
type textarea "x"
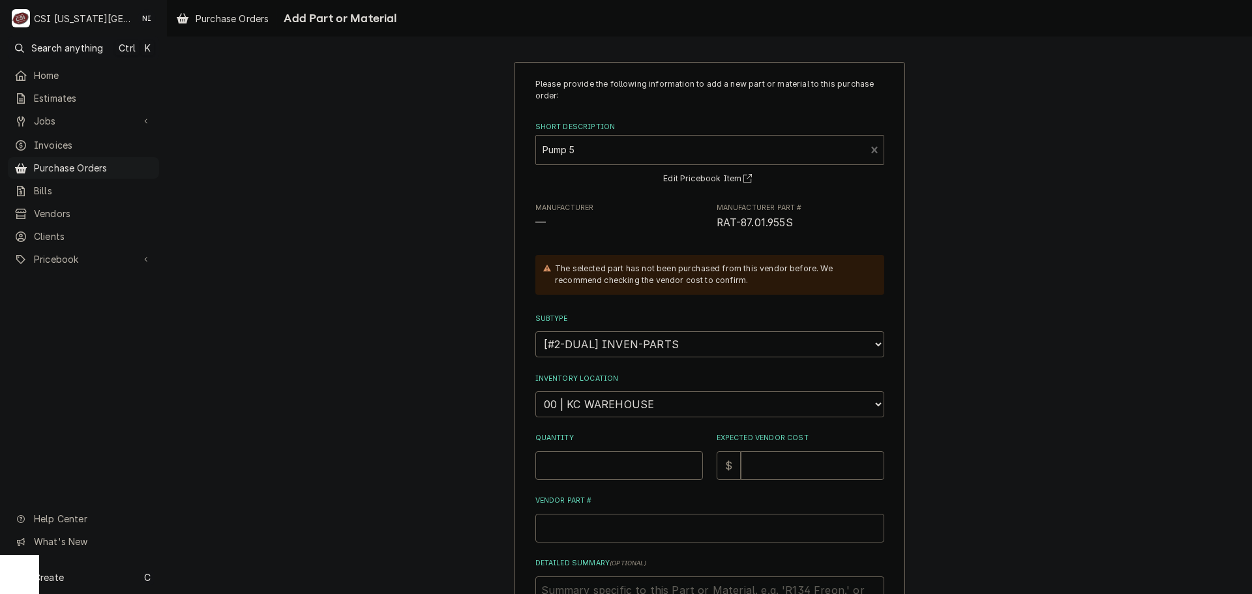
click at [647, 413] on select "Choose a location... 00 | KC WAREHOUSE 00 | MAIN WAREHOUSE 01 | BRIAN BREAZIER …" at bounding box center [709, 404] width 349 height 26
select select "2756"
click at [535, 391] on select "Choose a location... 00 | KC WAREHOUSE 00 | MAIN WAREHOUSE 01 | BRIAN BREAZIER …" at bounding box center [709, 404] width 349 height 26
drag, startPoint x: 610, startPoint y: 468, endPoint x: 599, endPoint y: 468, distance: 10.4
click at [609, 468] on input "Quantity" at bounding box center [619, 465] width 168 height 29
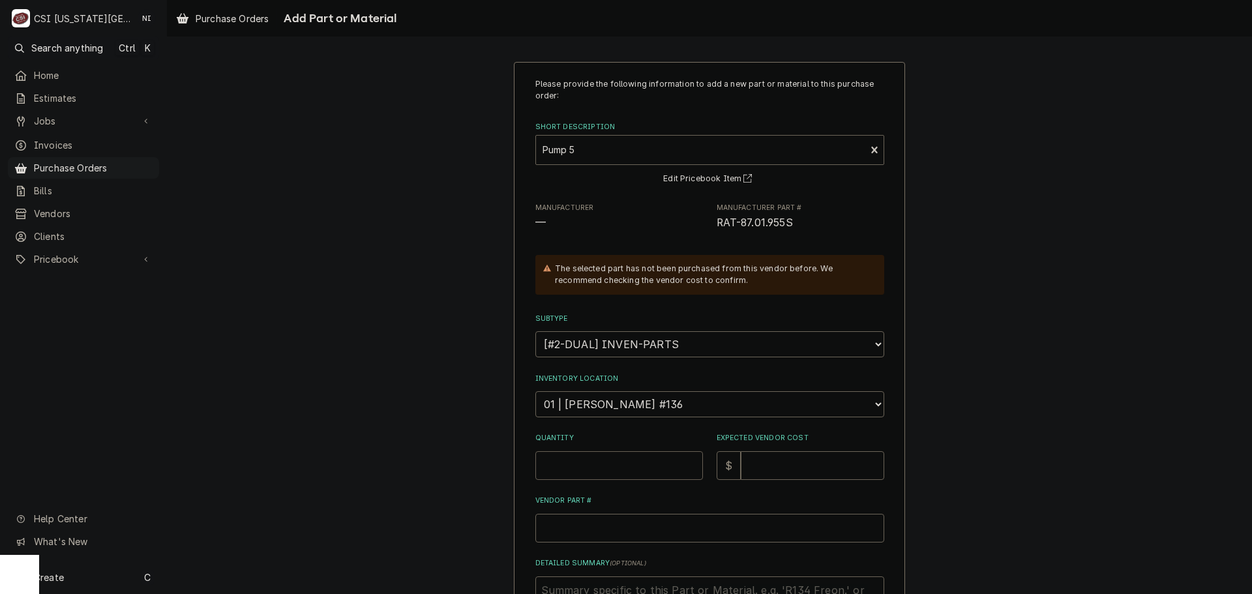
type textarea "x"
type input "1"
type textarea "x"
type input "1"
type textarea "x"
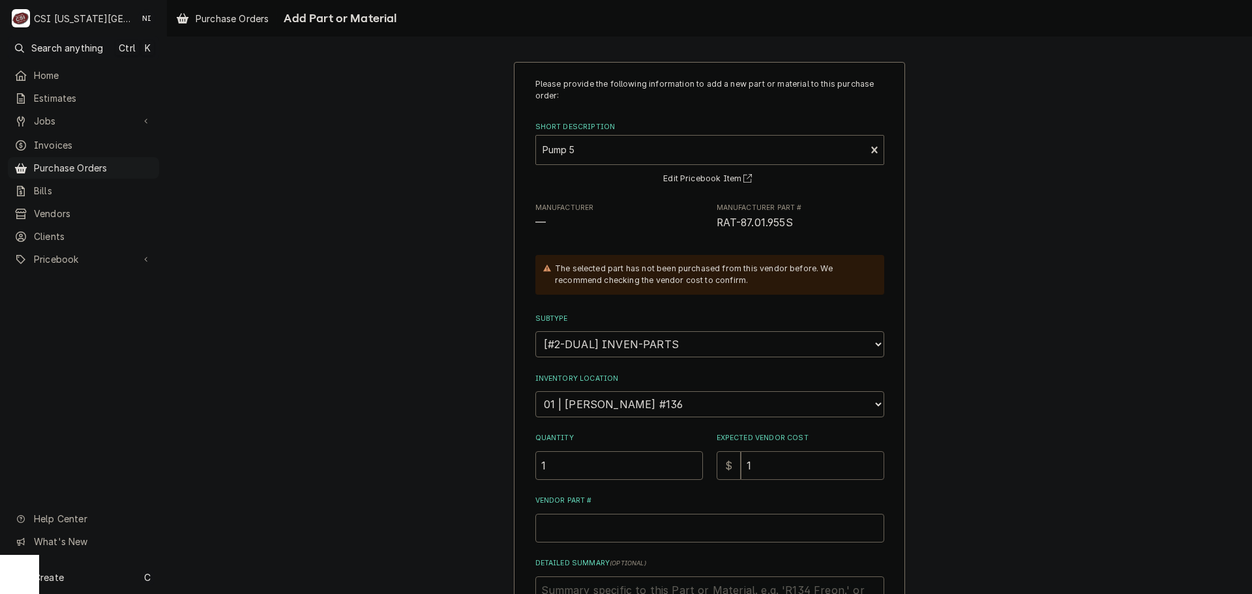
type input "19"
type textarea "x"
type input "191"
type textarea "x"
type input "191.8"
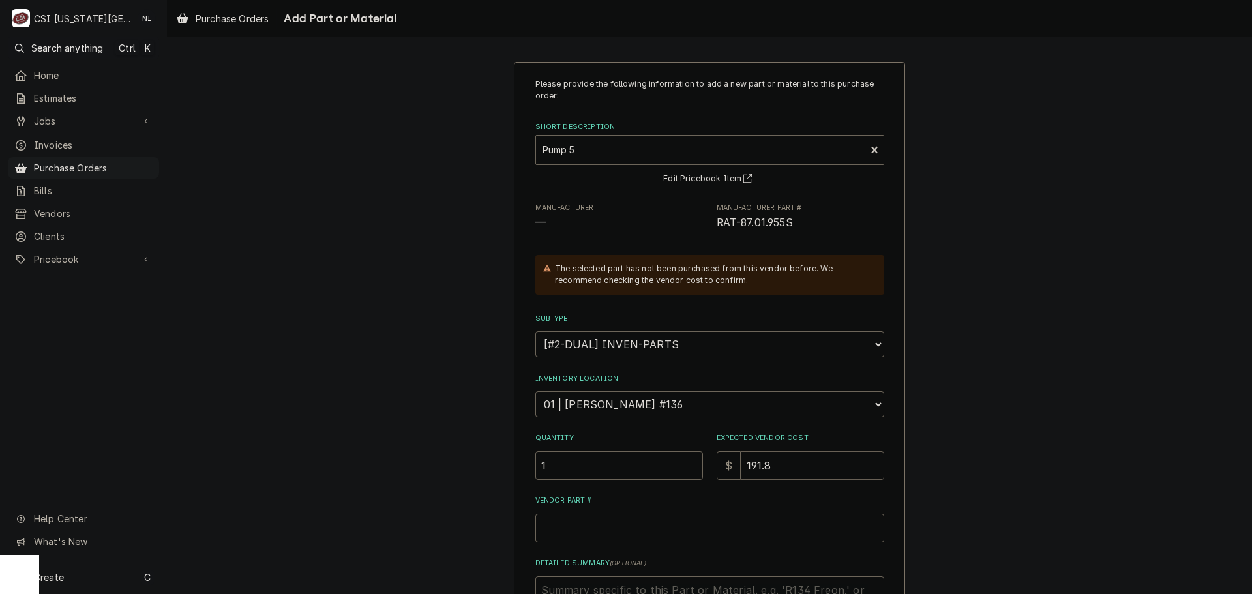
type textarea "x"
type input "191.85"
drag, startPoint x: 771, startPoint y: 220, endPoint x: 710, endPoint y: 226, distance: 60.9
click at [710, 226] on div "Manufacturer — Manufacturer Part # RAT-87.01.955S" at bounding box center [709, 217] width 349 height 28
copy span "RAT-87.01.955S"
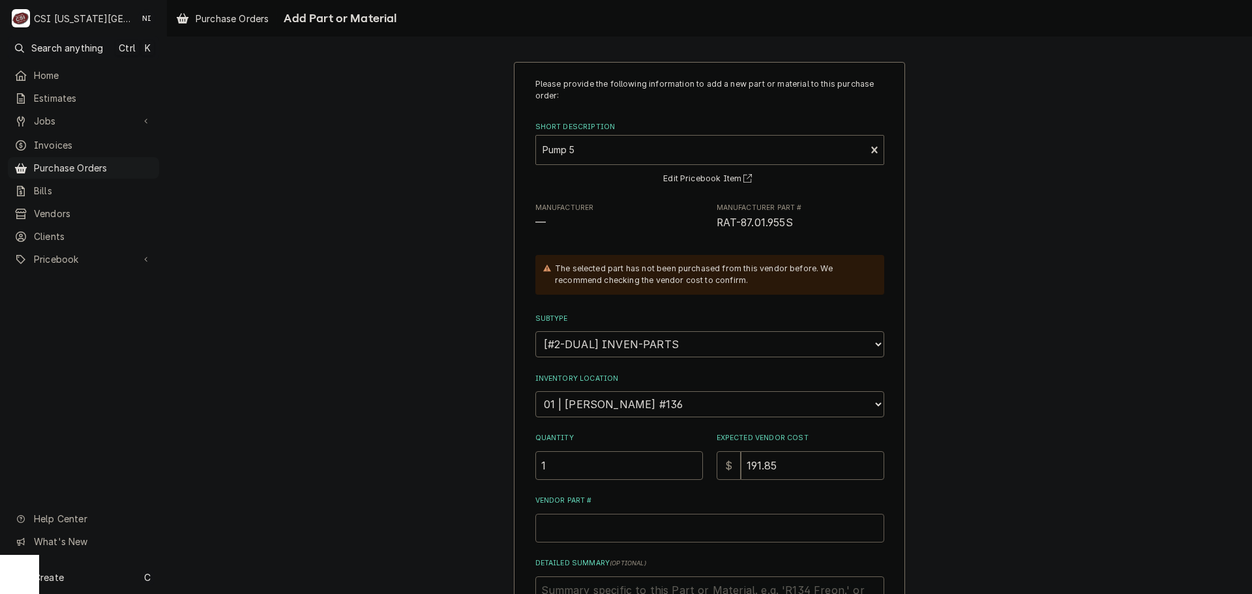
drag, startPoint x: 653, startPoint y: 537, endPoint x: 661, endPoint y: 533, distance: 8.5
click at [653, 535] on input "Vendor Part #" at bounding box center [709, 528] width 349 height 29
type textarea "x"
type input "v"
type textarea "x"
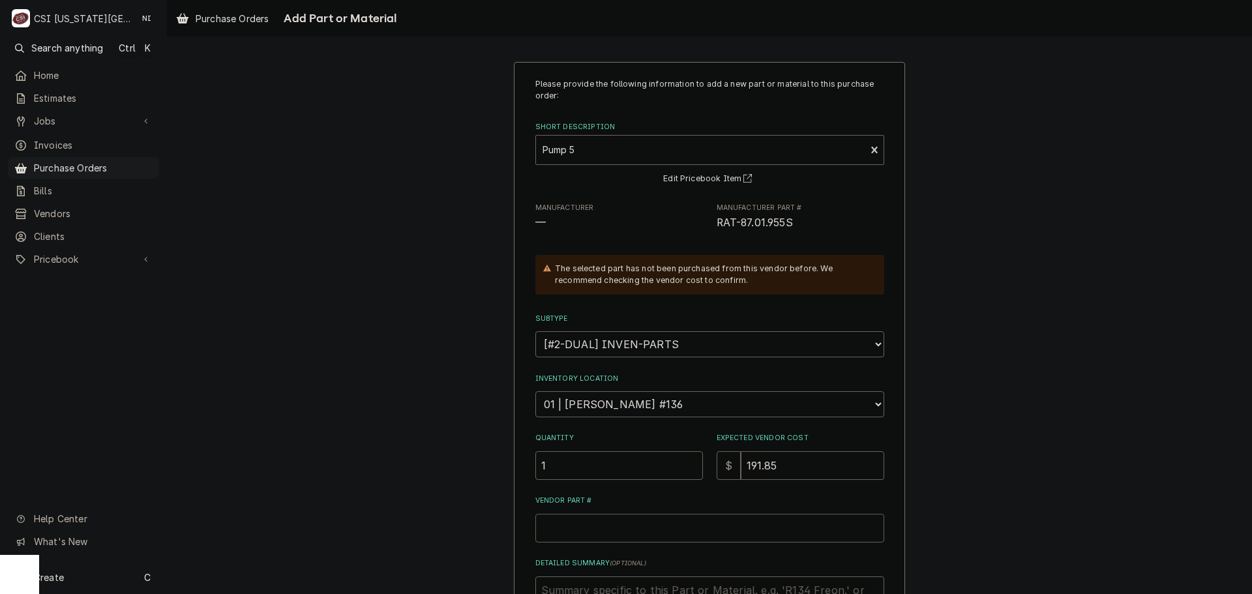
paste input "RAT-87.01.955S"
type textarea "x"
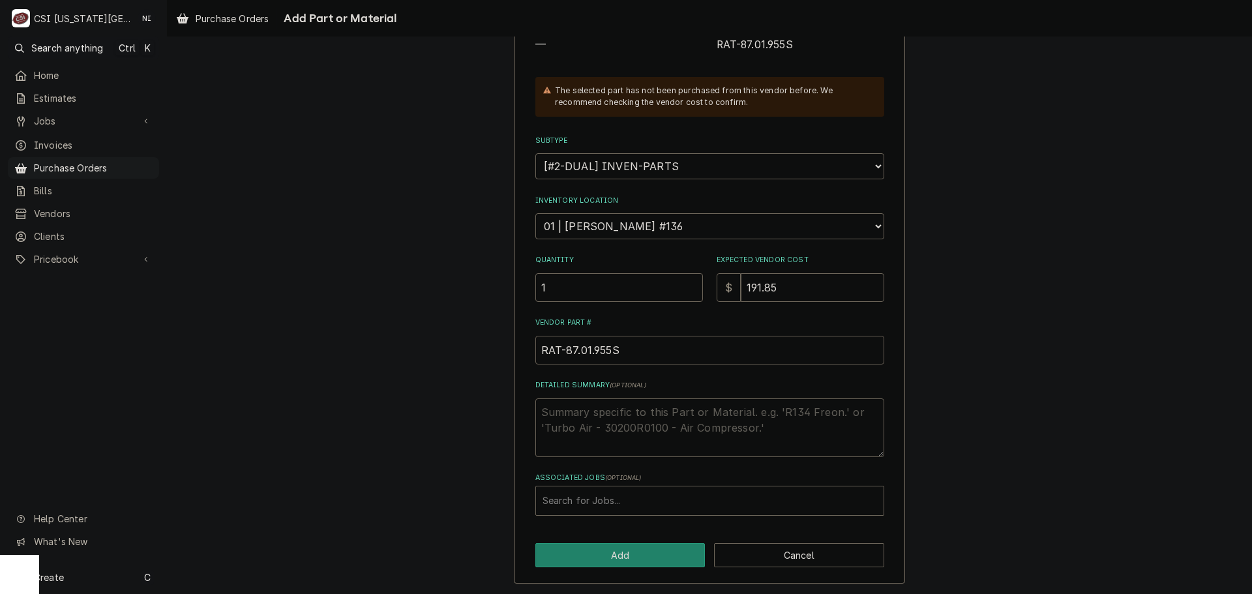
scroll to position [180, 0]
type input "RAT-87.01.955S"
click at [639, 501] on div "Associated Jobs" at bounding box center [710, 499] width 335 height 23
type input "31447"
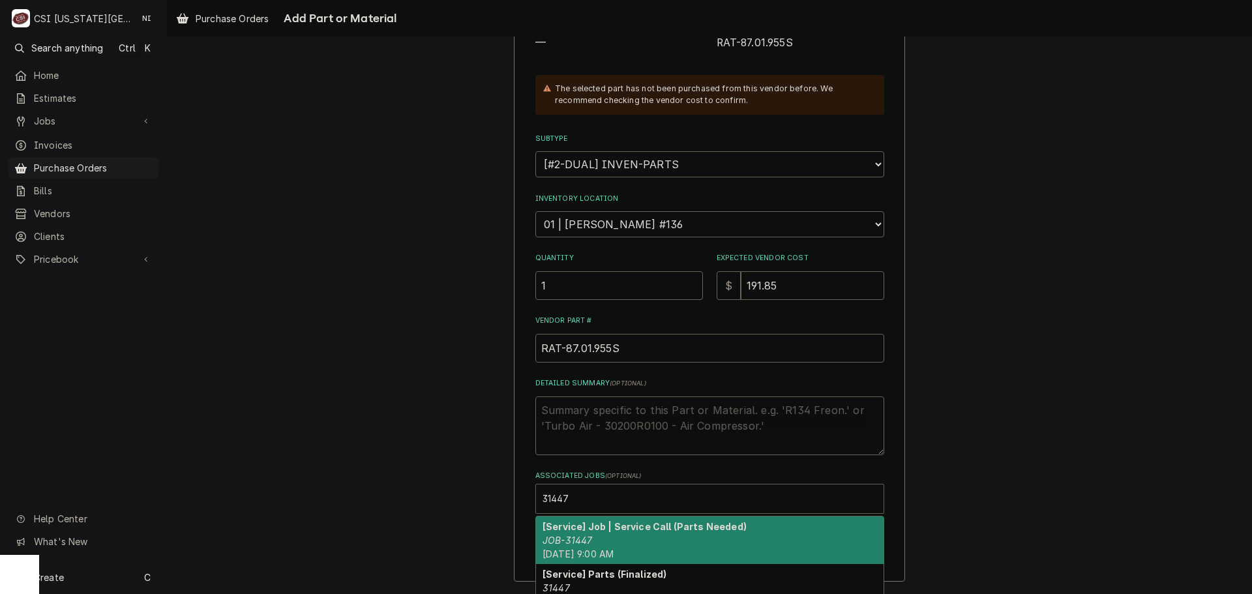
click at [629, 531] on strong "[Service] Job | Service Call (Parts Needed)" at bounding box center [645, 526] width 204 height 11
type textarea "x"
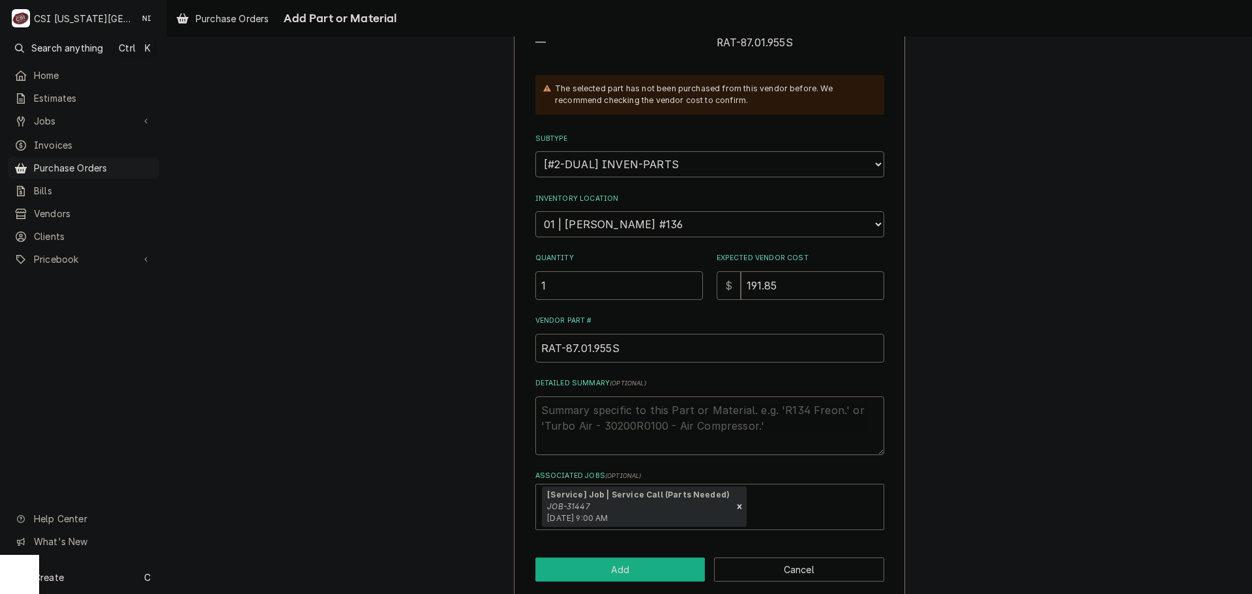
click at [632, 559] on button "Add" at bounding box center [620, 570] width 170 height 24
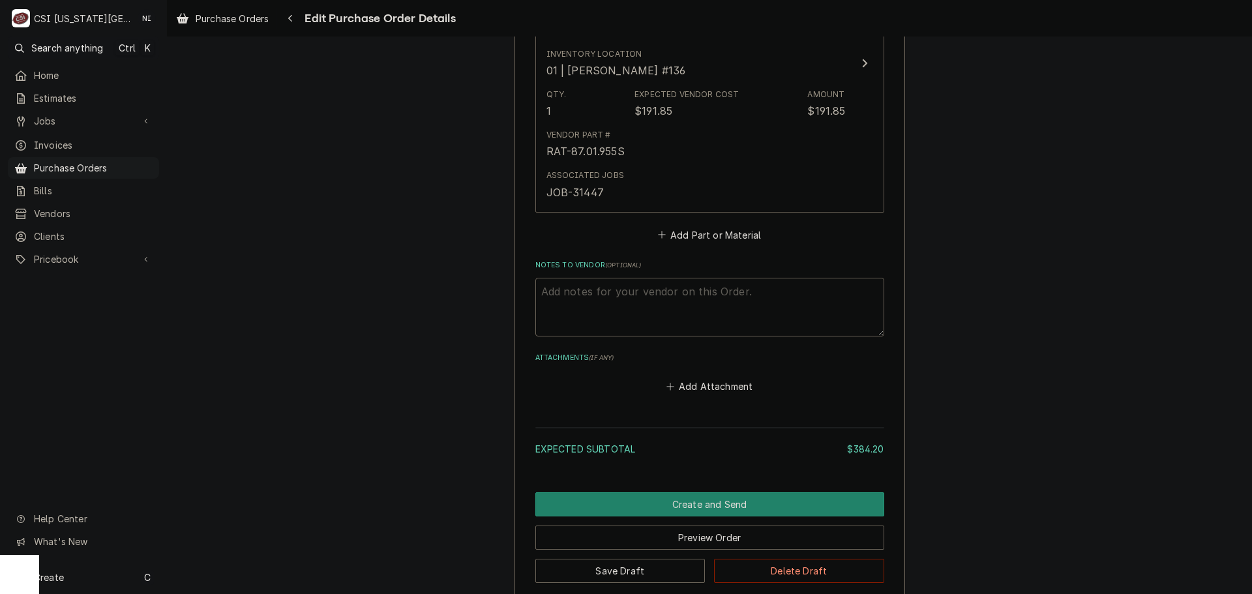
scroll to position [1304, 0]
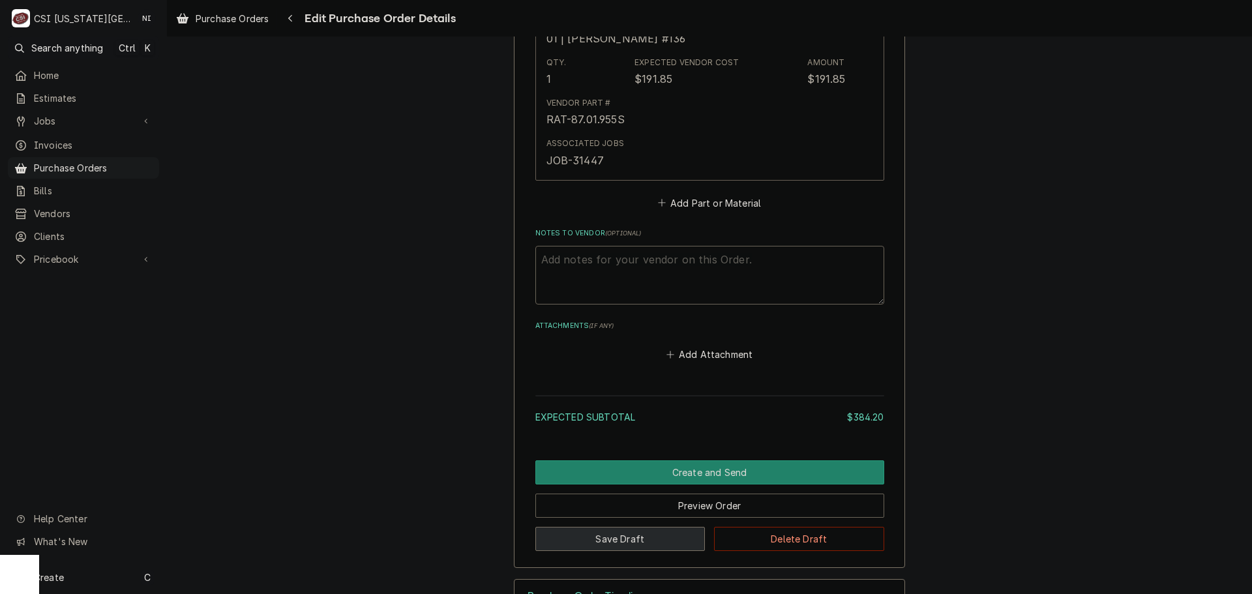
click at [631, 547] on button "Save Draft" at bounding box center [620, 539] width 170 height 24
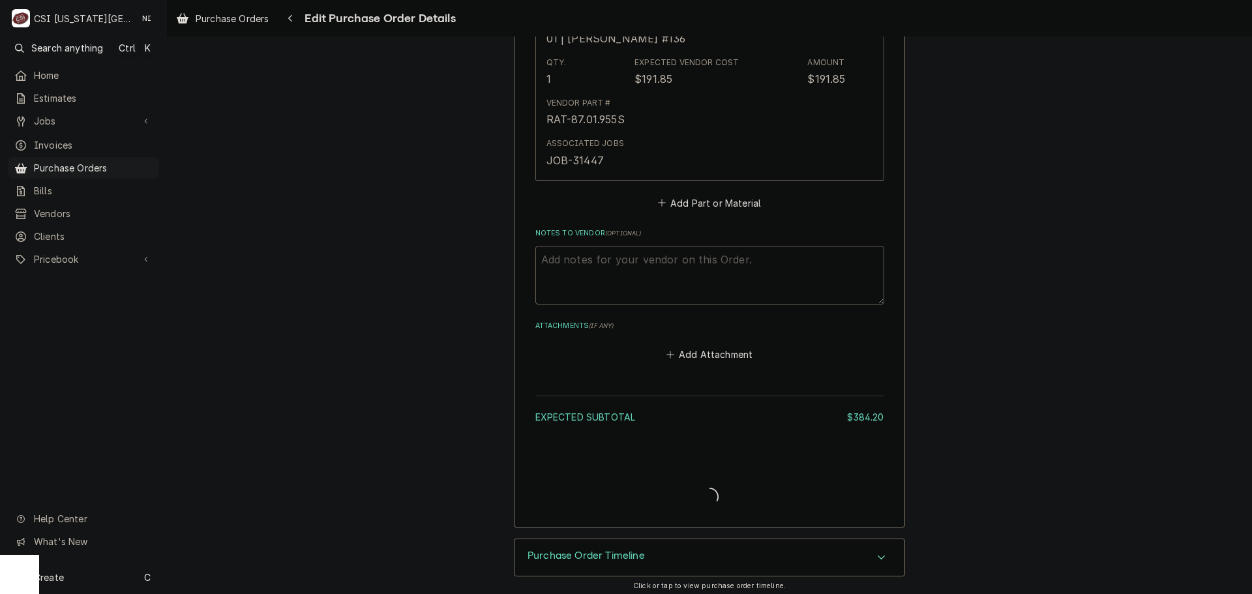
type textarea "x"
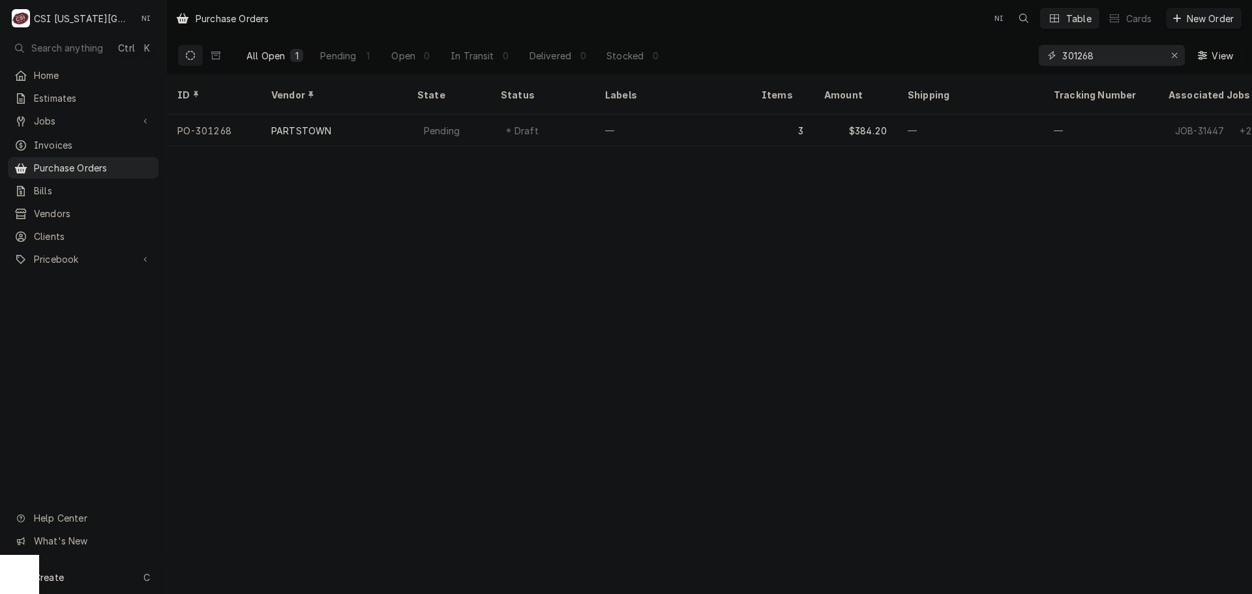
drag, startPoint x: 1108, startPoint y: 55, endPoint x: 905, endPoint y: 52, distance: 202.8
click at [905, 52] on div "All Open 1 Pending 1 Open 0 In Transit 0 Delivered 0 Stocked 0 301268 View" at bounding box center [709, 55] width 1064 height 37
drag, startPoint x: 1099, startPoint y: 61, endPoint x: 773, endPoint y: 20, distance: 328.6
click at [797, 21] on div "Purchase Orders NI Table Cards New Order All Open 1 Pending 0 Open 1 In Transit…" at bounding box center [709, 37] width 1085 height 74
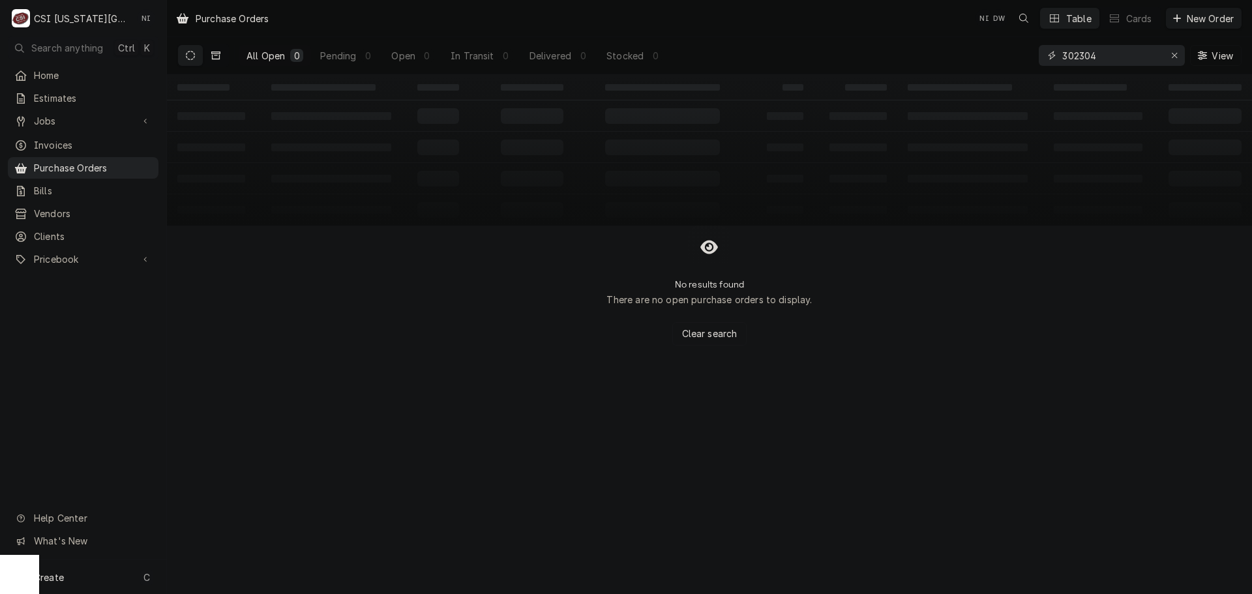
type input "302304"
click at [215, 56] on icon "Dynamic Content Wrapper" at bounding box center [215, 55] width 9 height 9
click at [111, 148] on div "Invoices" at bounding box center [82, 145] width 145 height 16
click at [63, 576] on span "Create" at bounding box center [49, 577] width 30 height 11
drag, startPoint x: 222, startPoint y: 490, endPoint x: 238, endPoint y: 486, distance: 16.3
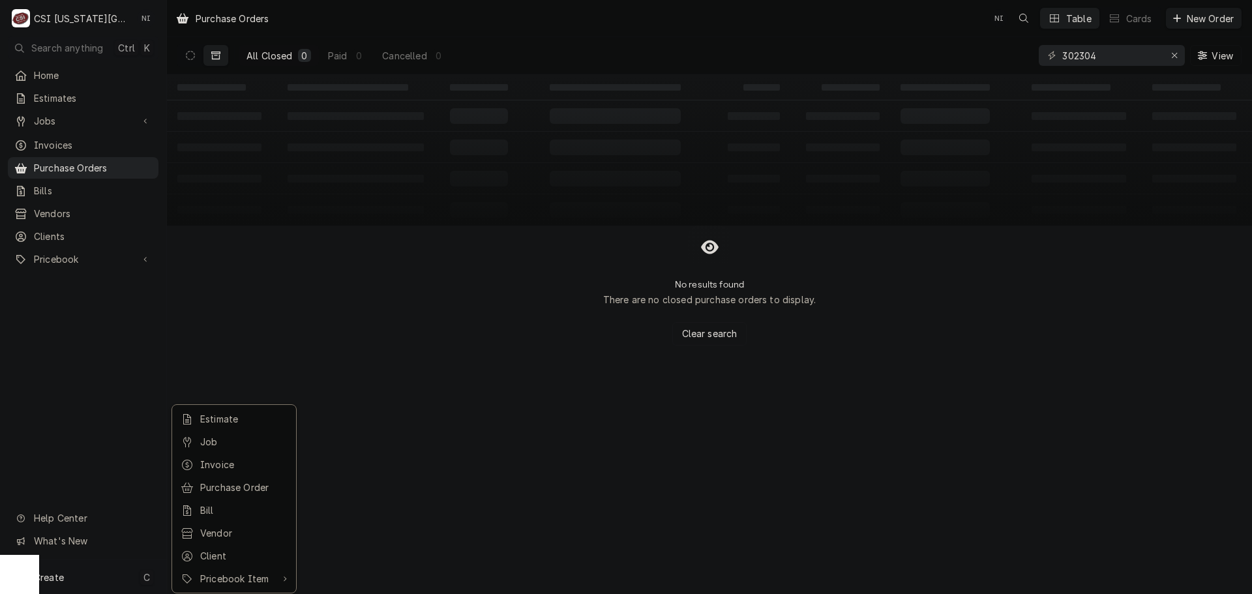
click at [224, 490] on div "Purchase Order" at bounding box center [243, 488] width 87 height 14
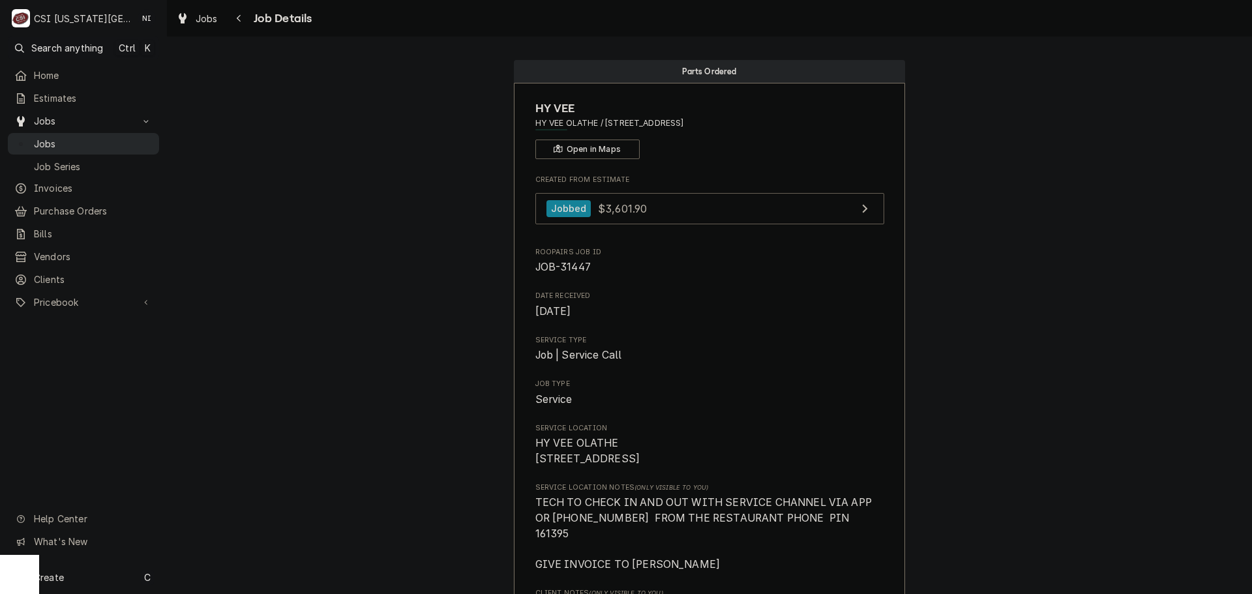
click at [71, 137] on span "Jobs" at bounding box center [93, 144] width 119 height 14
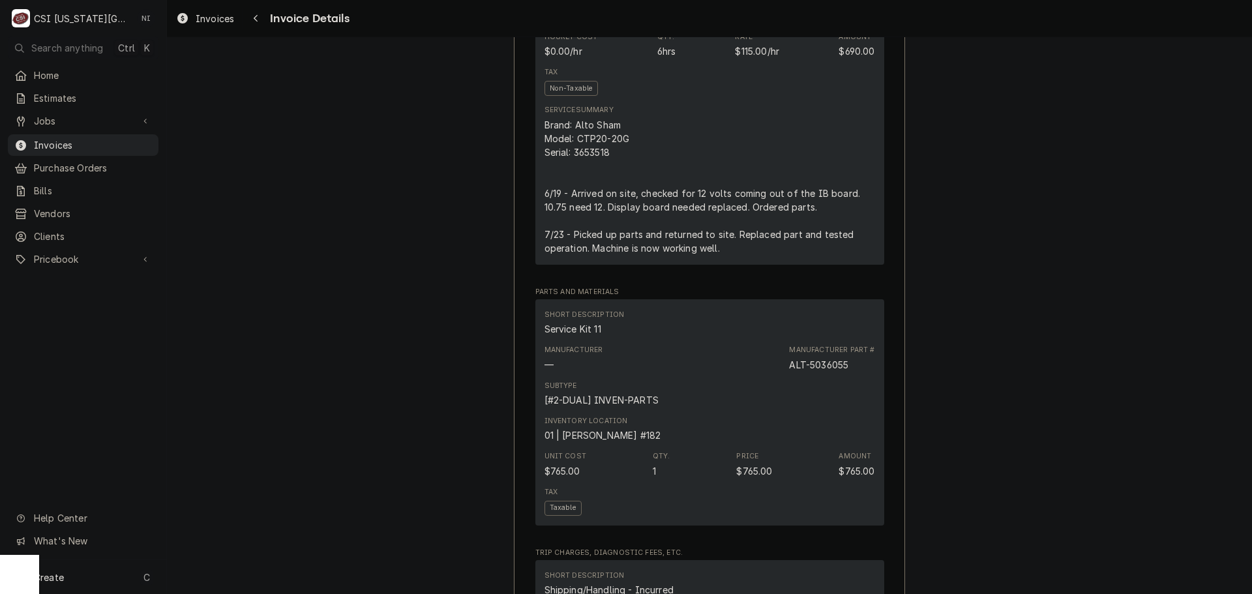
scroll to position [868, 0]
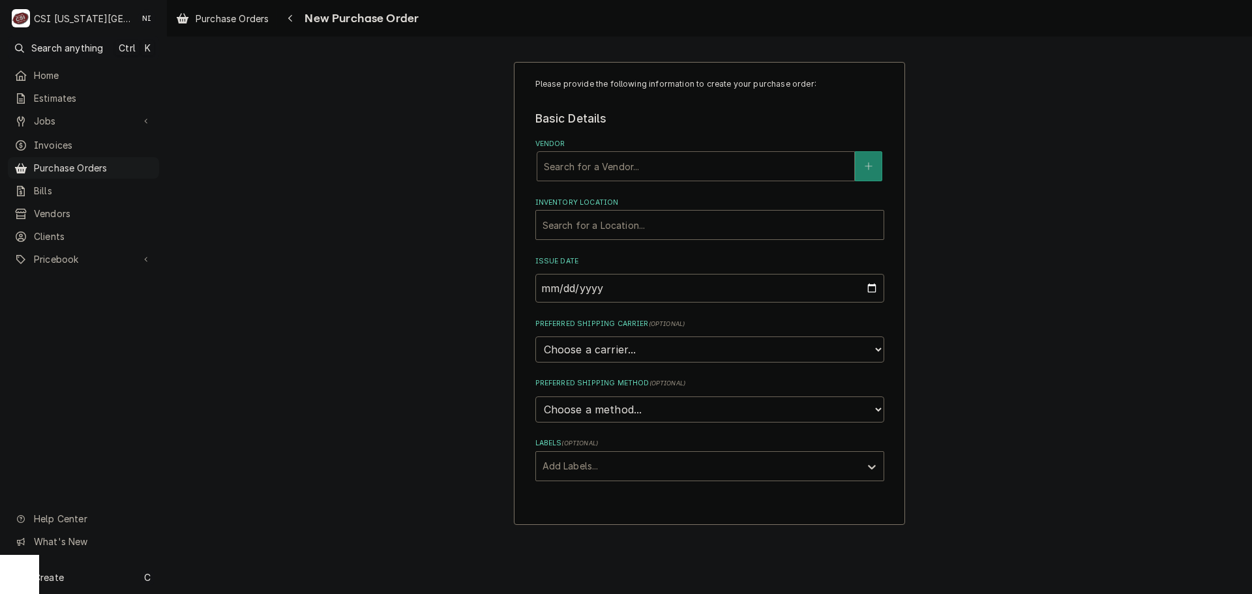
click at [620, 158] on div "Vendor" at bounding box center [696, 166] width 304 height 23
click at [126, 166] on span "Purchase Orders" at bounding box center [93, 168] width 119 height 14
